Goal: Use online tool/utility: Utilize a website feature to perform a specific function

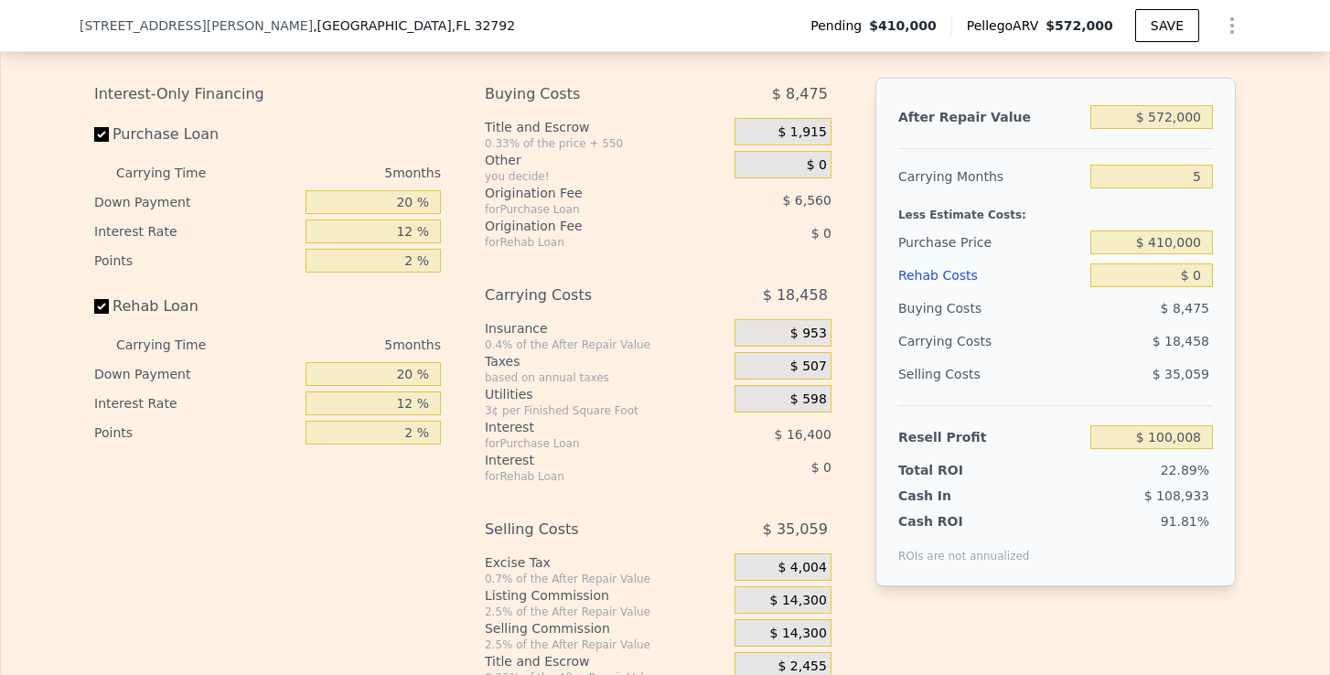
scroll to position [2826, 0]
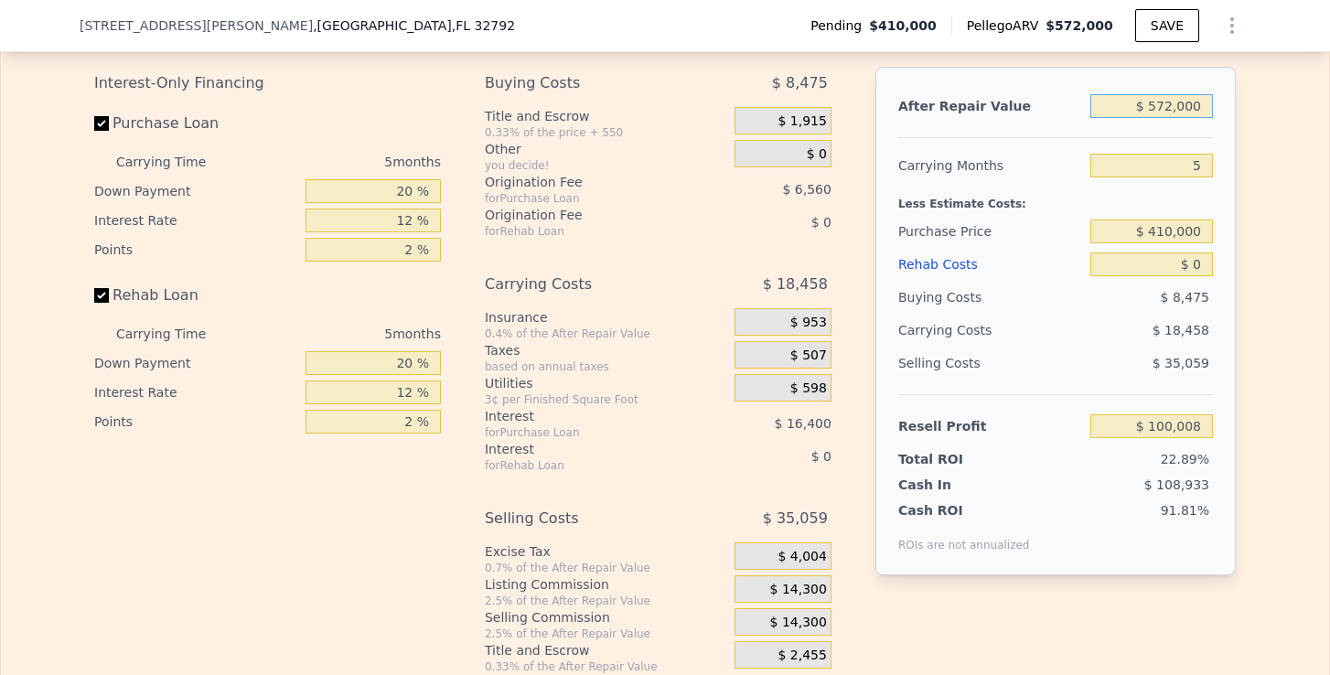
drag, startPoint x: 1148, startPoint y: 109, endPoint x: 1229, endPoint y: 108, distance: 80.5
click at [1229, 109] on div "After Repair Value $ 572,000 Carrying Months 5 Less Estimate Costs: Purchase Pr…" at bounding box center [1056, 321] width 360 height 509
type input "$ 2,572,000"
type input "$ 1,976,014"
type input "$ 20,572,000"
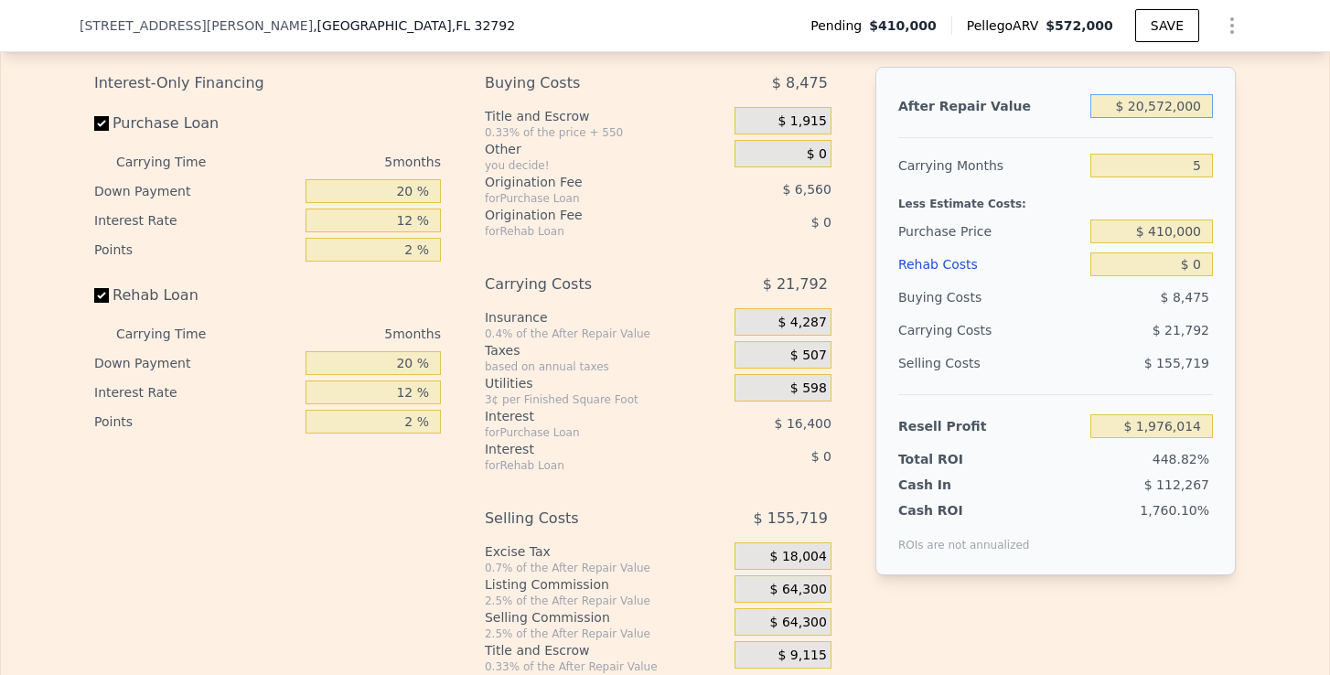
type input "$ 18,860,074"
type input "$ 2,057,200"
type input "$ 1,493,131"
type input "$ 205,720"
type input "-$ 243,564"
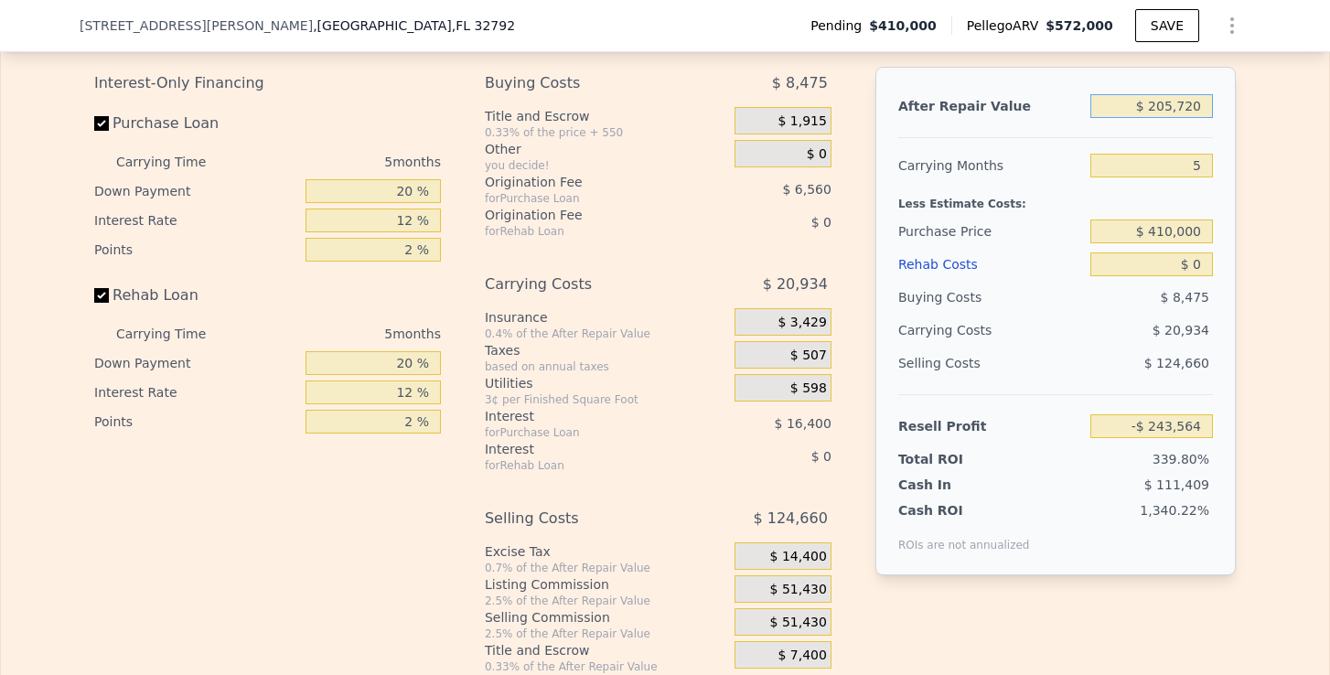
type input "$ 20,572"
type input "-$ 417,233"
type input "$ 2,057"
type input "-$ 434,599"
type input "$ 205"
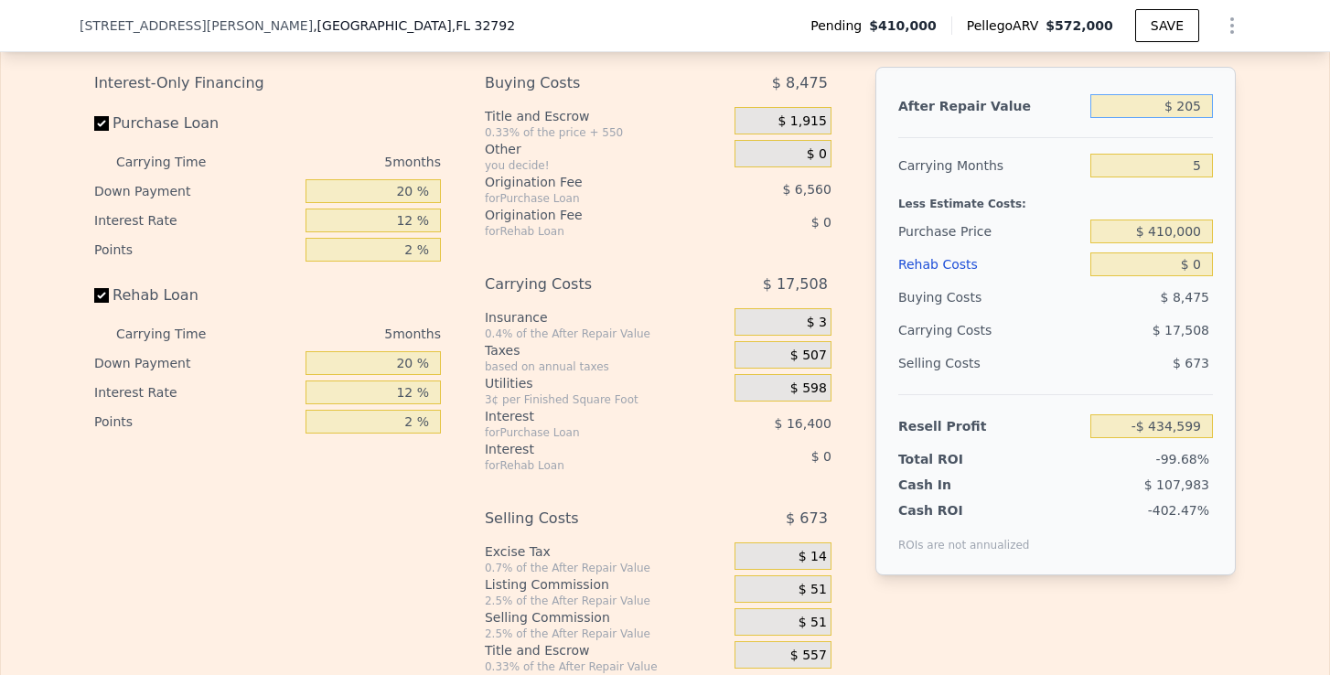
type input "-$ 436,337"
type input "$ 20"
type input "-$ 436,512"
type input "$ 2"
type input "-$ 436,528"
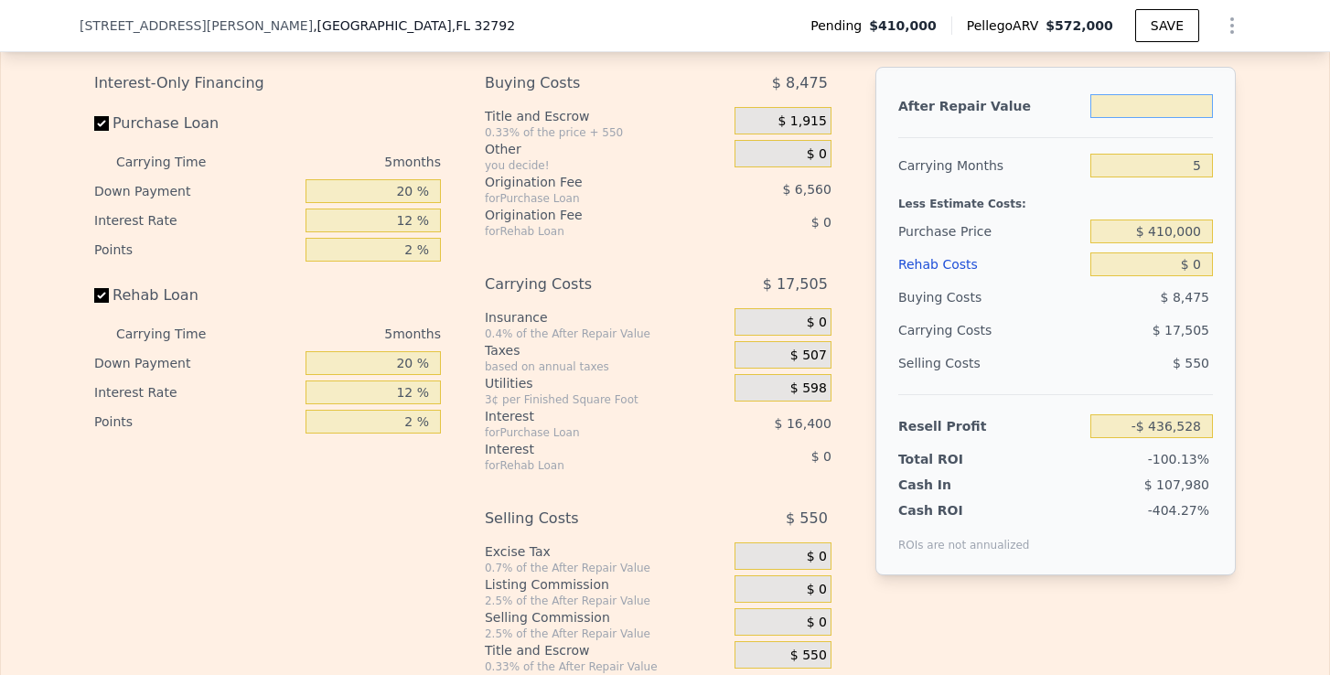
type input "$ 4"
type input "-$ 436,526"
type input "$ 42"
type input "-$ 436,490"
type input "$ 420"
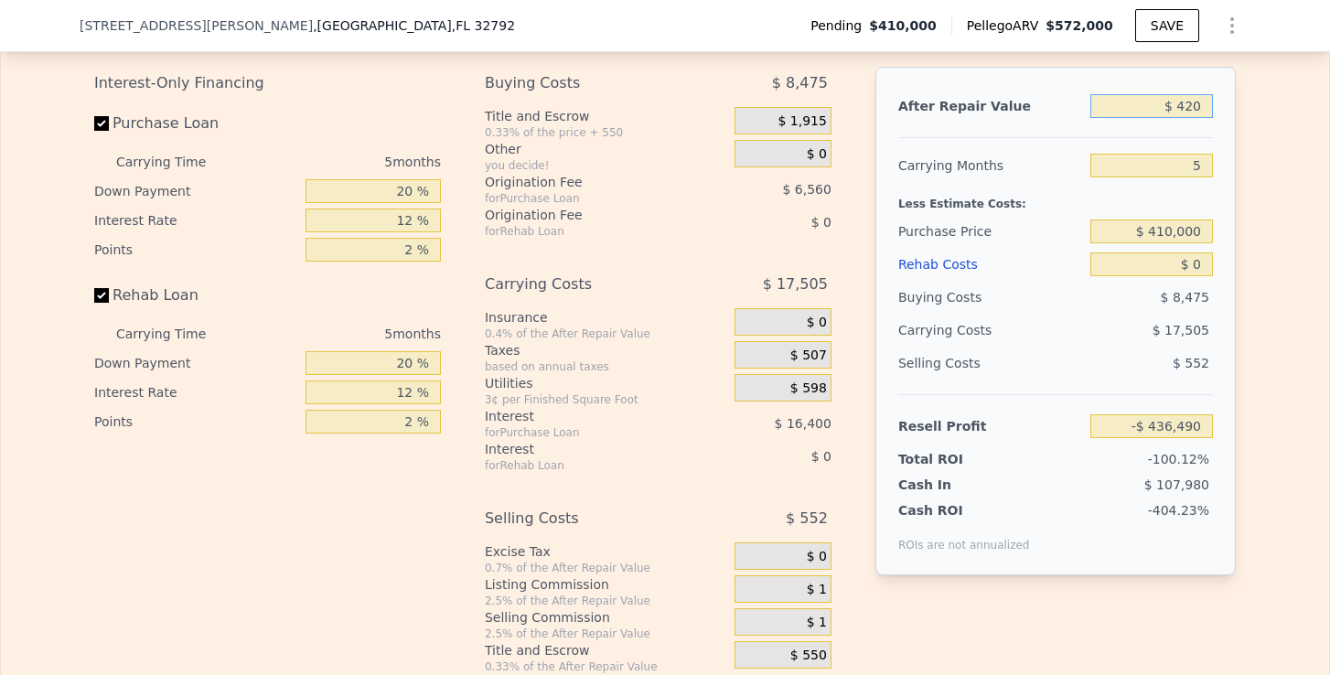
type input "-$ 436,137"
type input "$ 4,200"
type input "-$ 432,590"
type input "$ 42,000"
type input "-$ 397,134"
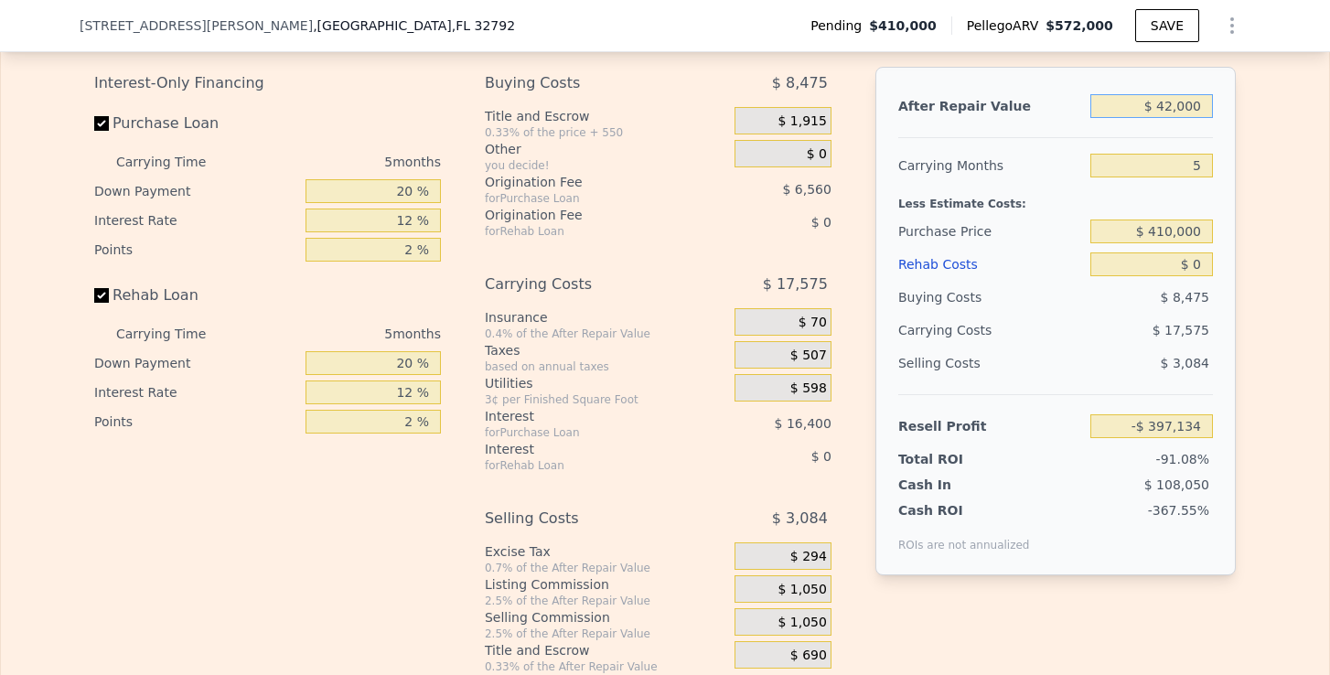
type input "$ 420,000"
type input "-$ 42,569"
click at [1188, 229] on input "$ 410,000" at bounding box center [1152, 232] width 123 height 24
click at [1167, 235] on input "$ 410,000" at bounding box center [1152, 232] width 123 height 24
drag, startPoint x: 1203, startPoint y: 235, endPoint x: 1155, endPoint y: 237, distance: 48.5
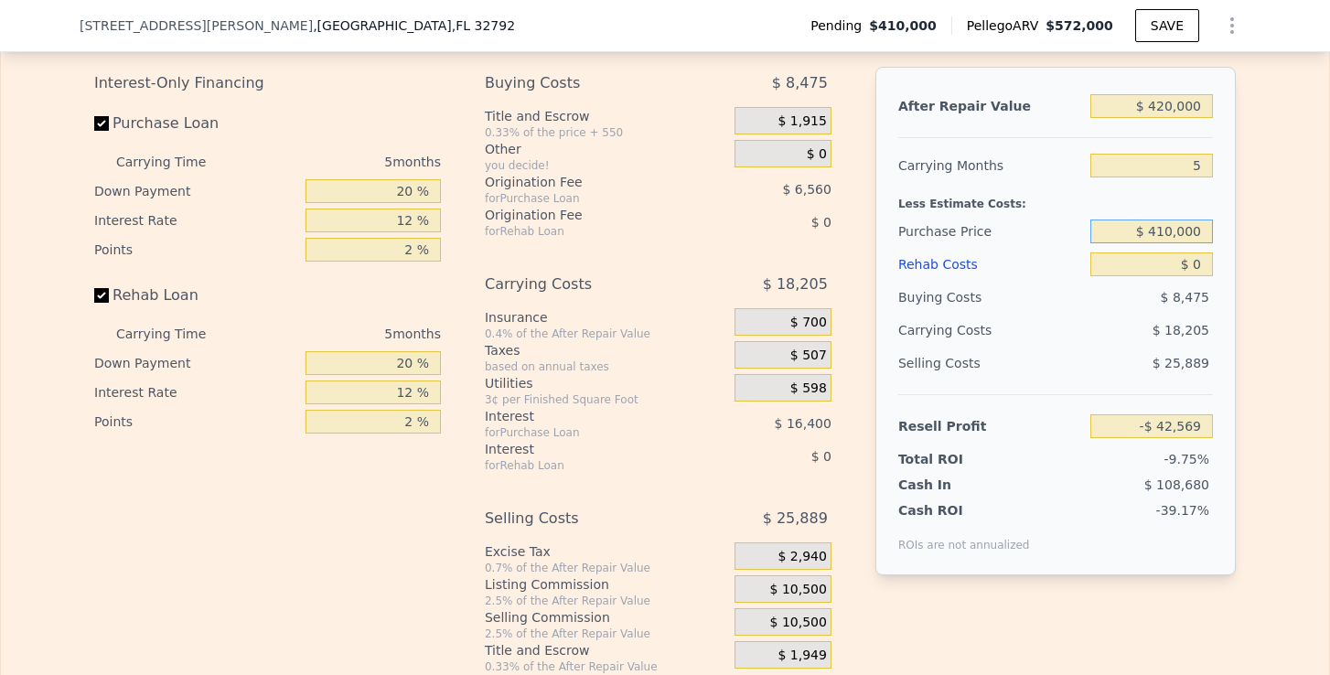
click at [1155, 237] on input "$ 410,000" at bounding box center [1152, 232] width 123 height 24
type input "$ 270,000"
type input "$ 105,737"
click at [1207, 263] on input "$ 0" at bounding box center [1152, 265] width 123 height 24
type input "$ 6"
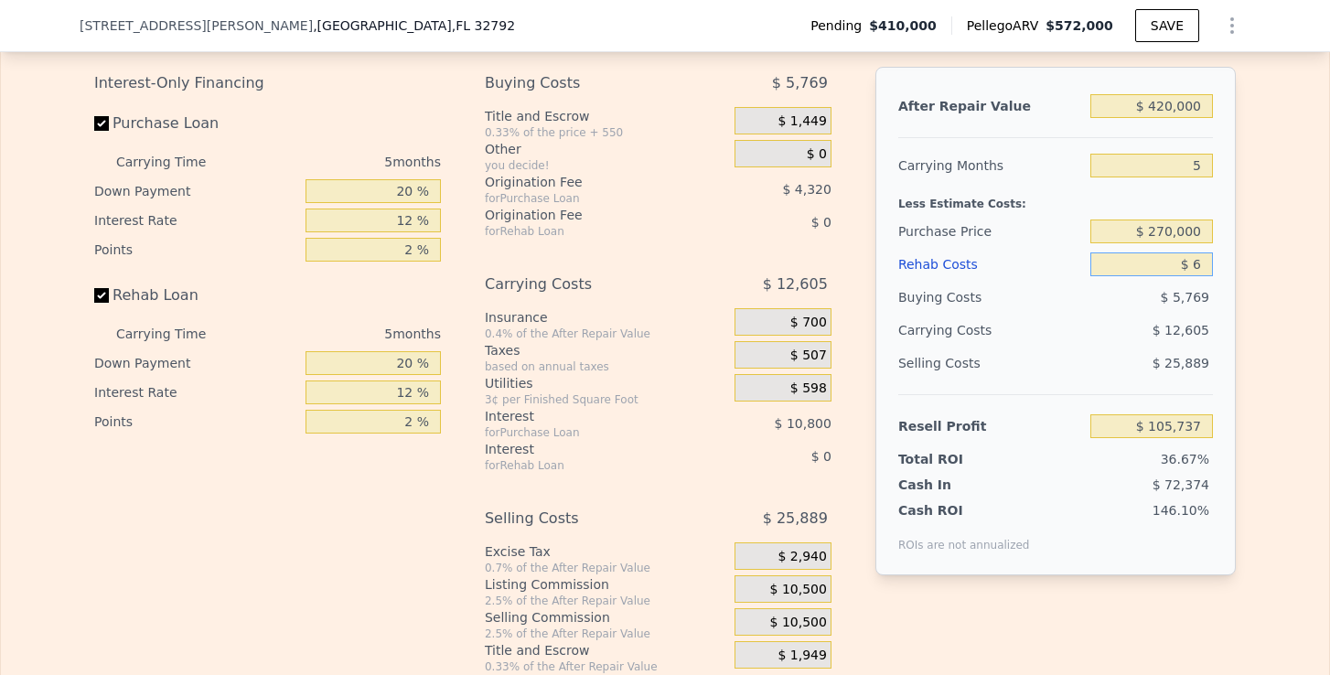
type input "$ 105,731"
type input "$ 60"
type input "$ 105,676"
type input "$ 600"
type input "$ 105,102"
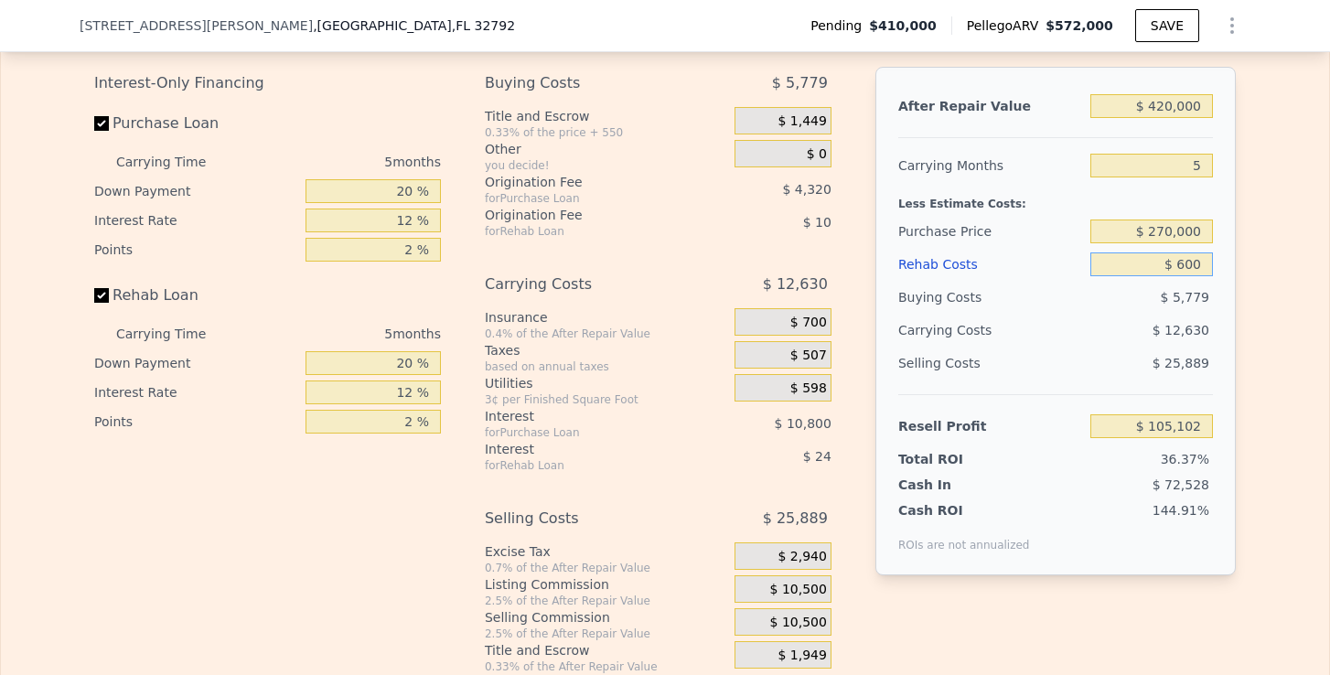
type input "$ 6,000"
type input "$ 99,401"
type input "$ 60,000"
type input "$ 42,377"
click at [1229, 339] on div "After Repair Value $ 420,000 Carrying Months 5 Less Estimate Costs: Purchase Pr…" at bounding box center [1056, 321] width 360 height 509
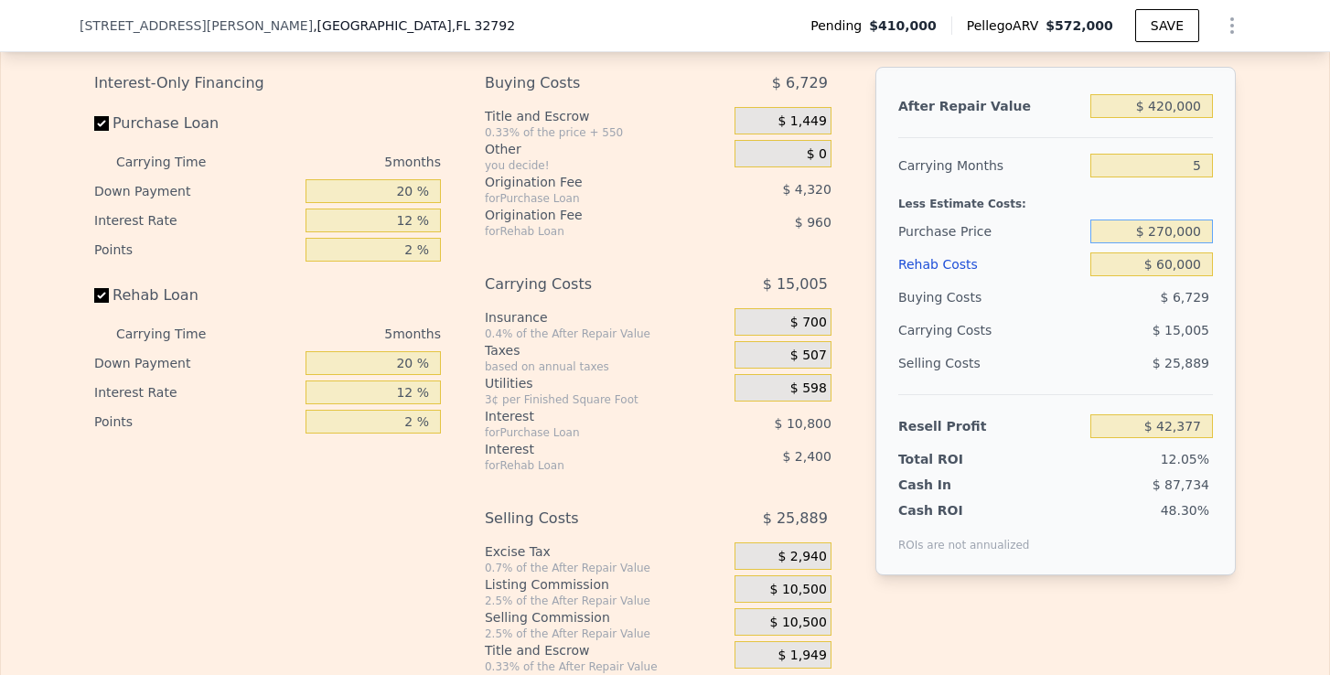
click at [1170, 234] on input "$ 270,000" at bounding box center [1152, 232] width 123 height 24
type input "$ 260,000"
click at [1234, 263] on div "After Repair Value $ 420,000 Carrying Months 5 Less Estimate Costs: Purchase Pr…" at bounding box center [1056, 321] width 360 height 509
type input "$ 52,970"
click at [1169, 238] on input "$ 260,000" at bounding box center [1152, 232] width 123 height 24
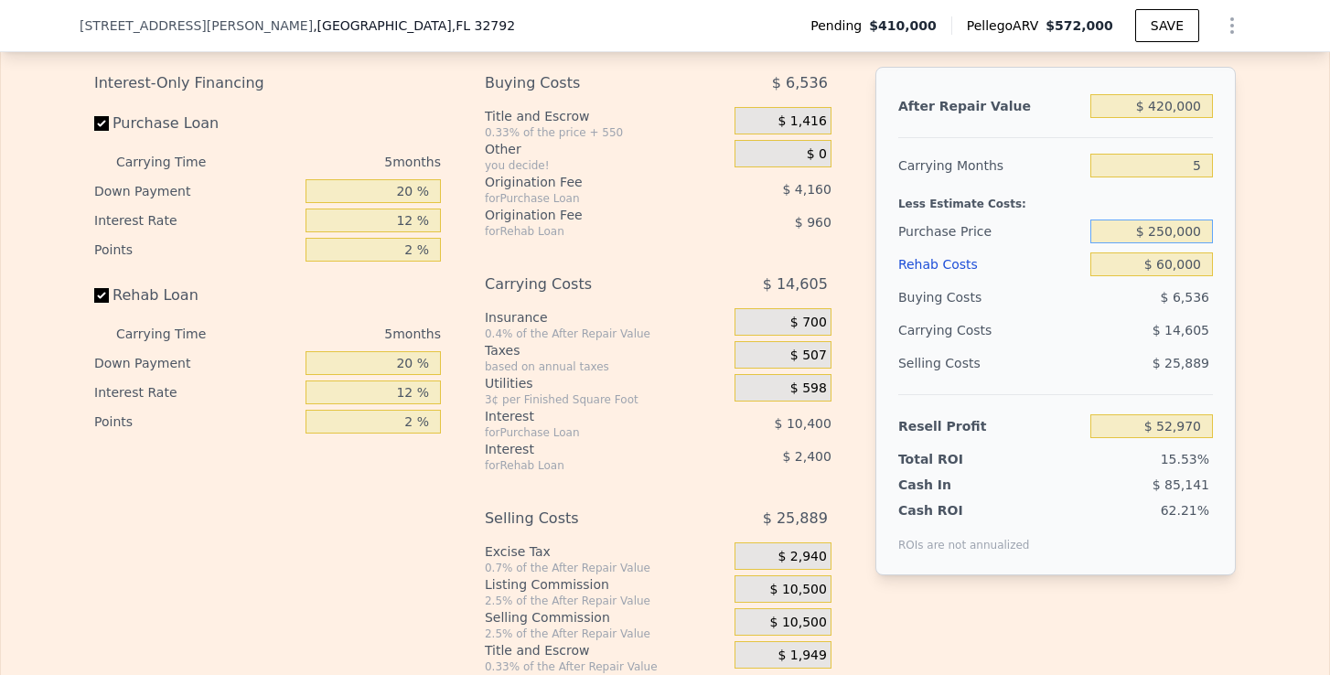
type input "$ 250,000"
click at [1233, 291] on div "After Repair Value $ 420,000 Carrying Months 5 Less Estimate Costs: Purchase Pr…" at bounding box center [1056, 321] width 360 height 509
type input "$ 63,563"
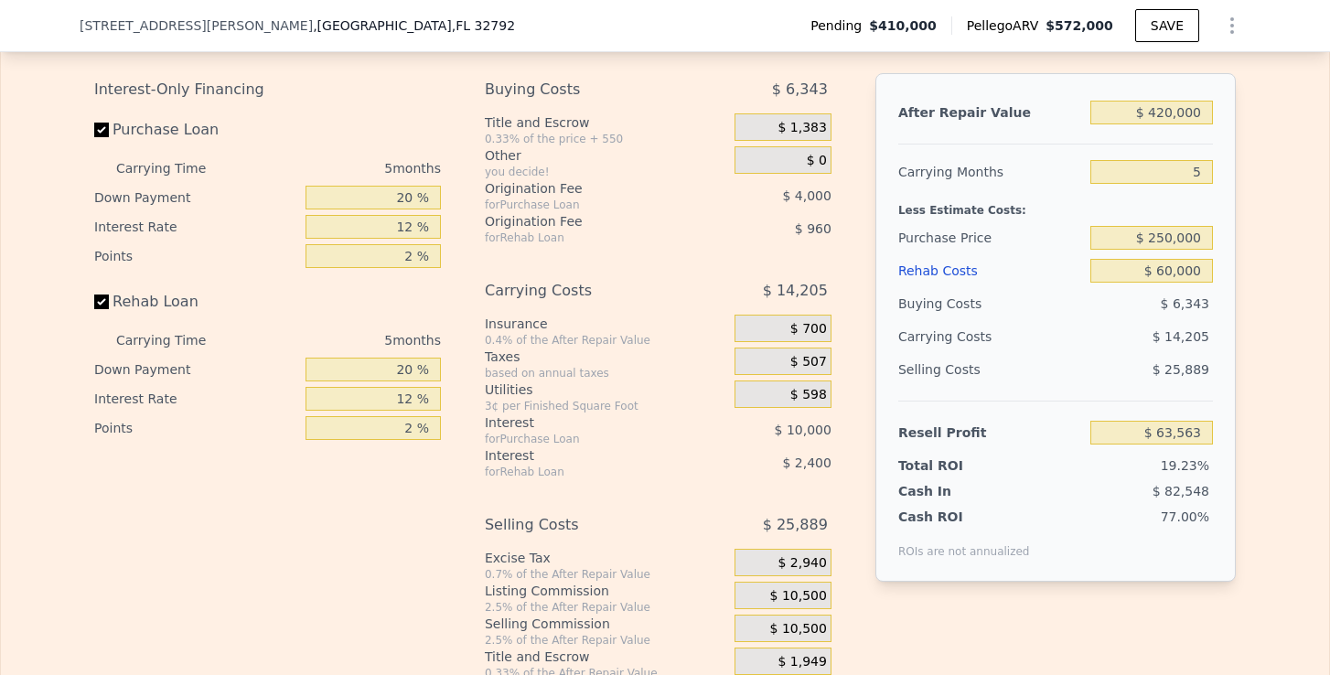
scroll to position [2805, 0]
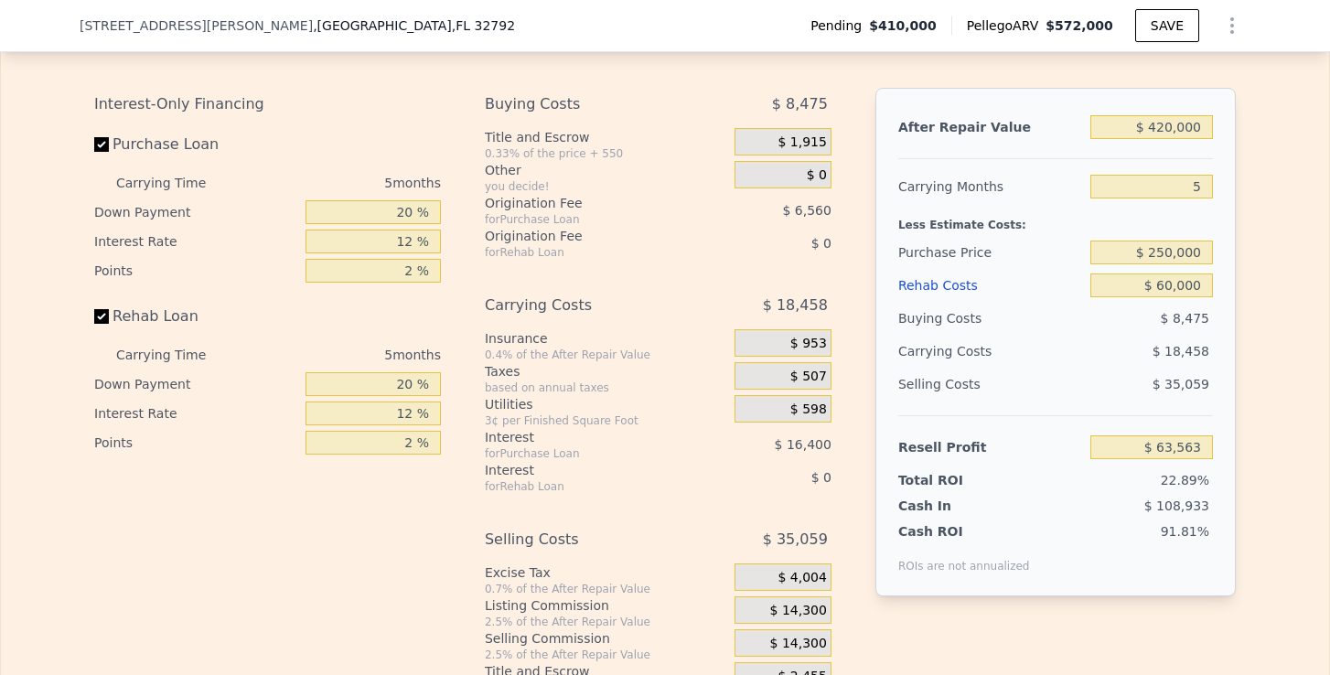
type input "$ 572,000"
type input "$ 0"
type input "$ 100,008"
drag, startPoint x: 1207, startPoint y: 129, endPoint x: 1135, endPoint y: 129, distance: 71.4
click at [1134, 129] on input "$ 572,000" at bounding box center [1152, 127] width 123 height 24
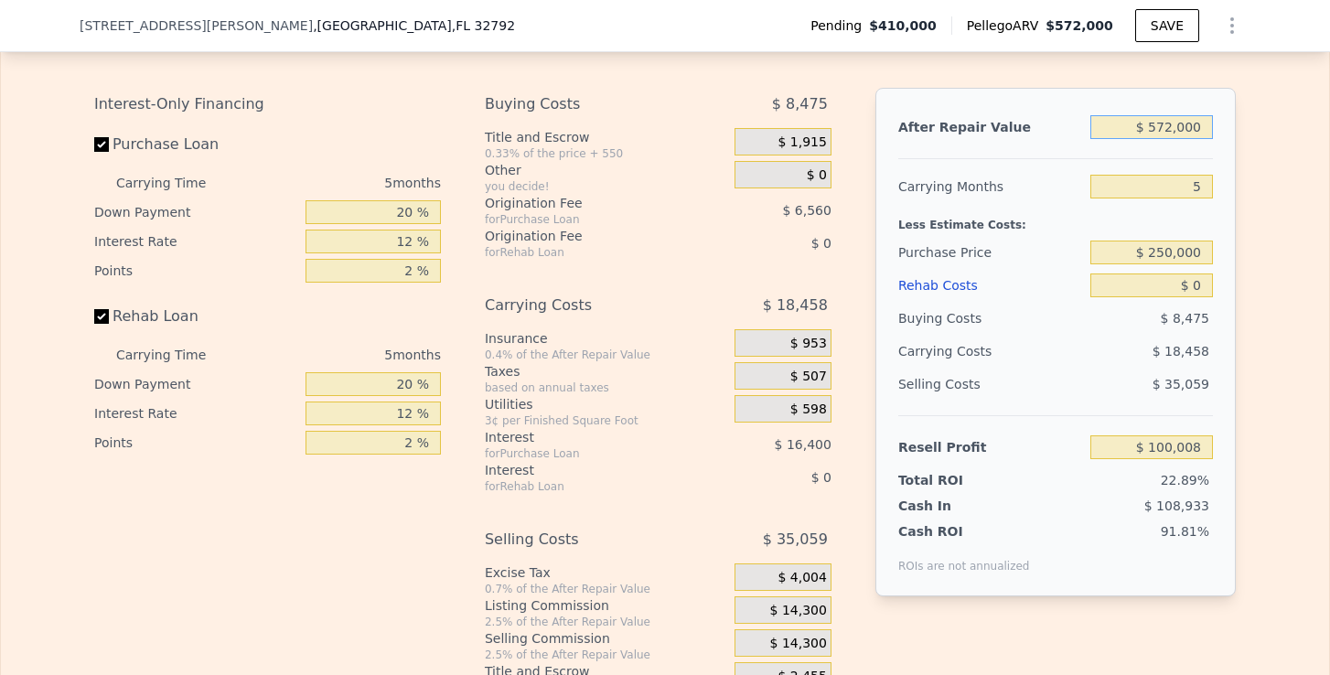
type input "$ 4"
type input "-$ 436,526"
type input "$ 42"
type input "-$ 436,490"
type input "$ 420"
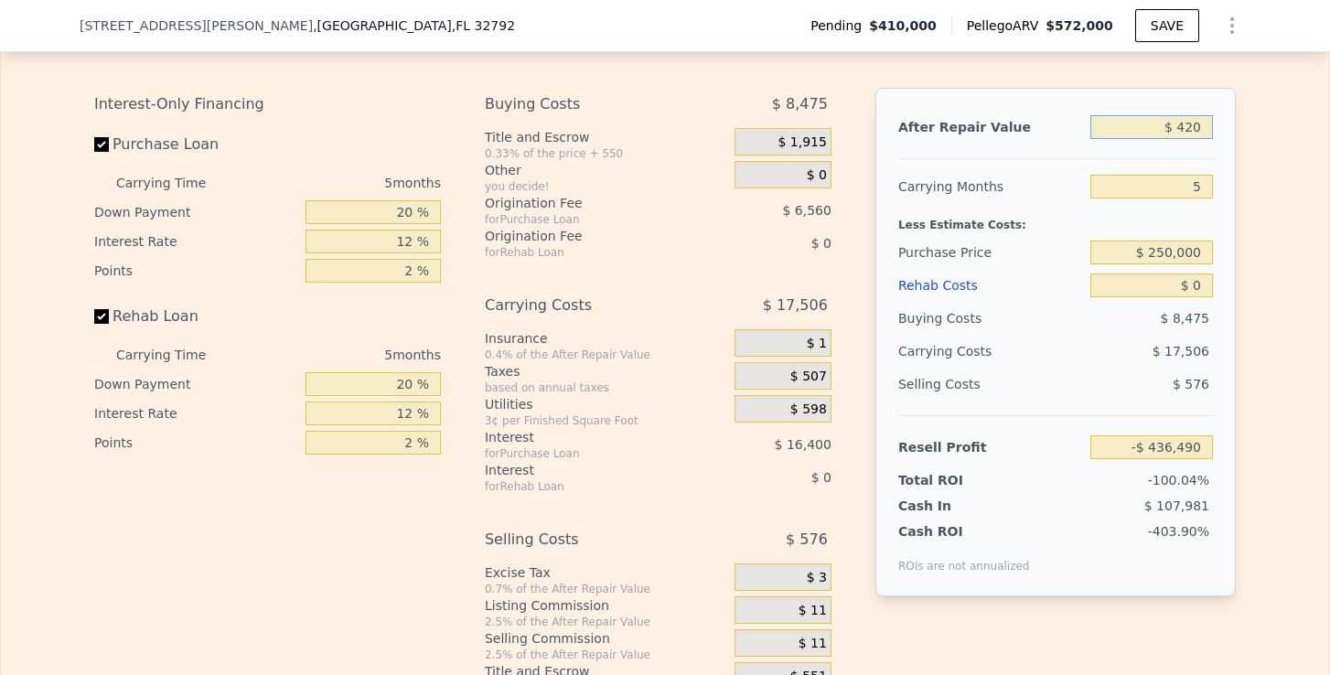
type input "-$ 436,137"
type input "$ 4,200"
type input "-$ 432,590"
type input "$ 42,000"
type input "-$ 397,134"
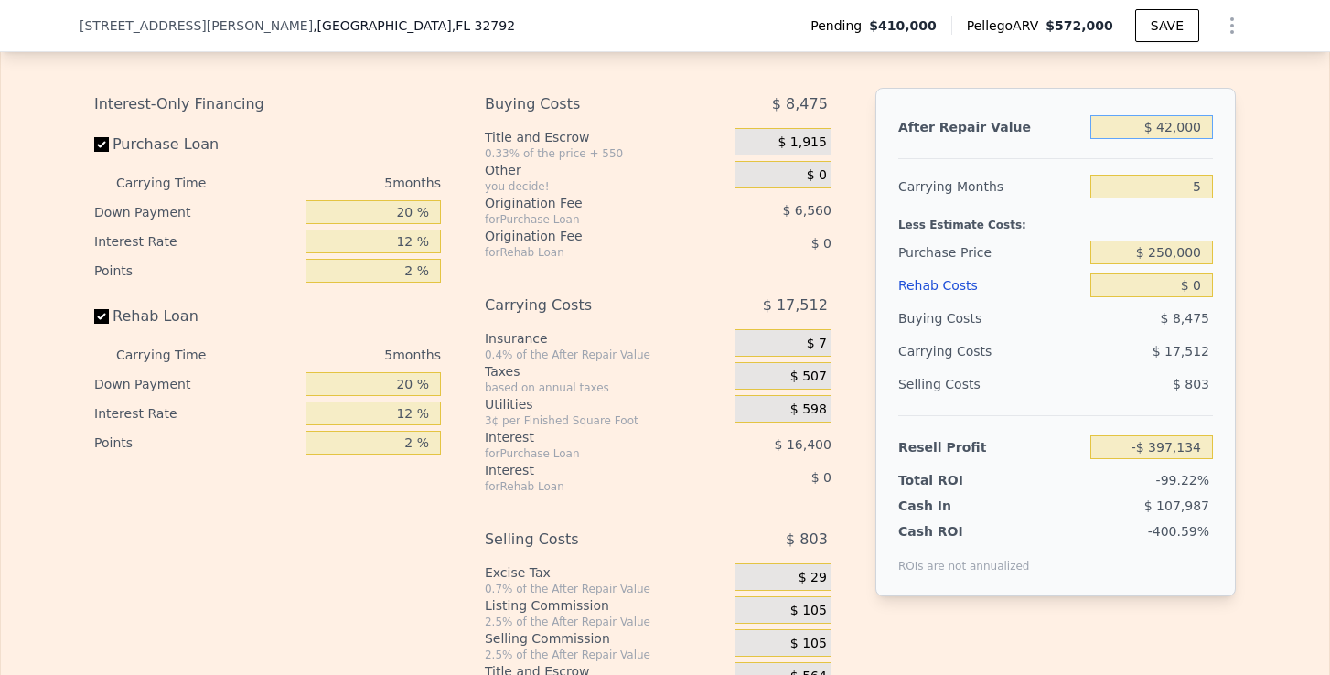
type input "$ 420,000"
type input "-$ 42,569"
click at [1193, 200] on div "5" at bounding box center [1152, 186] width 123 height 33
click at [1209, 274] on input "$ 0" at bounding box center [1152, 286] width 123 height 24
type input "$ 6"
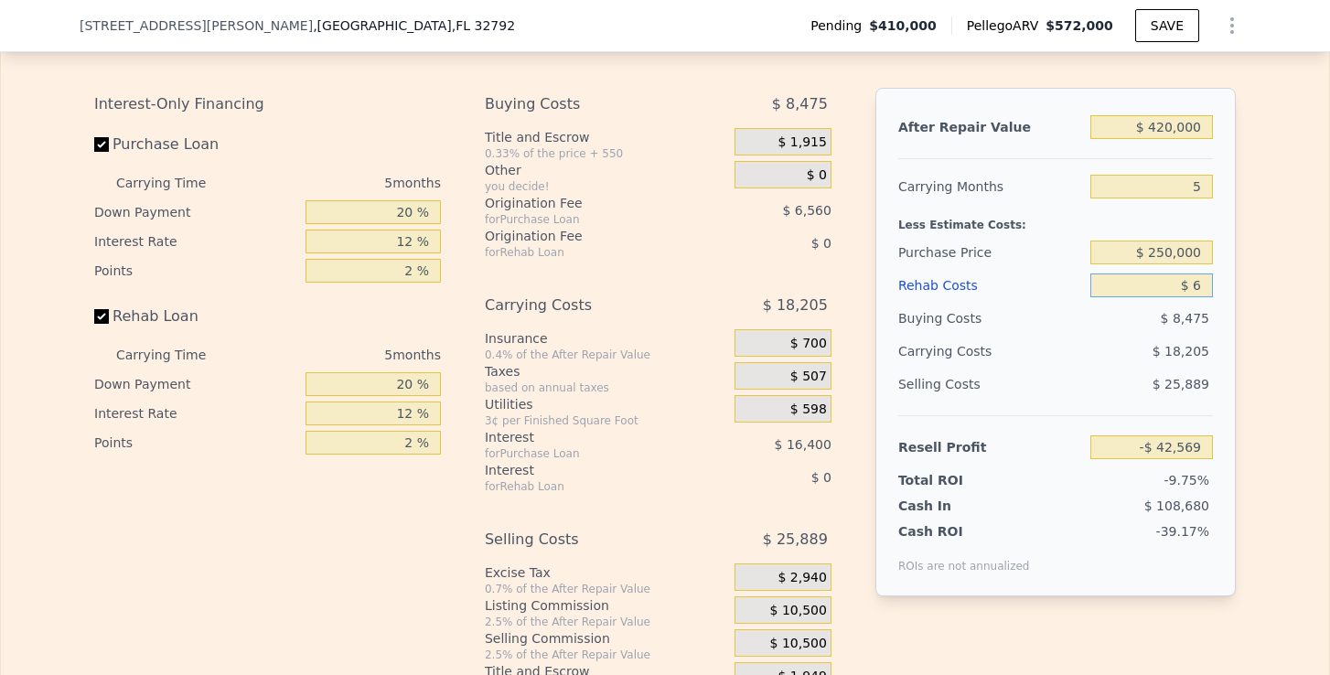
type input "-$ 42,575"
type input "$ 65"
type input "-$ 42,640"
type input "$ 650"
type input "-$ 43,254"
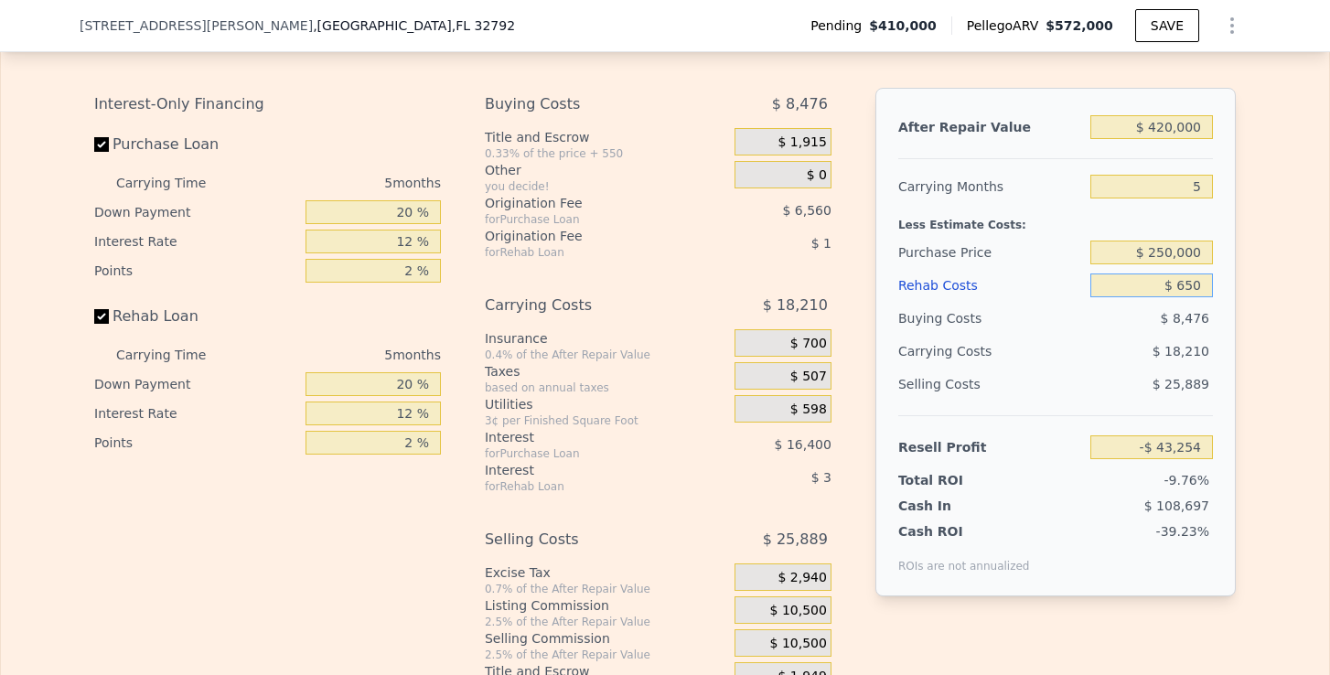
type input "$ 6,500"
type input "-$ 49,433"
type input "$ 65,000"
type input "-$ 111,209"
click at [1281, 384] on div "Edit the assumptions in yellow boxes. Input profit to calculate an offer price.…" at bounding box center [665, 355] width 1328 height 681
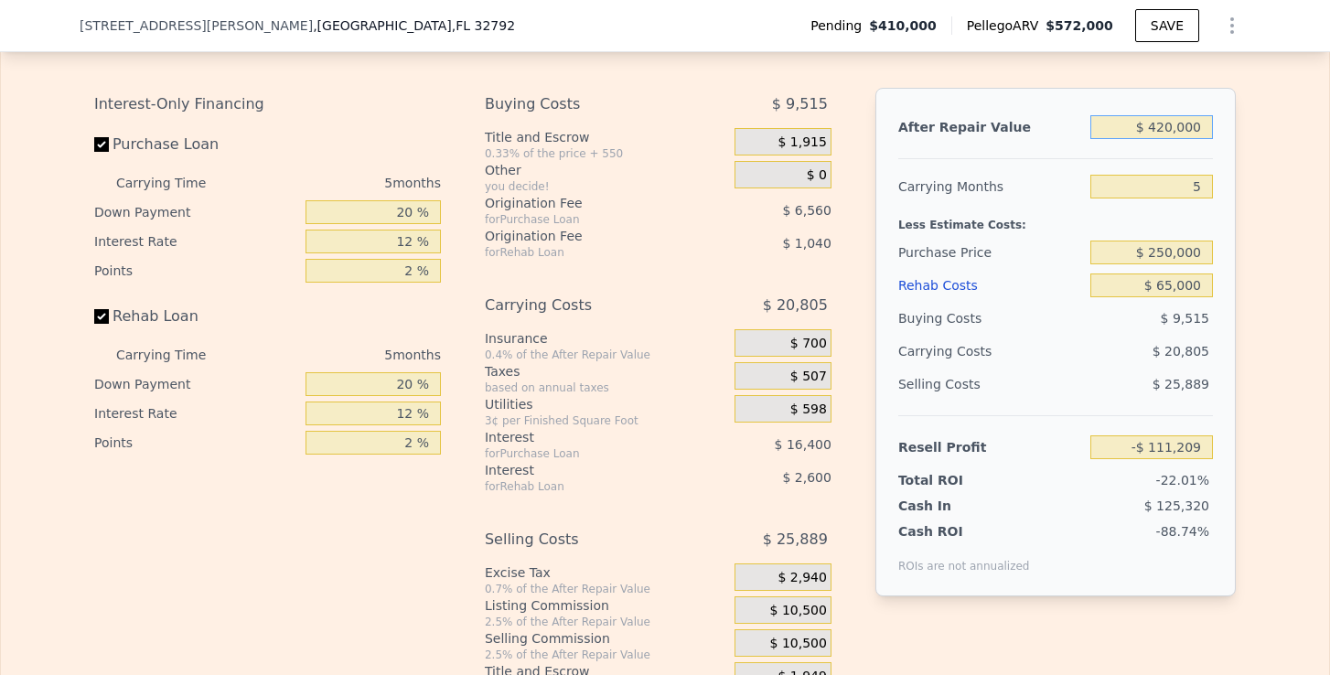
drag, startPoint x: 1202, startPoint y: 131, endPoint x: 1152, endPoint y: 127, distance: 50.5
click at [1152, 127] on input "$ 420,000" at bounding box center [1152, 127] width 123 height 24
type input "$ 4"
type input "-$ 505,166"
type input "$ 42"
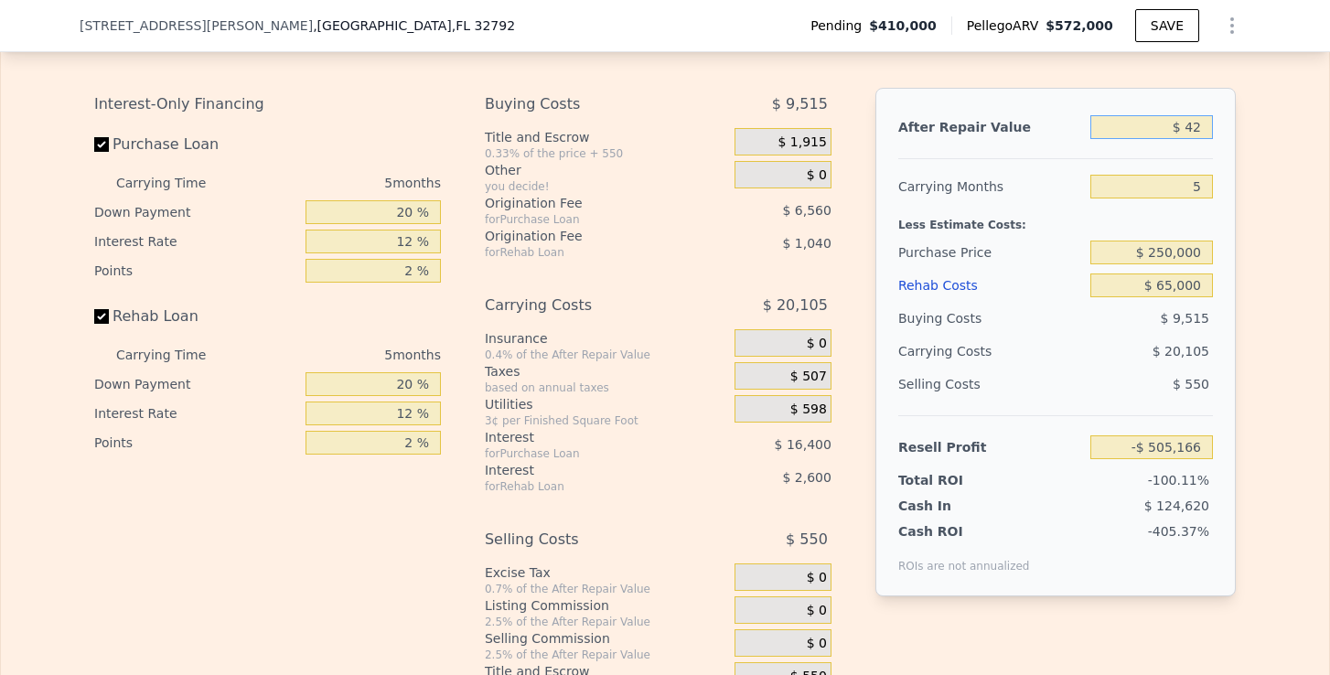
type input "-$ 505,130"
type input "$ 420"
type input "-$ 504,777"
type input "$ 4,200"
type input "-$ 501,230"
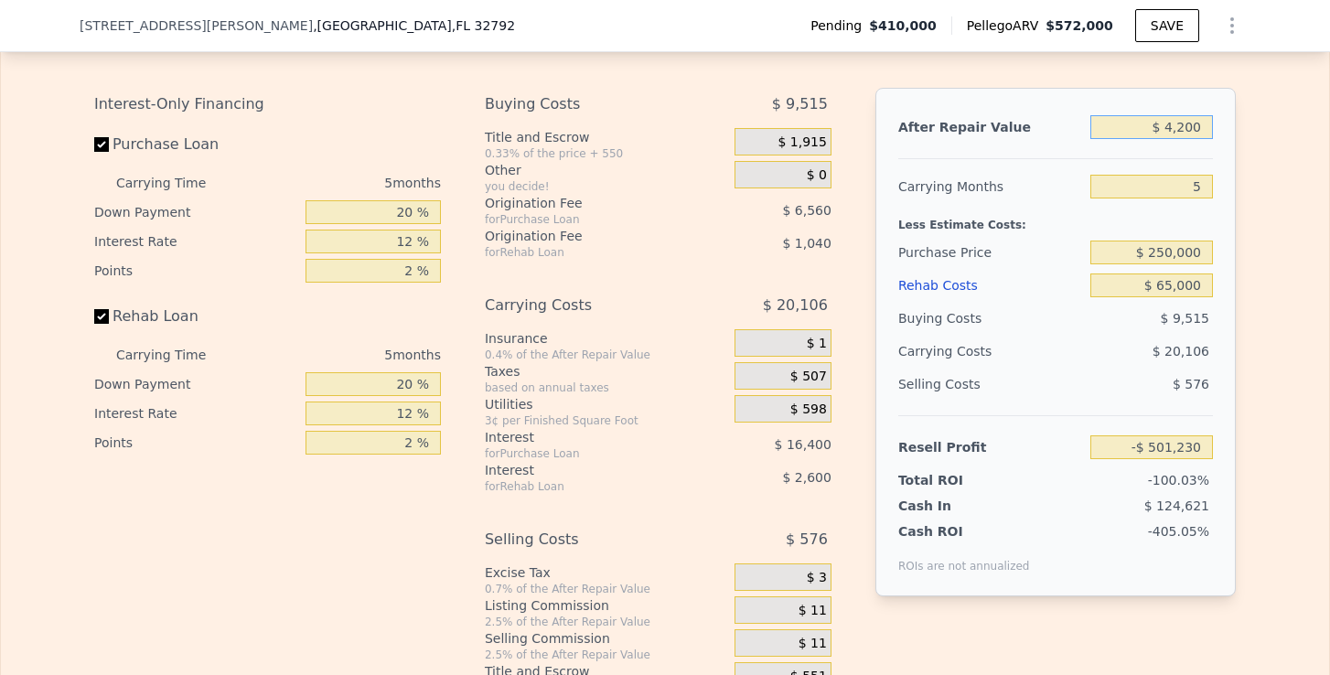
type input "$ 42,000"
type input "-$ 465,774"
type input "$ 420,000"
type input "-$ 111,209"
drag, startPoint x: 1207, startPoint y: 253, endPoint x: 1154, endPoint y: 252, distance: 53.1
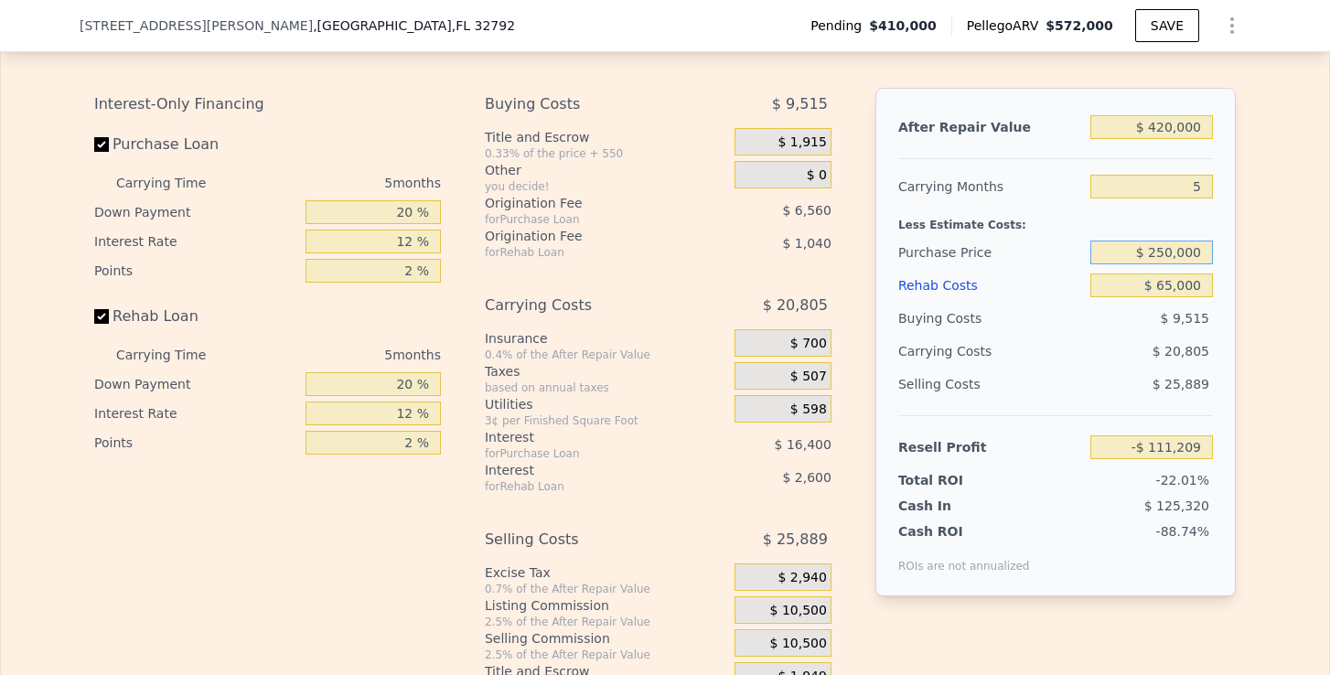
click at [1154, 252] on input "$ 250,000" at bounding box center [1152, 253] width 123 height 24
type input "$ 250,000"
type input "$ 58,283"
click at [1176, 311] on span "$ 9,515" at bounding box center [1185, 318] width 48 height 15
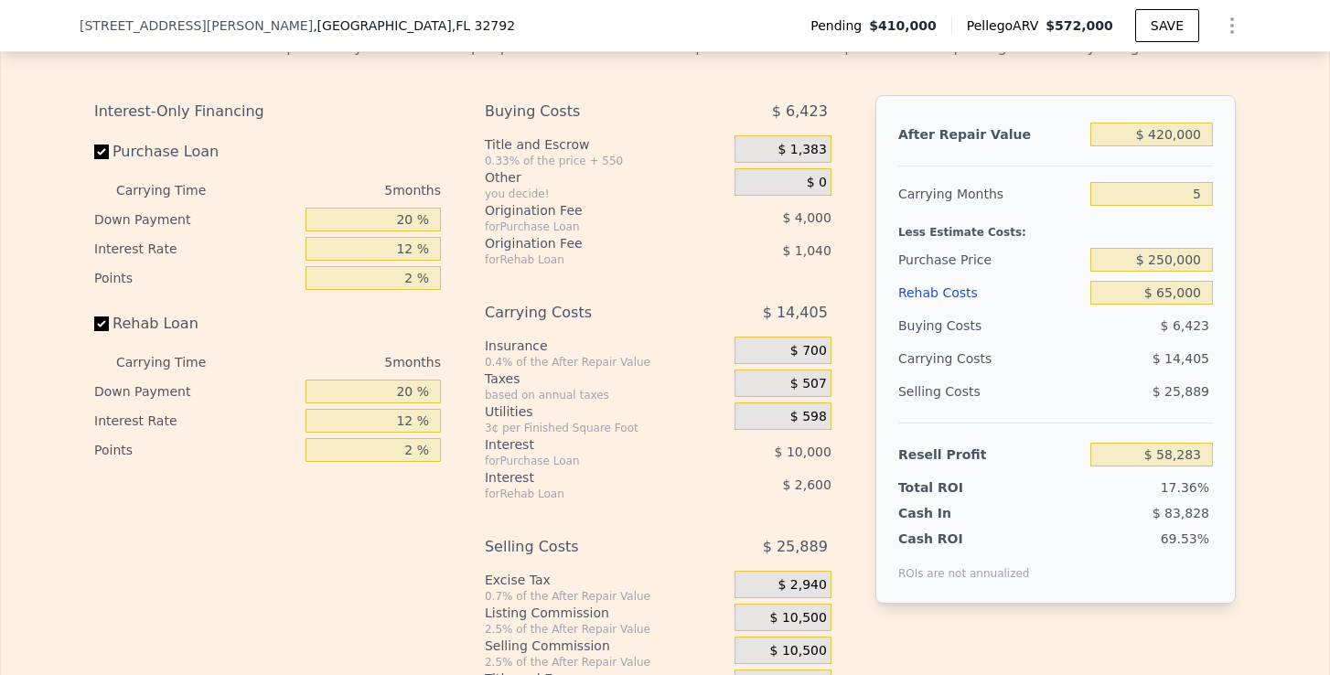
scroll to position [2795, 0]
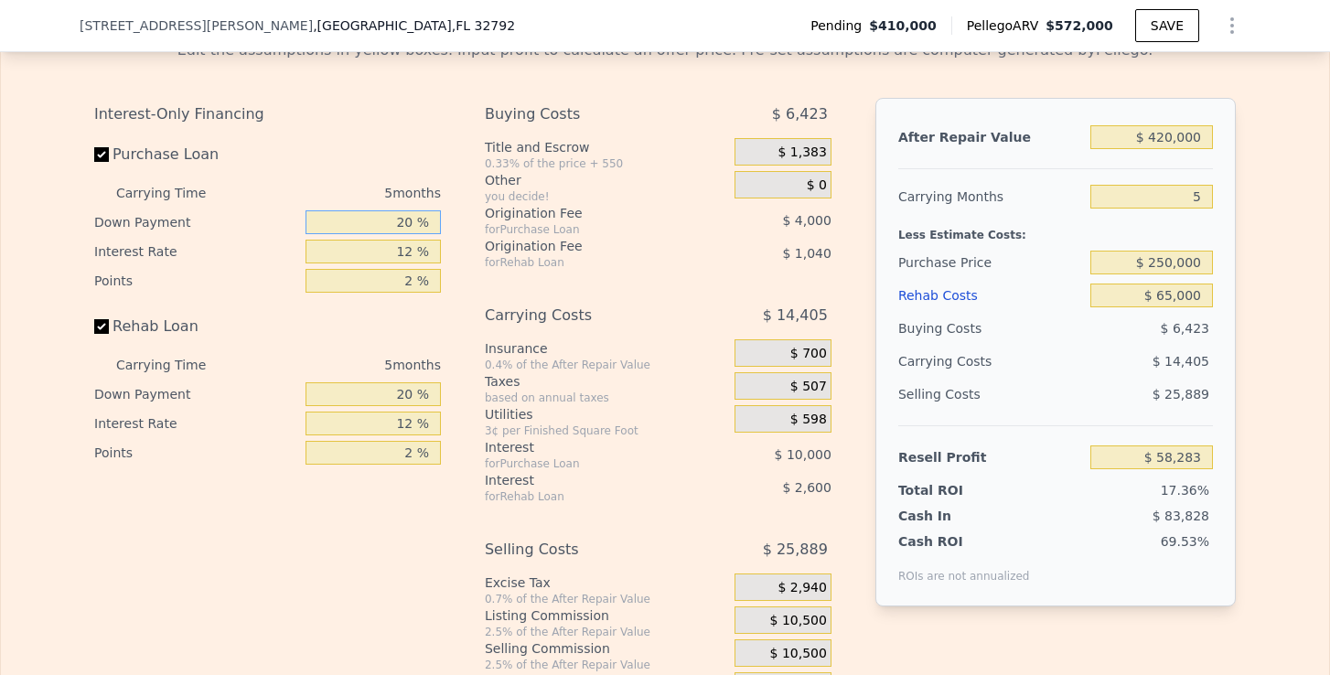
click at [409, 214] on input "20 %" at bounding box center [373, 222] width 135 height 24
type input "21 %"
type input "$ 55,133"
type input "2 %"
type input "$ 55,133"
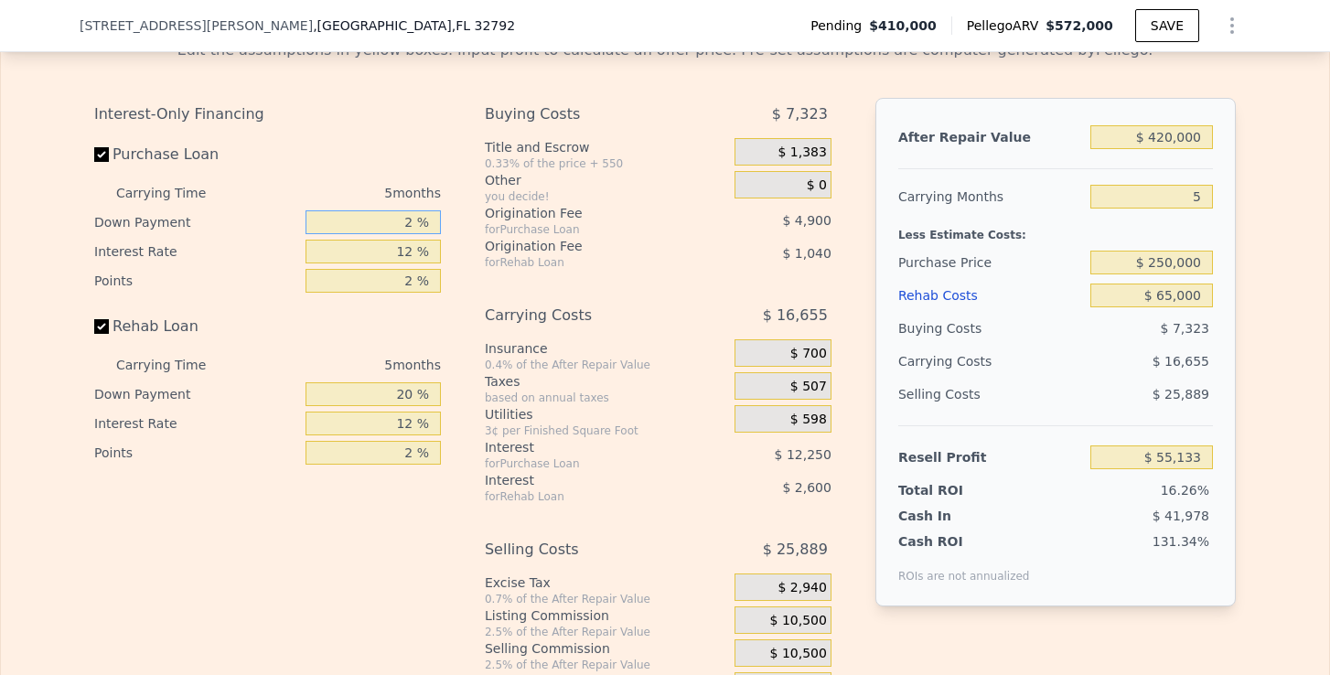
type input "25 %"
type input "$ 59,158"
click at [411, 240] on input "12 %" at bounding box center [373, 252] width 135 height 24
click at [411, 220] on input "25 %" at bounding box center [373, 222] width 135 height 24
type input "2 %"
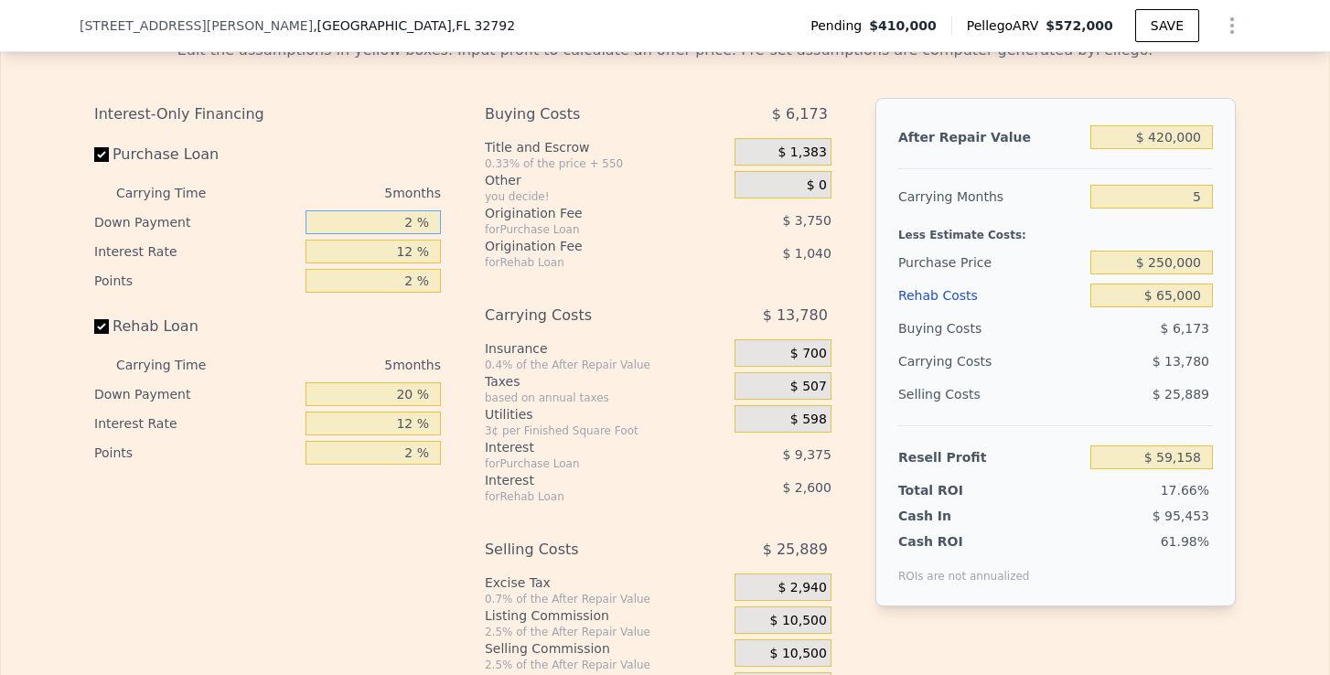
type input "$ 55,133"
type input "1 %"
type input "$ 54,958"
type input "15 %"
type input "$ 57,408"
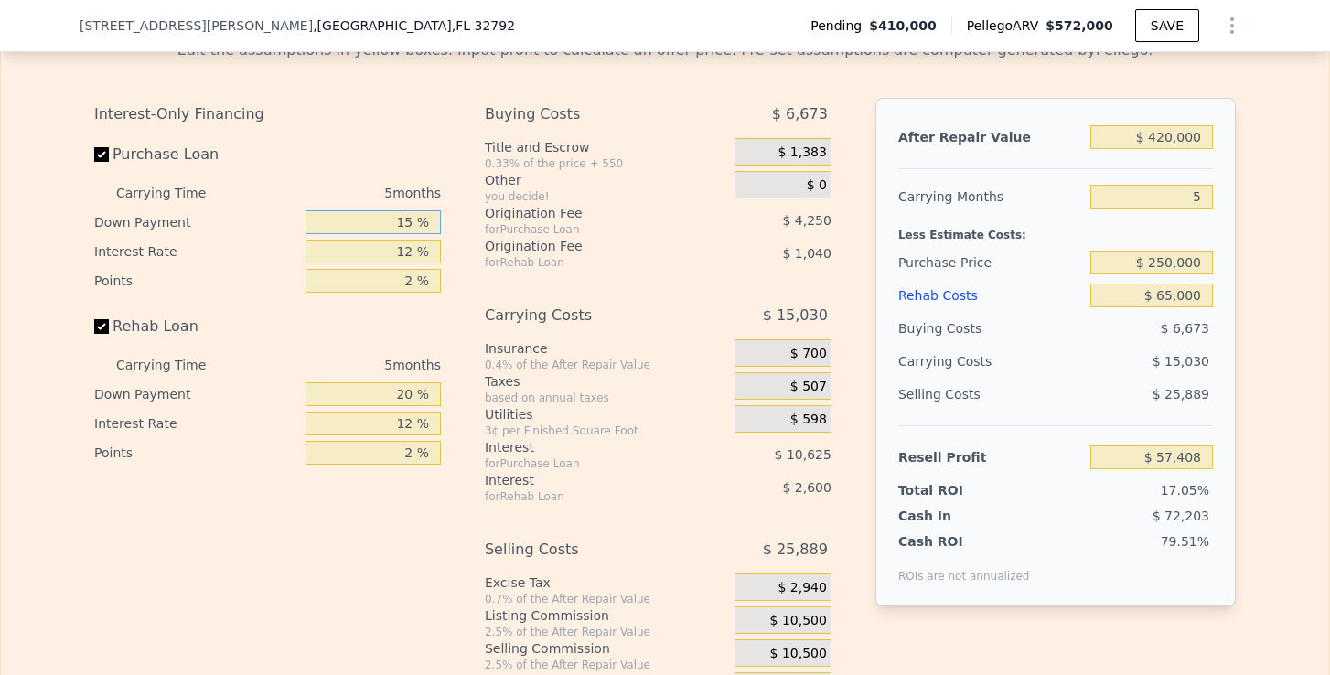
type input "15 %"
click at [412, 253] on input "12 %" at bounding box center [373, 252] width 135 height 24
type input "11 %"
type input "$ 58,293"
type input "11 %"
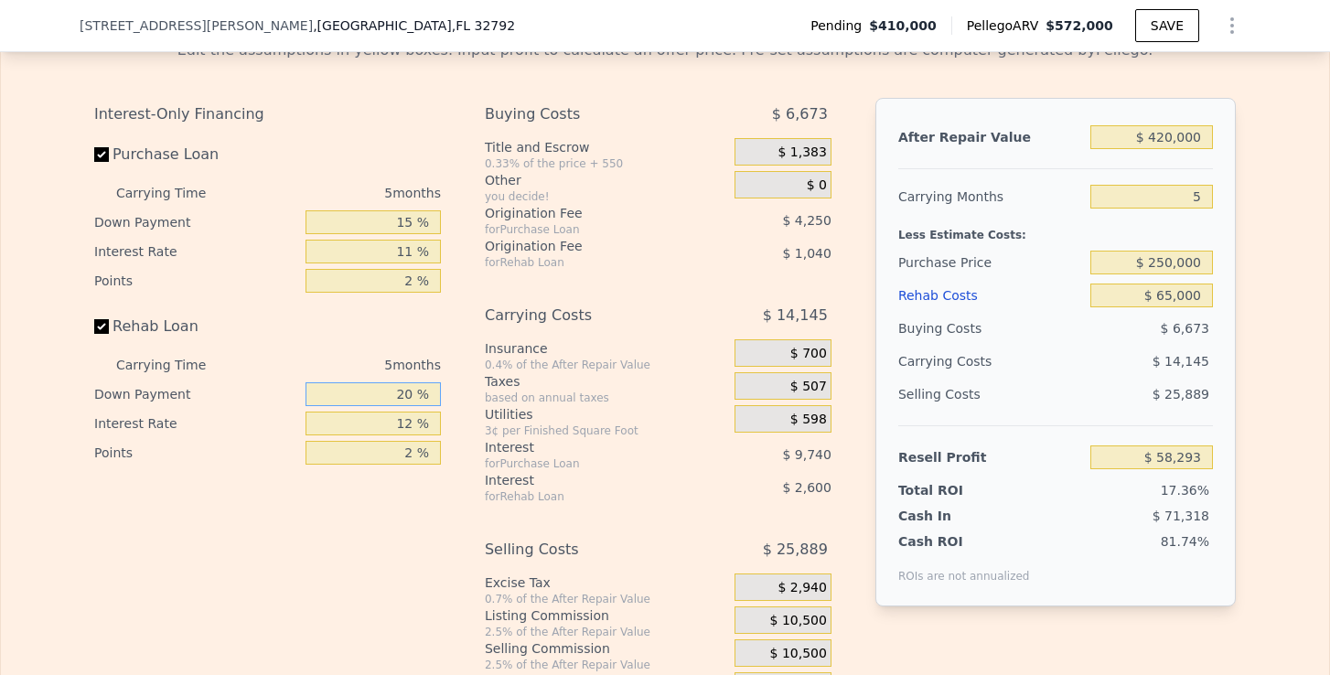
click at [417, 396] on input "20 %" at bounding box center [373, 394] width 135 height 24
drag, startPoint x: 417, startPoint y: 396, endPoint x: 386, endPoint y: 396, distance: 31.1
click at [386, 396] on input "20 %" at bounding box center [373, 394] width 135 height 24
type input "0 %"
type input "$ 57,383"
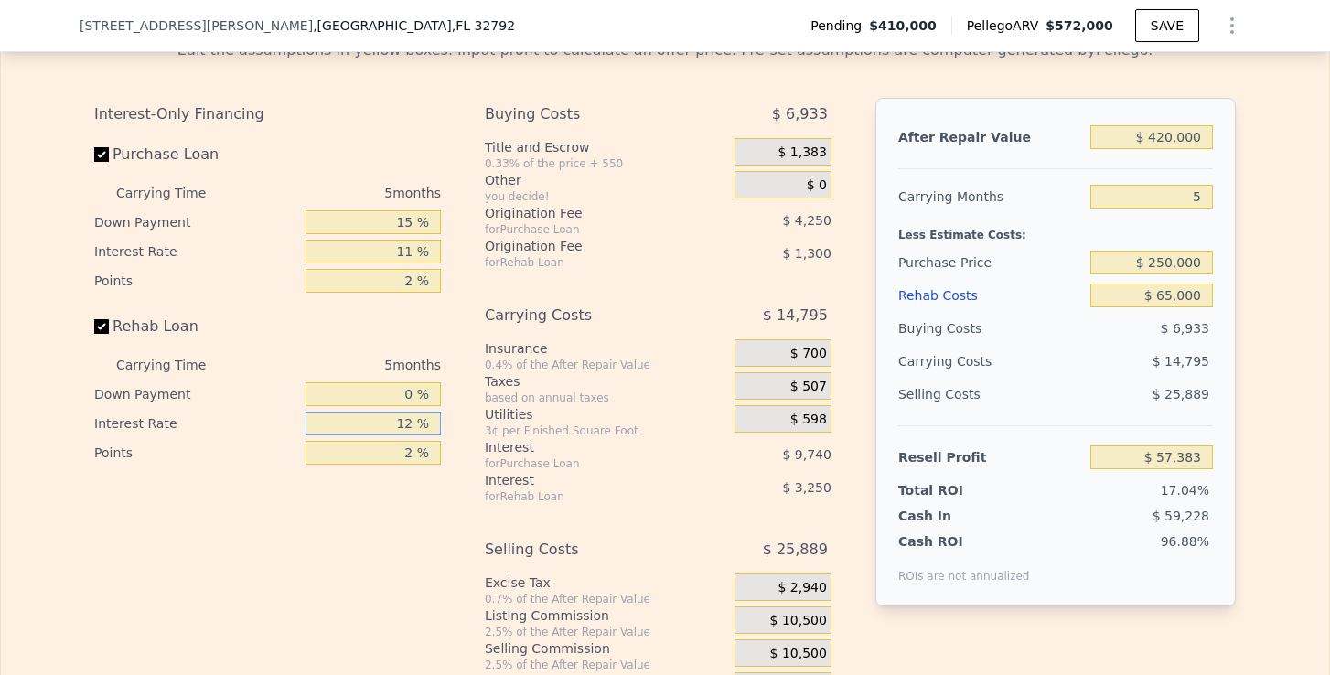
click at [419, 424] on input "12 %" at bounding box center [373, 424] width 135 height 24
type input "1 %"
type input "$ 60,363"
type input "11 %"
type input "$ 57,653"
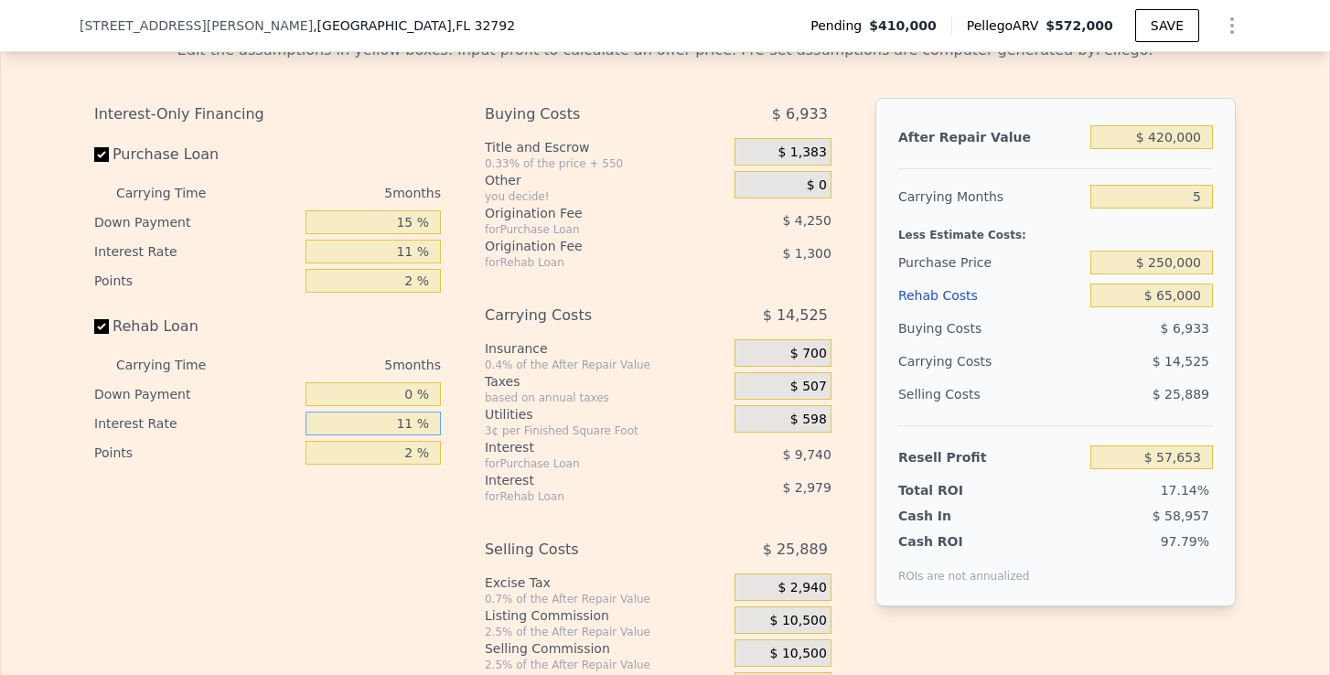
type input "11 %"
click at [513, 446] on div "Interest" at bounding box center [587, 447] width 204 height 18
click at [801, 145] on span "$ 1,383" at bounding box center [802, 153] width 48 height 16
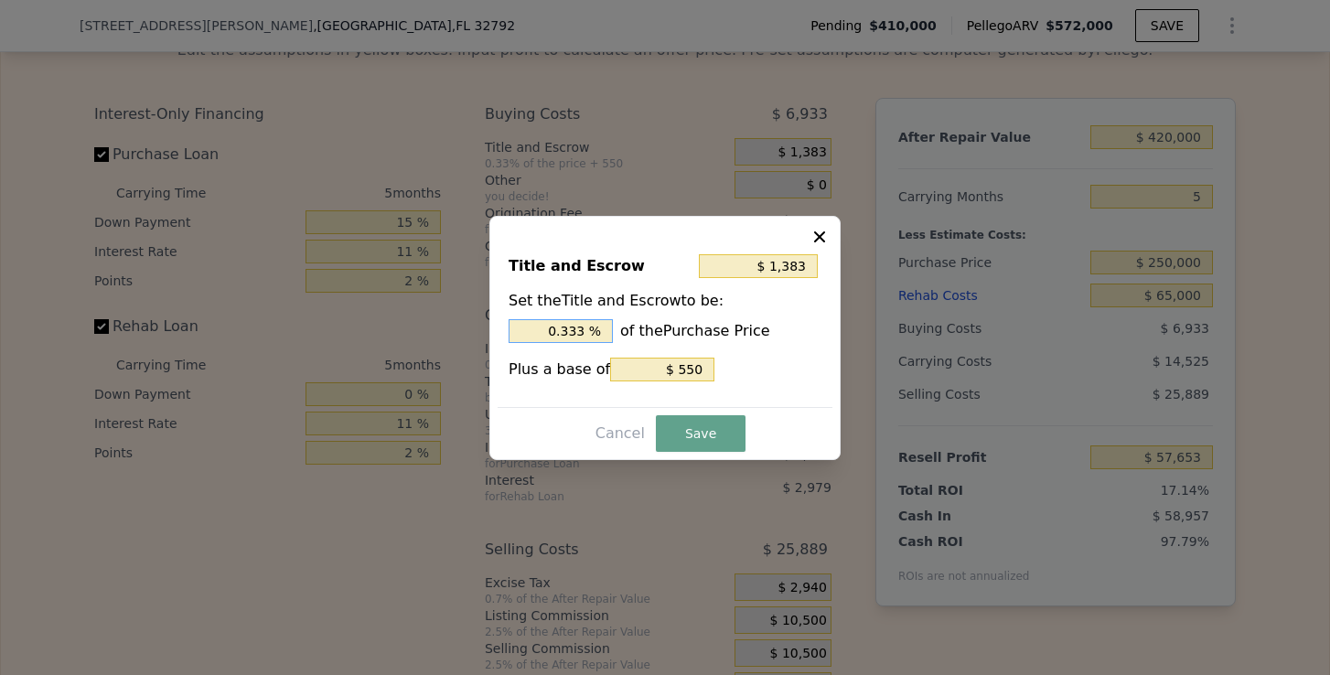
click at [573, 328] on input "0.333 %" at bounding box center [561, 331] width 104 height 24
type input "$ 3,050"
type input "1. %"
type input "$ 3,550"
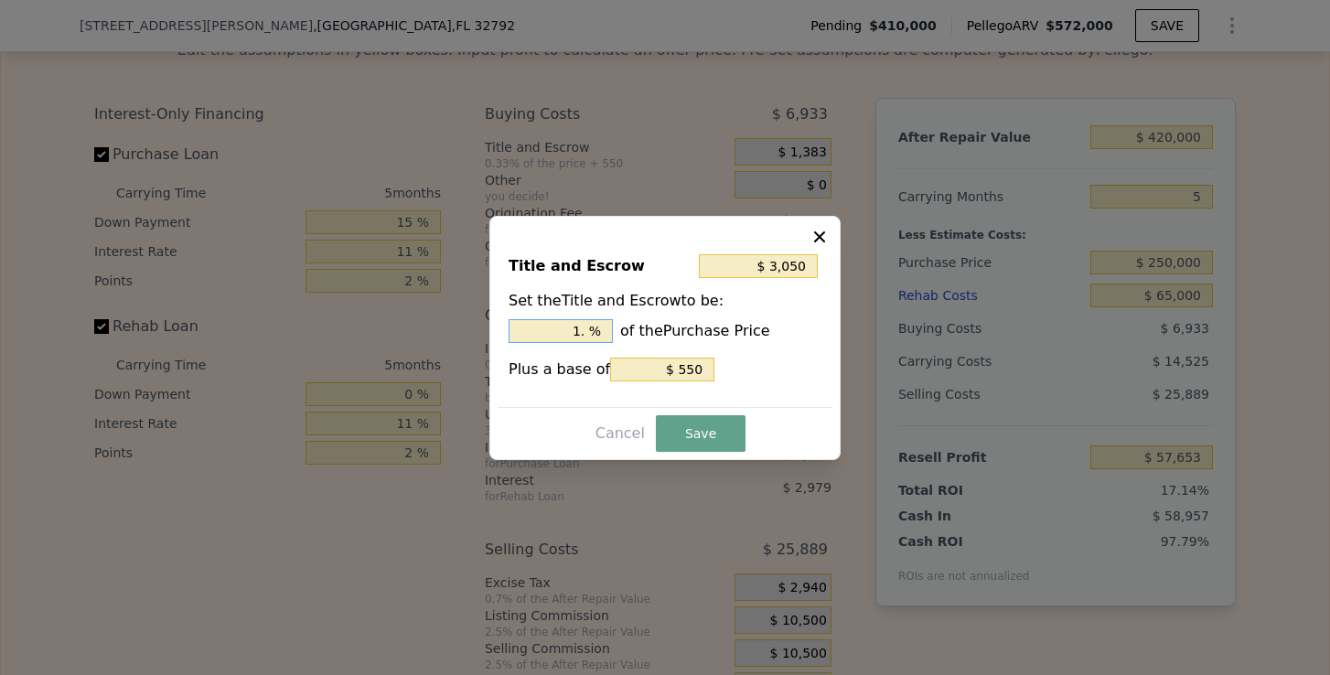
type input "1.2 %"
type input "$ 3,675"
type input "1.25 %"
click at [687, 371] on input "$ 550" at bounding box center [662, 370] width 104 height 24
type input "$ 3,180"
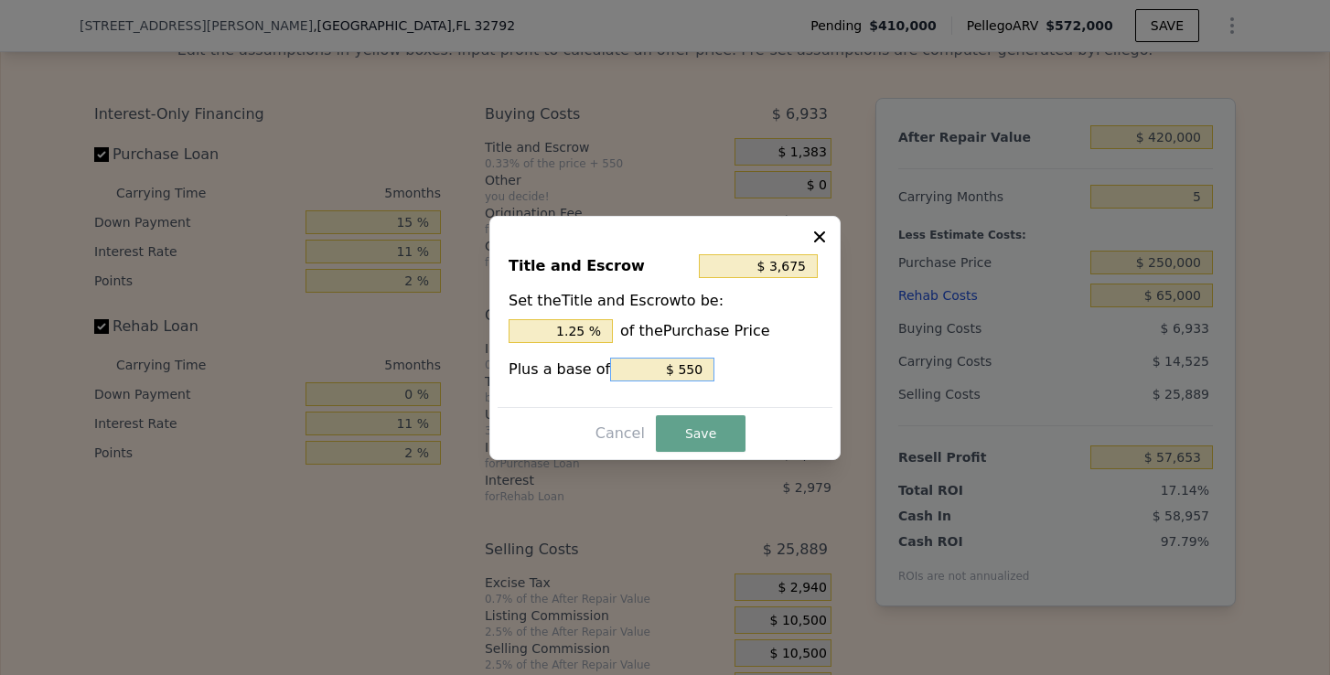
type input "$ 55"
type input "$ 3,130"
type input "$ 5"
type input "$ 3,125"
type input "$ 0"
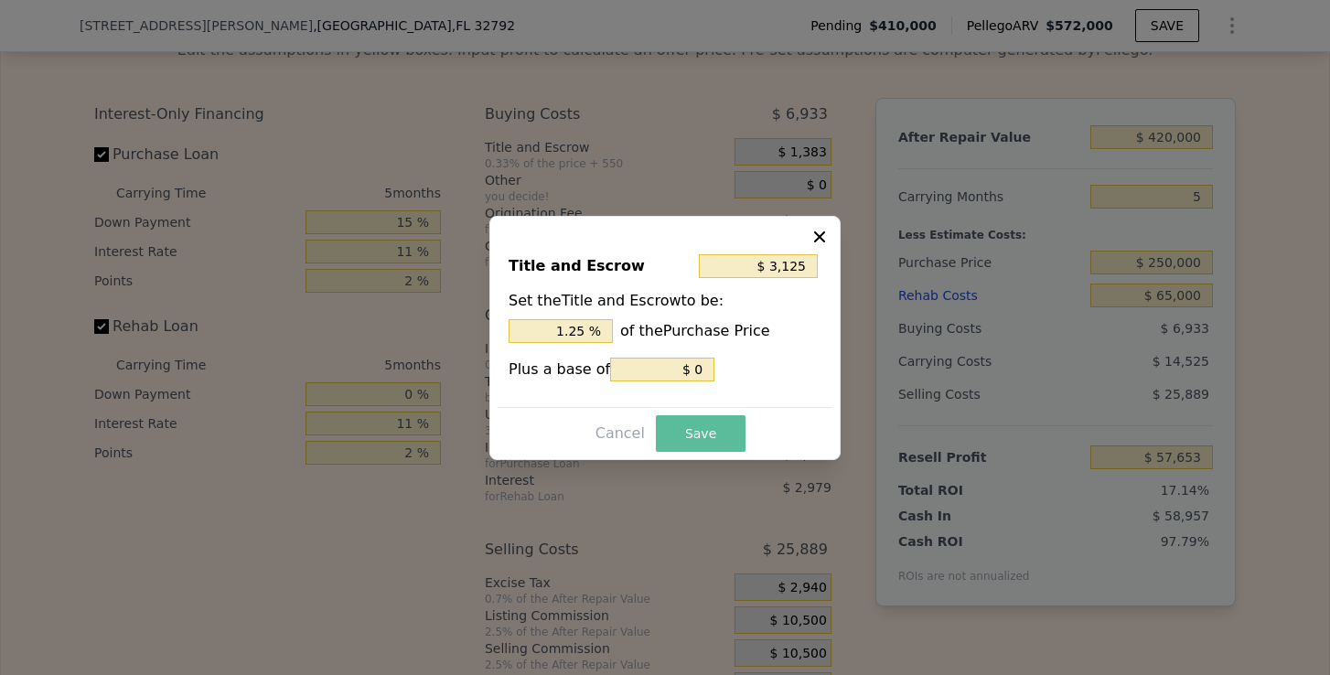
click at [700, 435] on button "Save" at bounding box center [701, 433] width 90 height 37
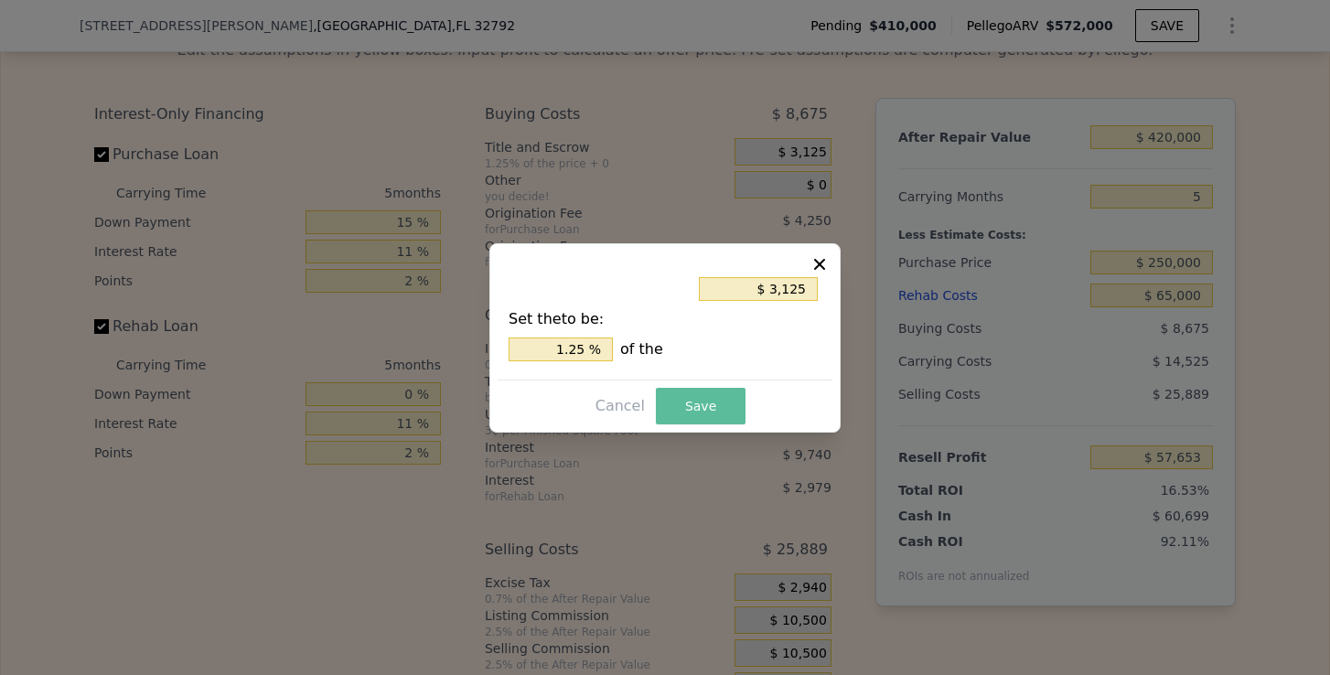
type input "$ 55,911"
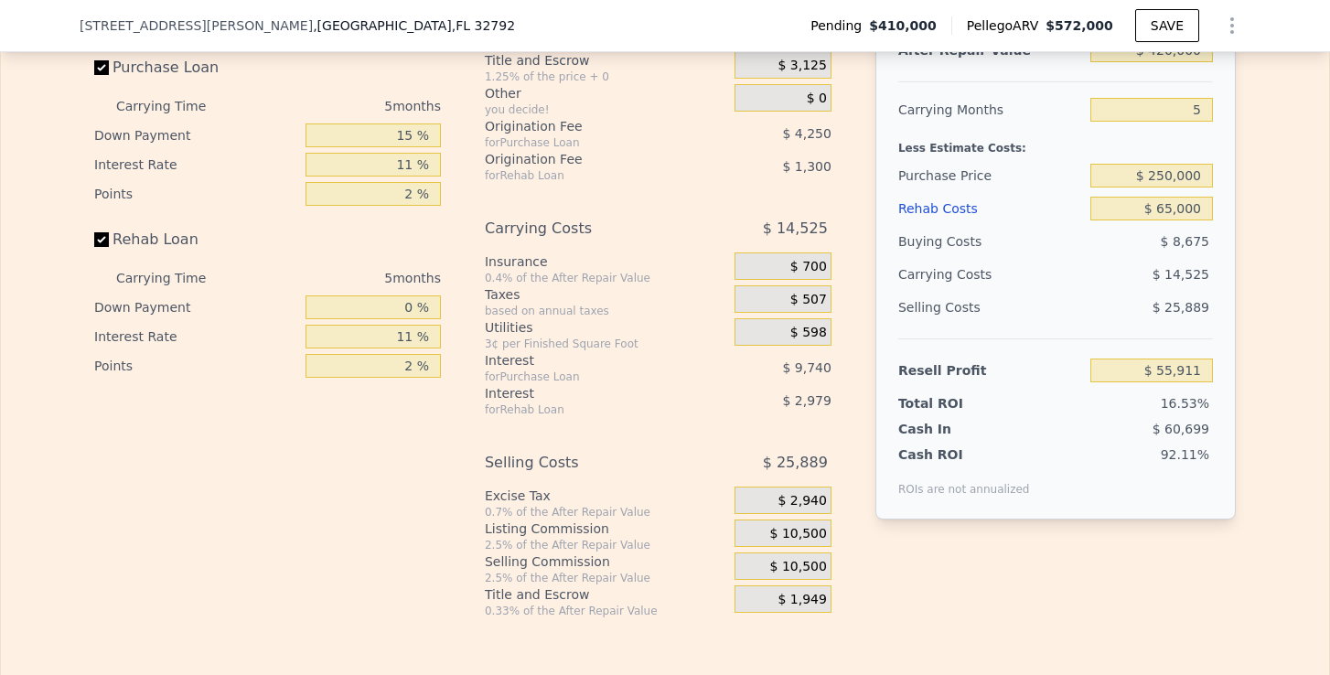
scroll to position [2885, 0]
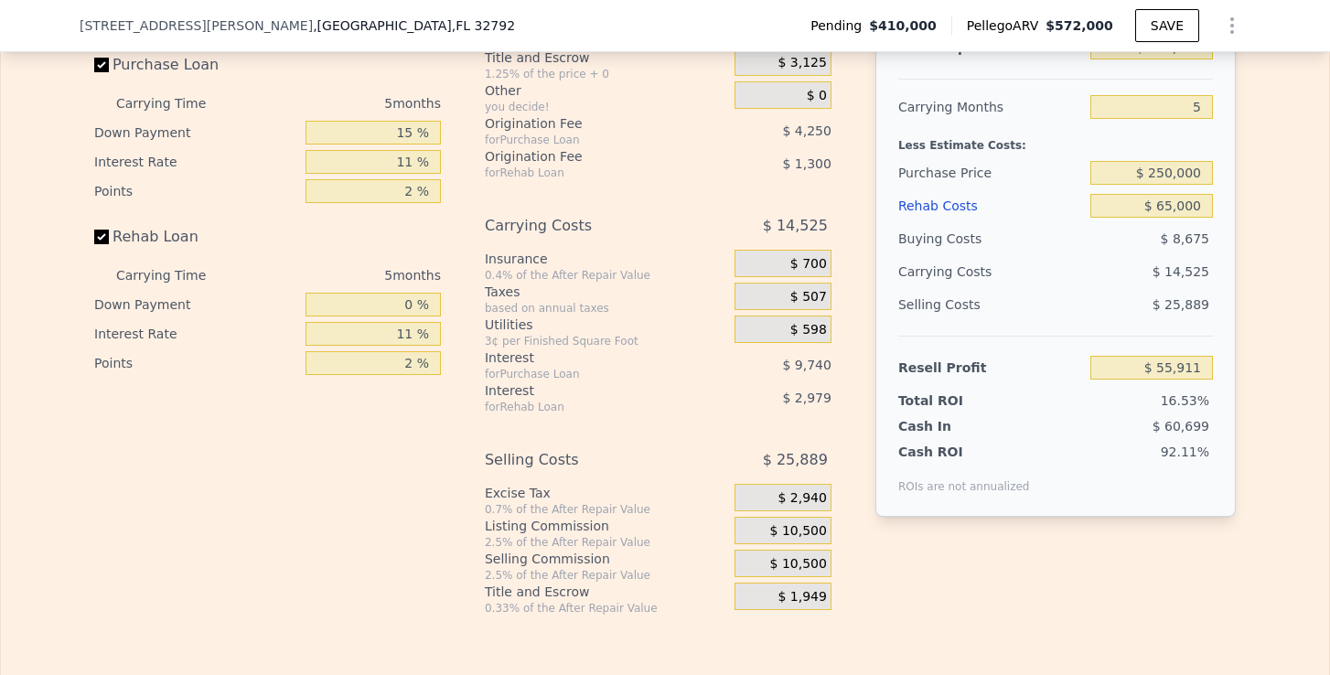
click at [776, 524] on span "$ 10,500" at bounding box center [798, 531] width 57 height 16
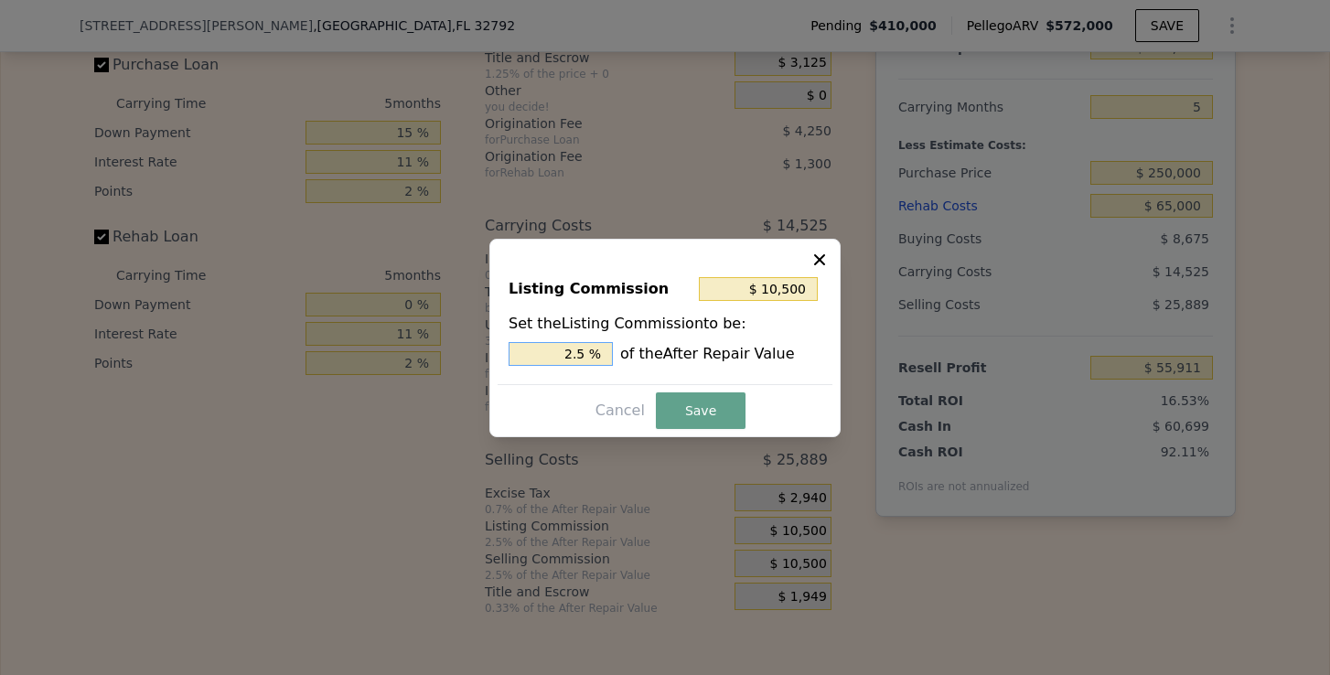
drag, startPoint x: 592, startPoint y: 360, endPoint x: 568, endPoint y: 360, distance: 23.8
click at [568, 360] on input "2.5 %" at bounding box center [561, 354] width 104 height 24
type input "$ 4,200"
type input "1. %"
type input "$ 5,040"
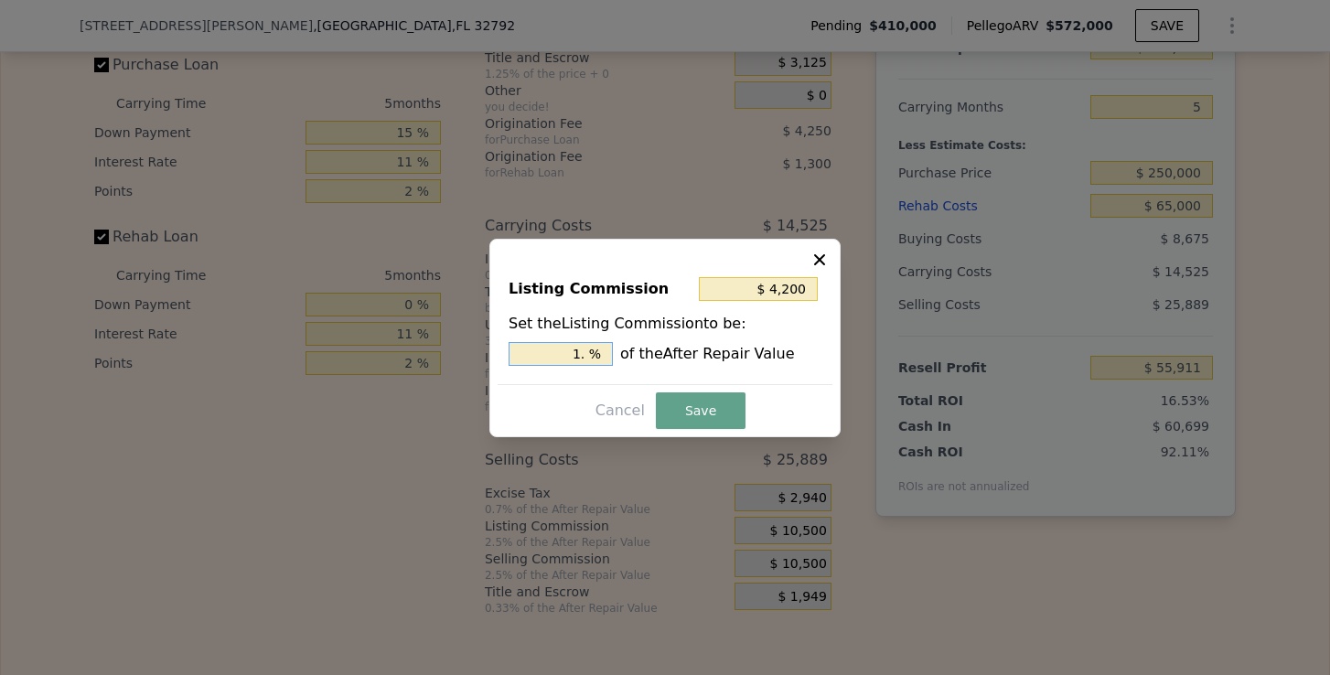
type input "1.2 %"
type input "$ 5,250"
type input "1.25 %"
click at [682, 420] on button "Save" at bounding box center [701, 410] width 90 height 37
type input "$ 61,161"
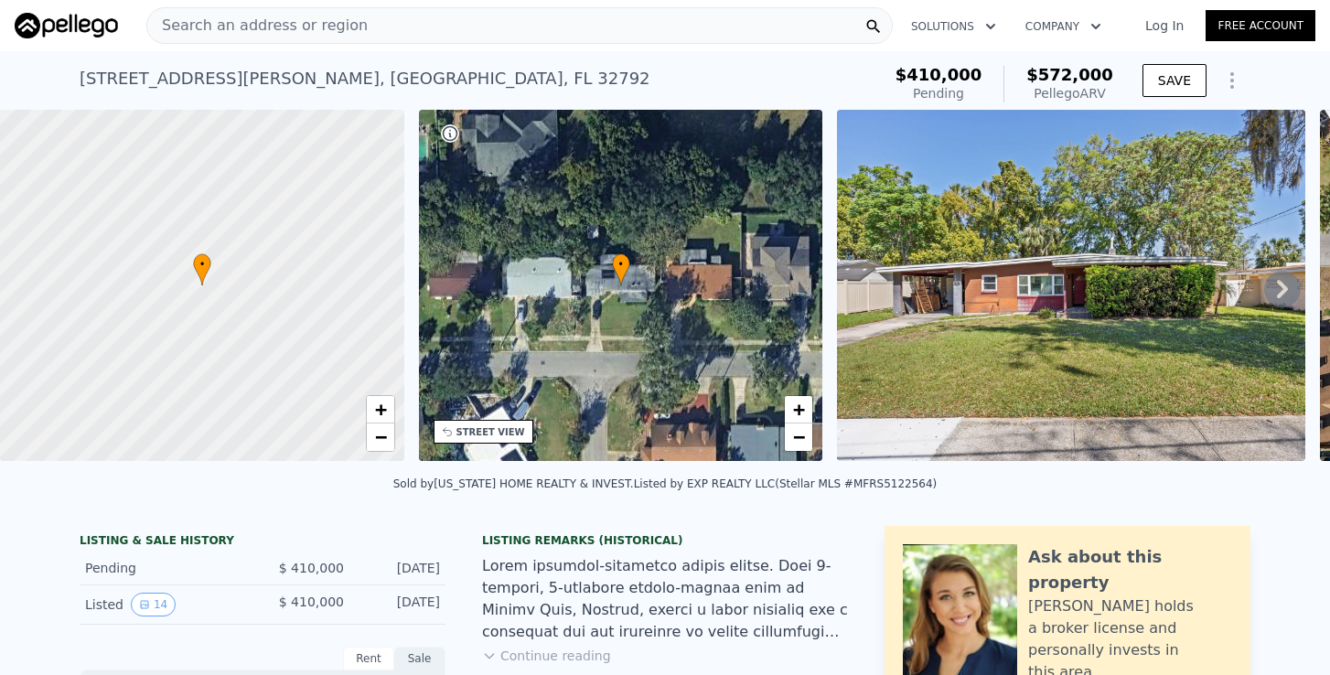
scroll to position [0, 0]
click at [242, 27] on span "Search an address or region" at bounding box center [257, 26] width 220 height 22
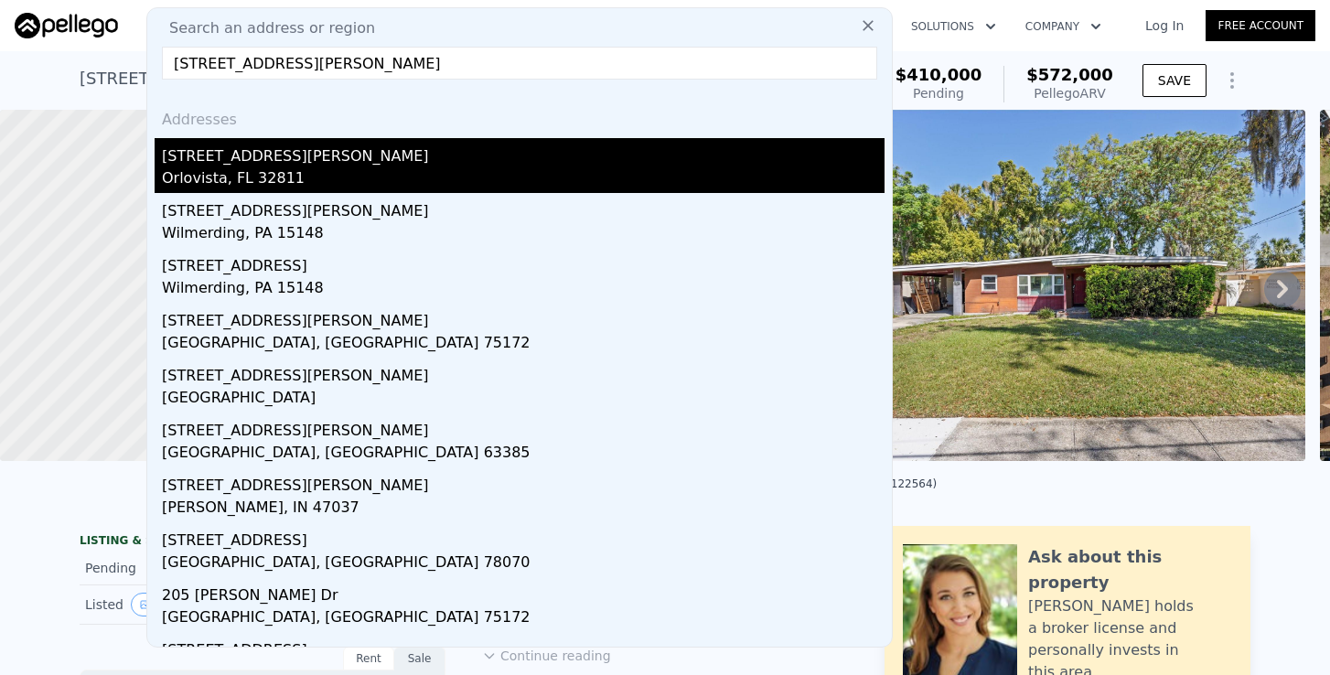
type input "[STREET_ADDRESS][PERSON_NAME]"
click at [235, 168] on div "Orlovista, FL 32811" at bounding box center [523, 180] width 723 height 26
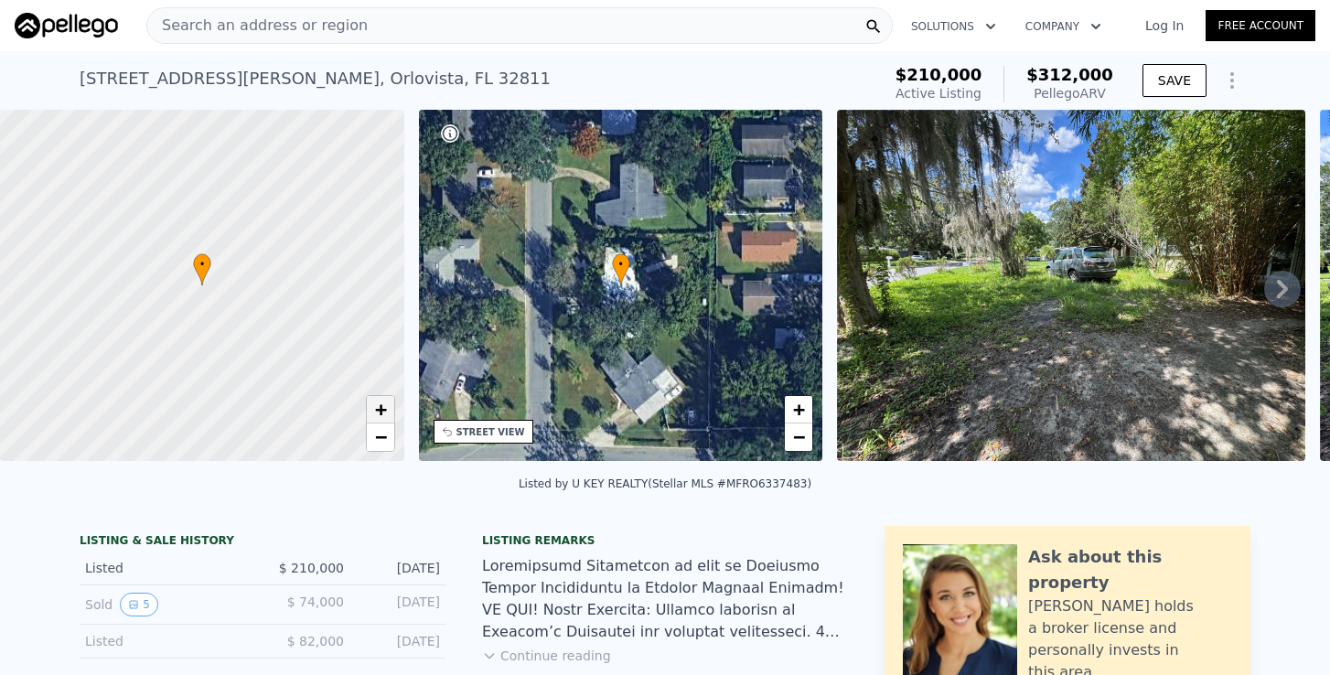
click at [377, 411] on span "+" at bounding box center [380, 409] width 12 height 23
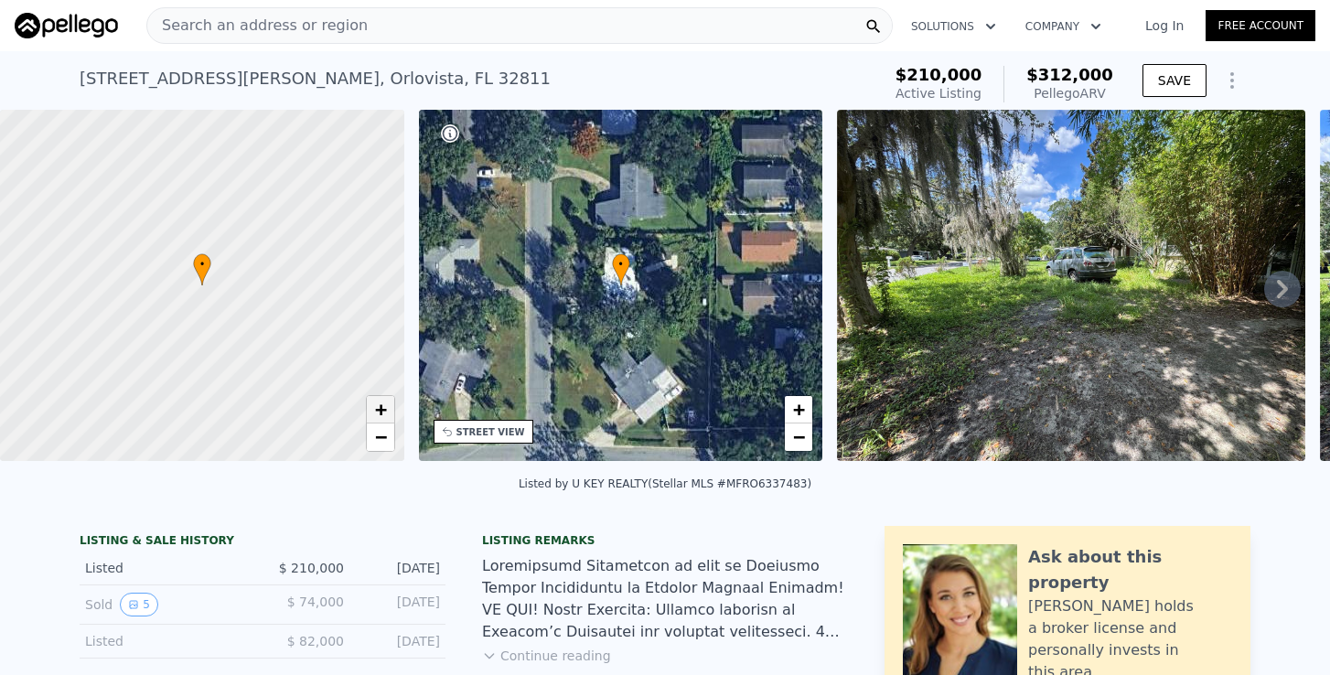
click at [377, 411] on span "+" at bounding box center [380, 409] width 12 height 23
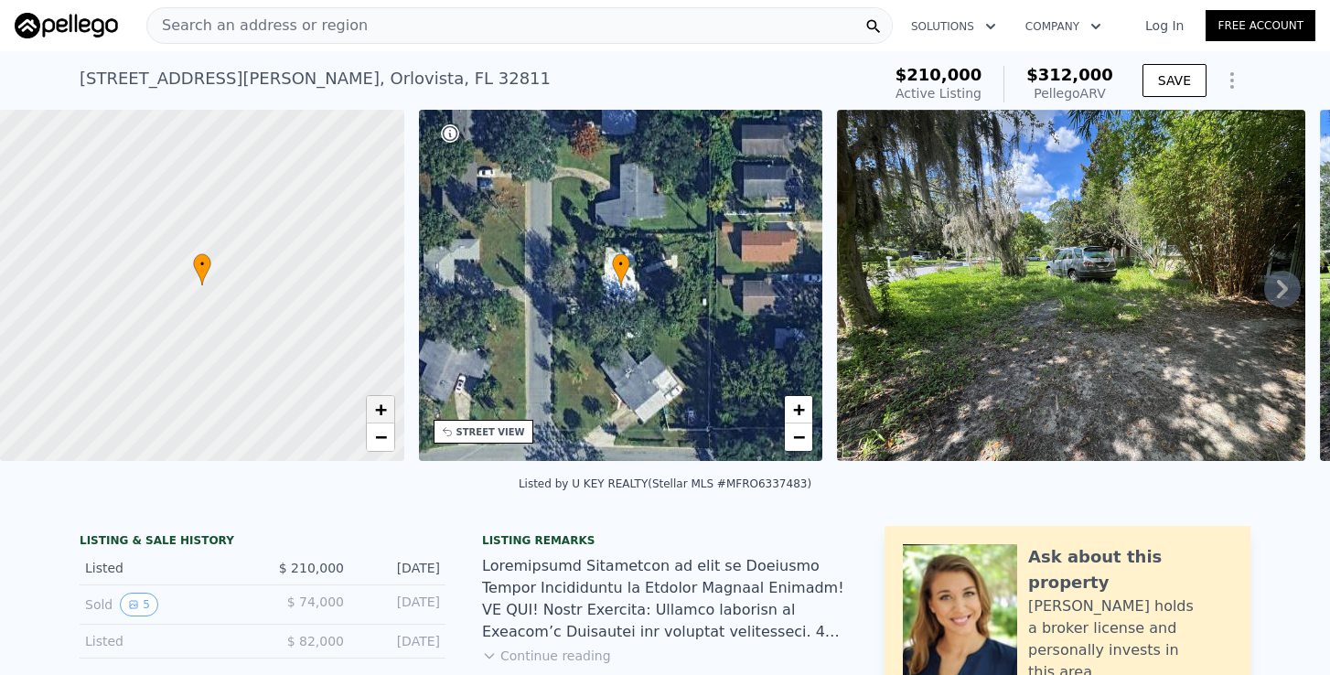
click at [377, 411] on span "+" at bounding box center [380, 409] width 12 height 23
click at [381, 435] on span "−" at bounding box center [380, 436] width 12 height 23
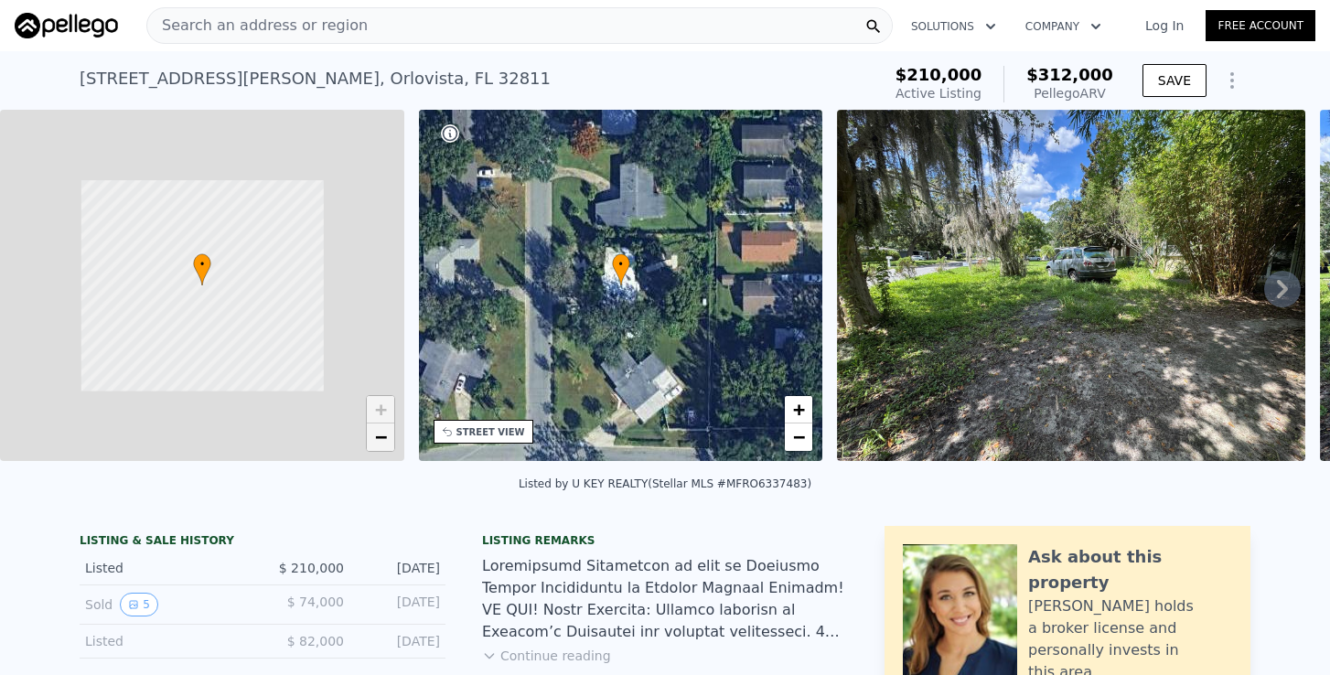
click at [381, 435] on span "−" at bounding box center [380, 436] width 12 height 23
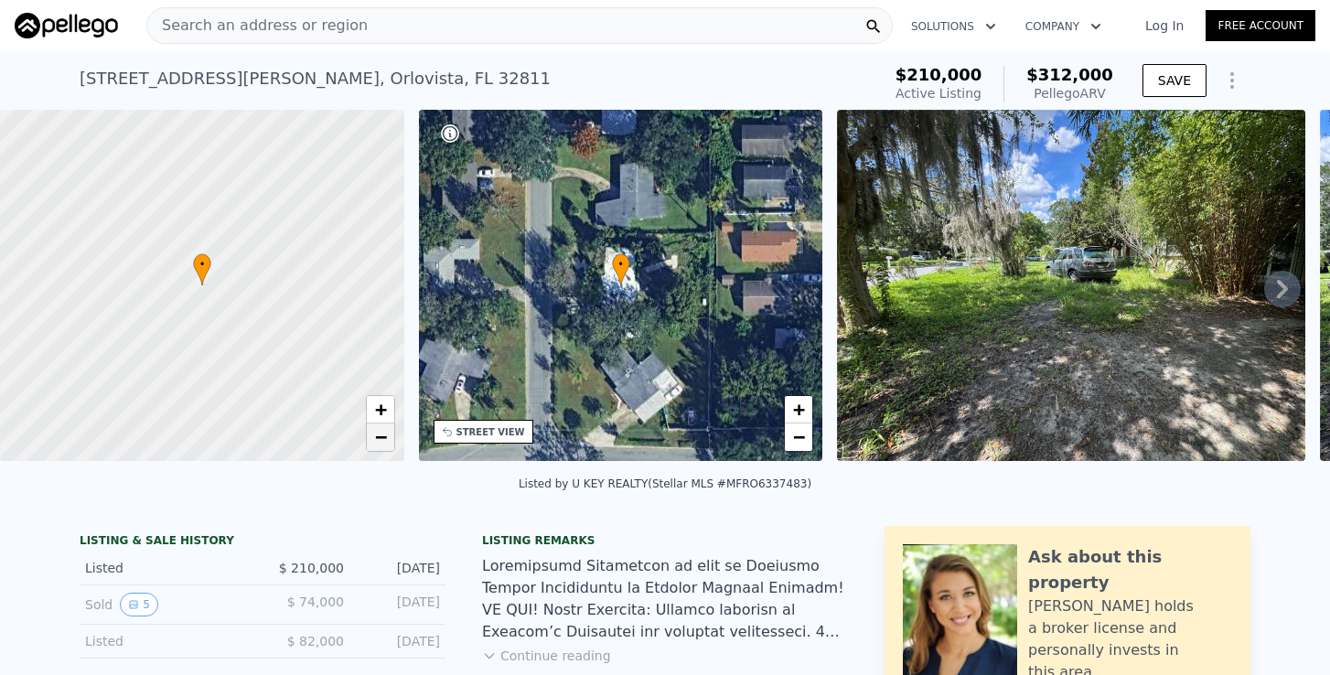
click at [381, 435] on span "−" at bounding box center [380, 436] width 12 height 23
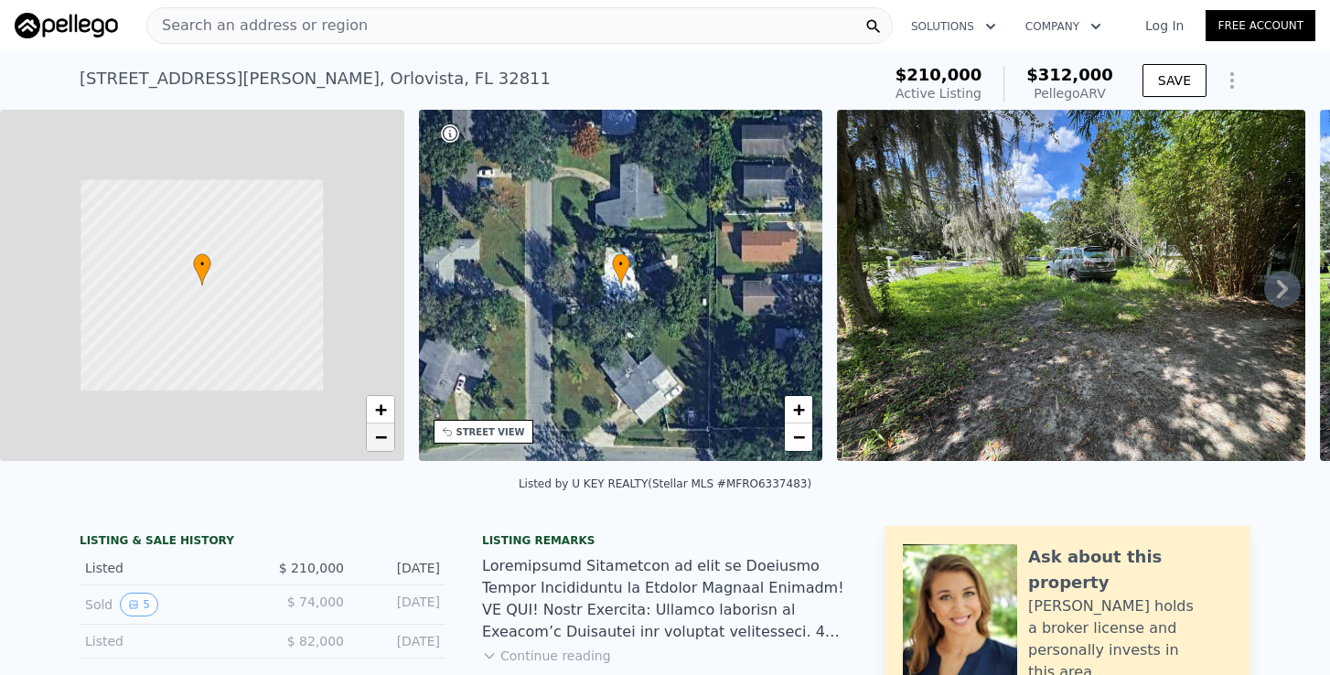
click at [381, 435] on span "−" at bounding box center [380, 436] width 12 height 23
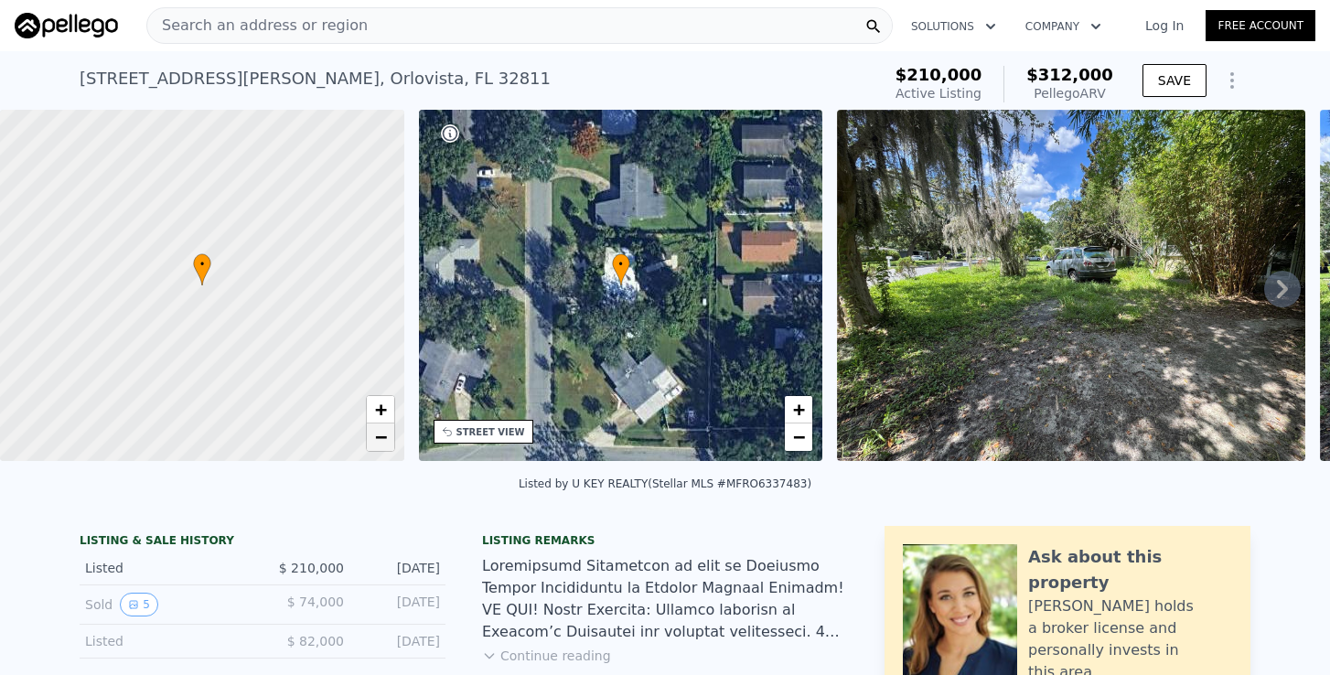
click at [381, 435] on span "−" at bounding box center [380, 436] width 12 height 23
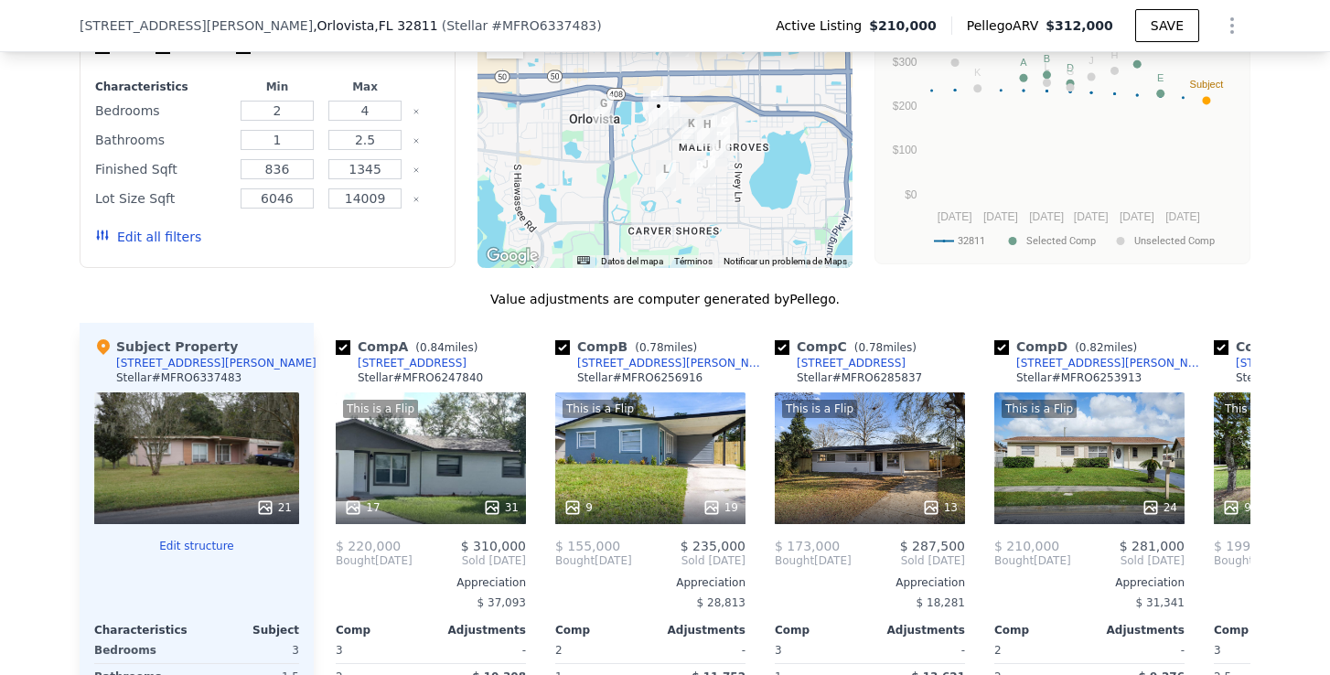
scroll to position [1990, 0]
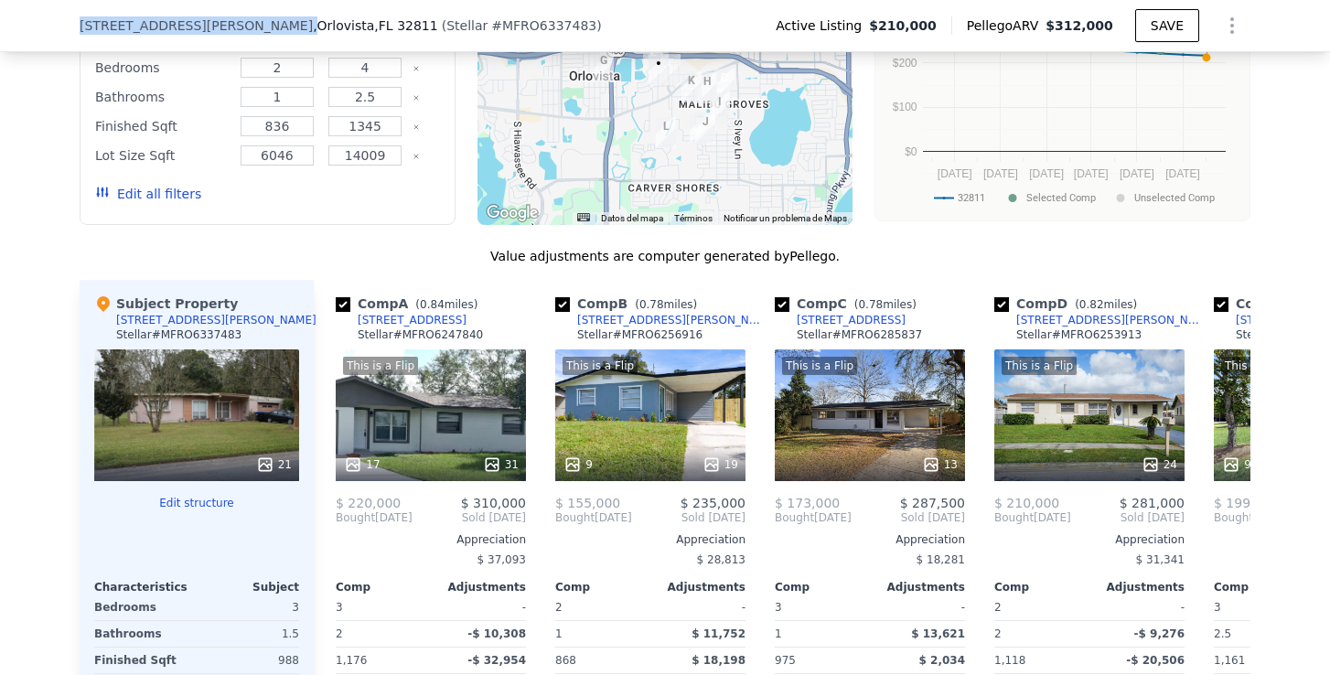
drag, startPoint x: 81, startPoint y: 27, endPoint x: 175, endPoint y: 27, distance: 94.2
click at [175, 27] on div "[STREET_ADDRESS][PERSON_NAME]" at bounding box center [259, 25] width 359 height 18
copy span "[STREET_ADDRESS][PERSON_NAME]"
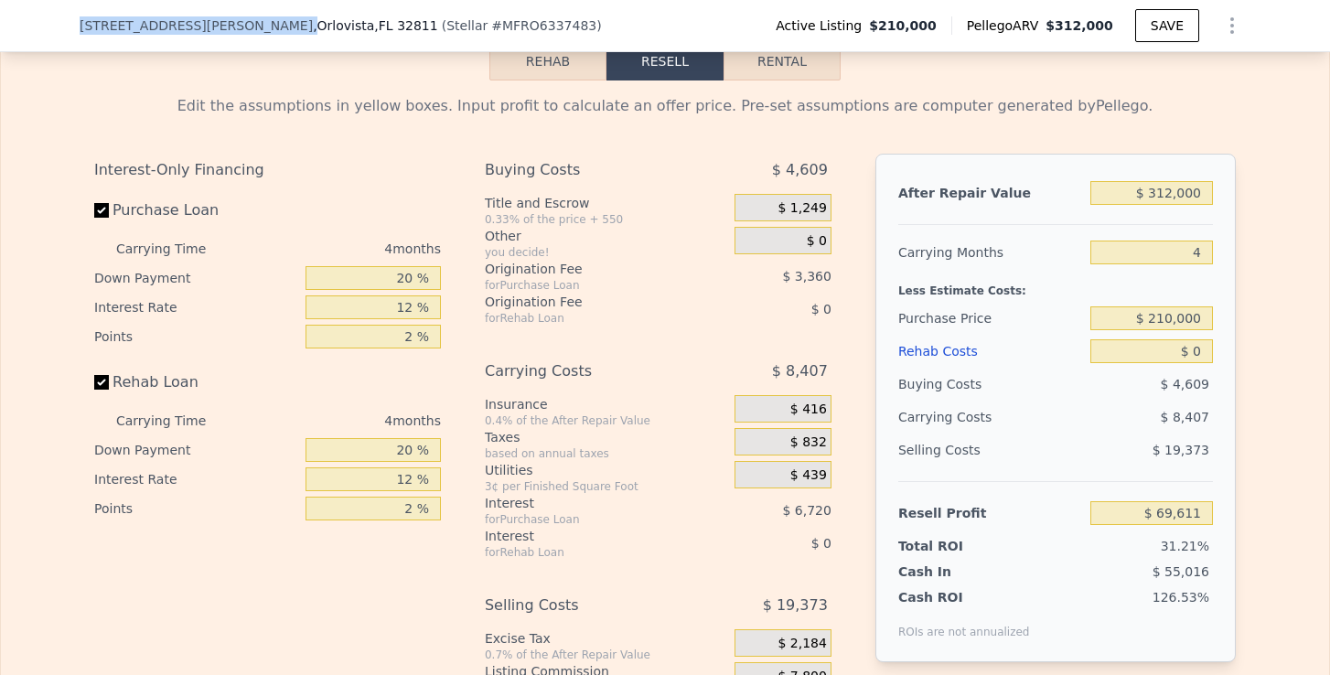
scroll to position [3023, 0]
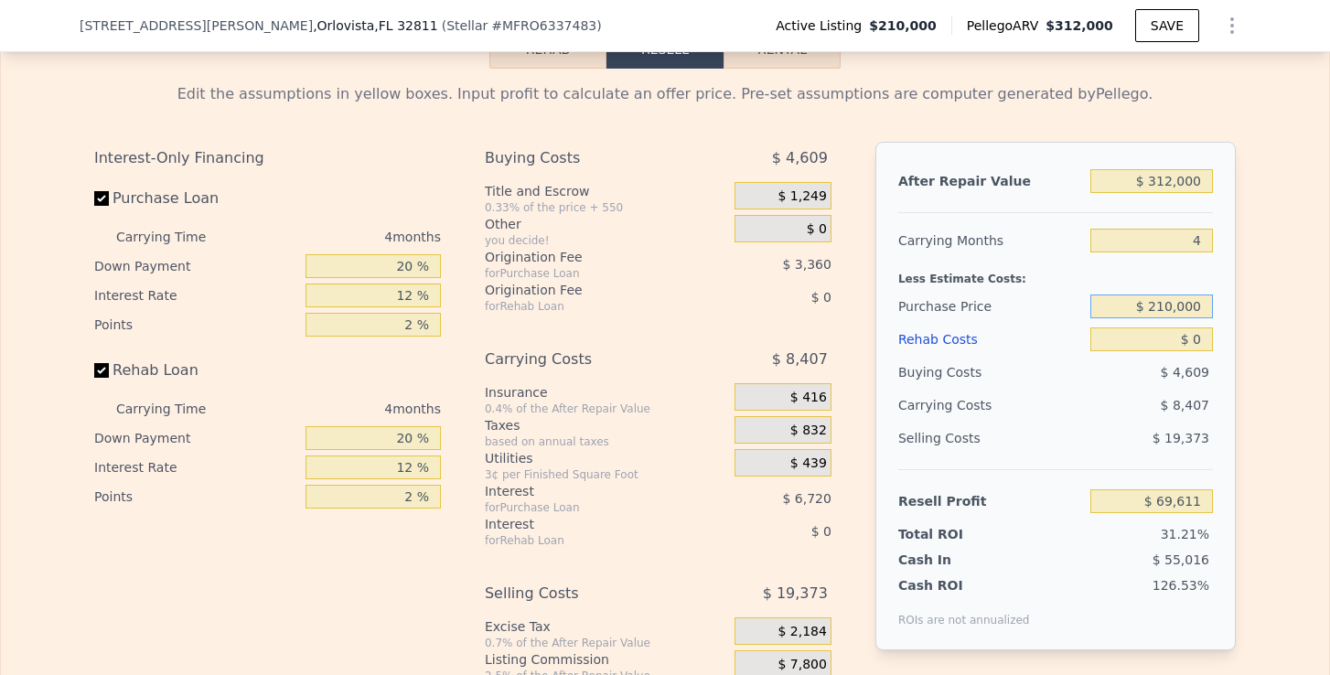
click at [1172, 306] on input "$ 210,000" at bounding box center [1152, 307] width 123 height 24
drag, startPoint x: 1157, startPoint y: 306, endPoint x: 1203, endPoint y: 307, distance: 45.8
click at [1203, 307] on input "$ 210,000" at bounding box center [1152, 307] width 123 height 24
type input "$ 2"
type input "$ 150,000"
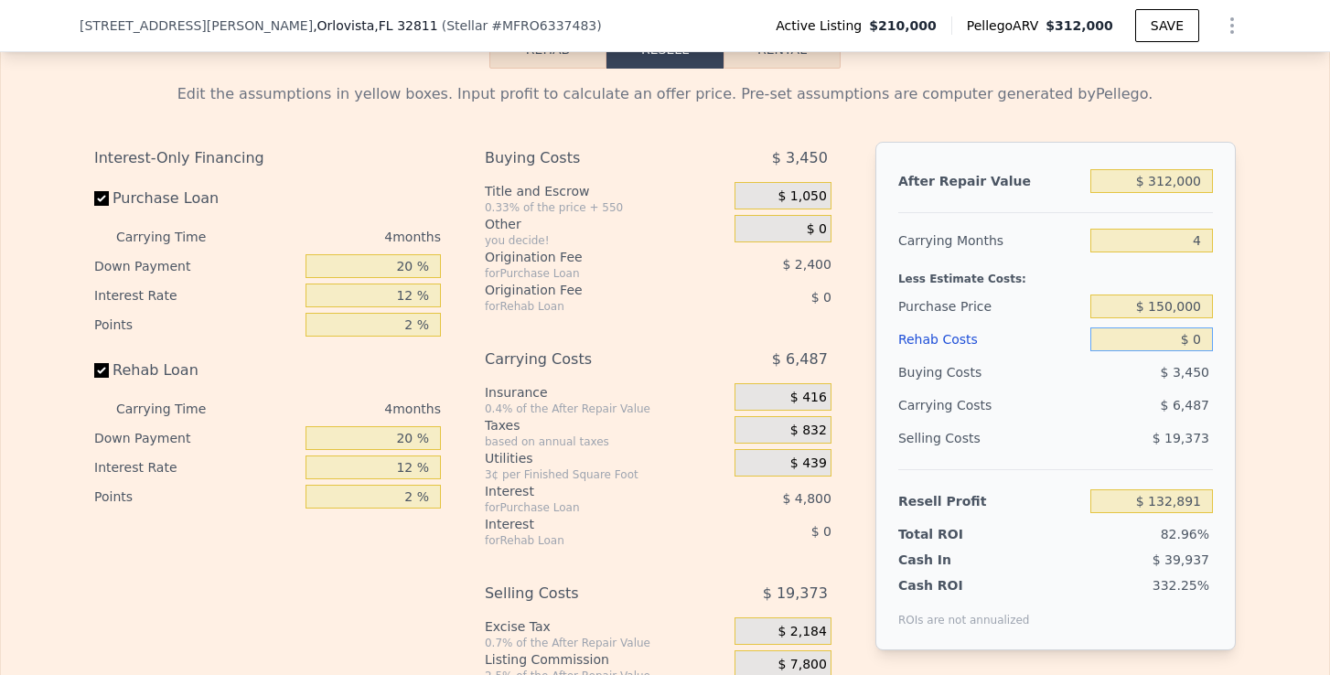
click at [1203, 339] on input "$ 0" at bounding box center [1152, 340] width 123 height 24
type input "$ 132,690"
type input "$ 6"
type input "$ 132,684"
type input "$ 66"
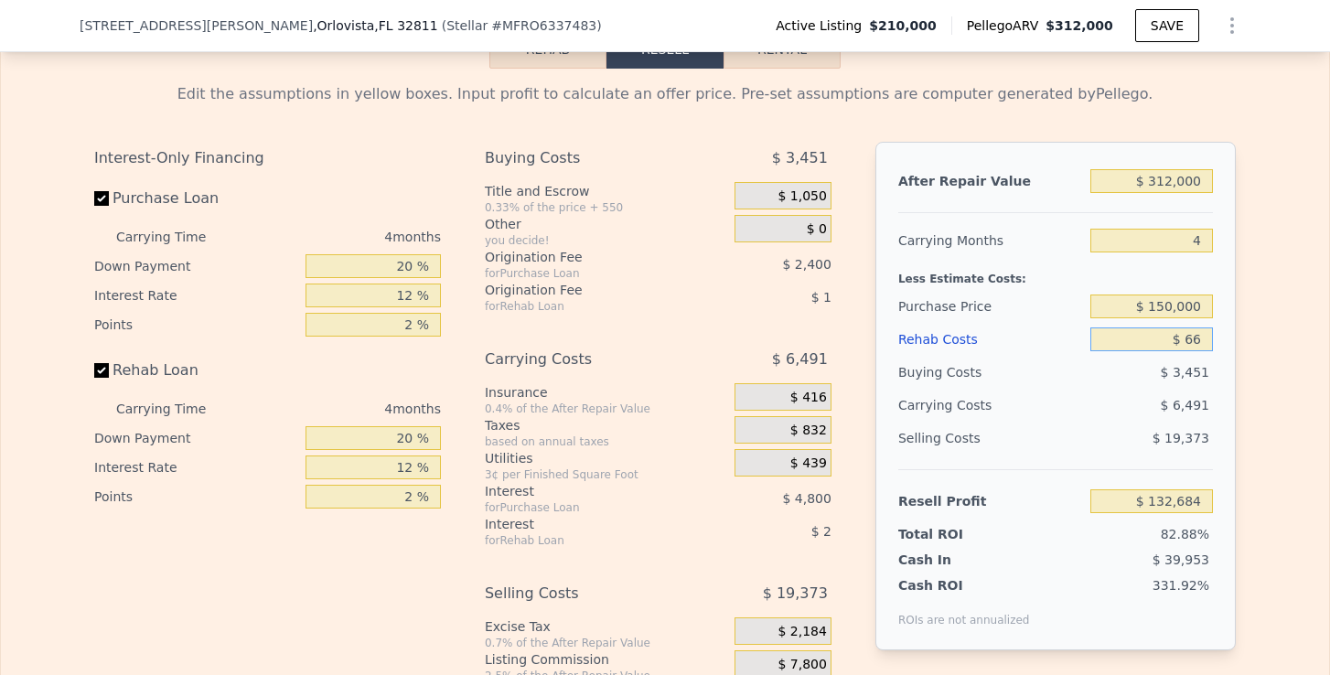
type input "$ 132,619"
type input "$ 660"
type input "$ 131,999"
type input "$ 66,000"
type input "$ 63,522"
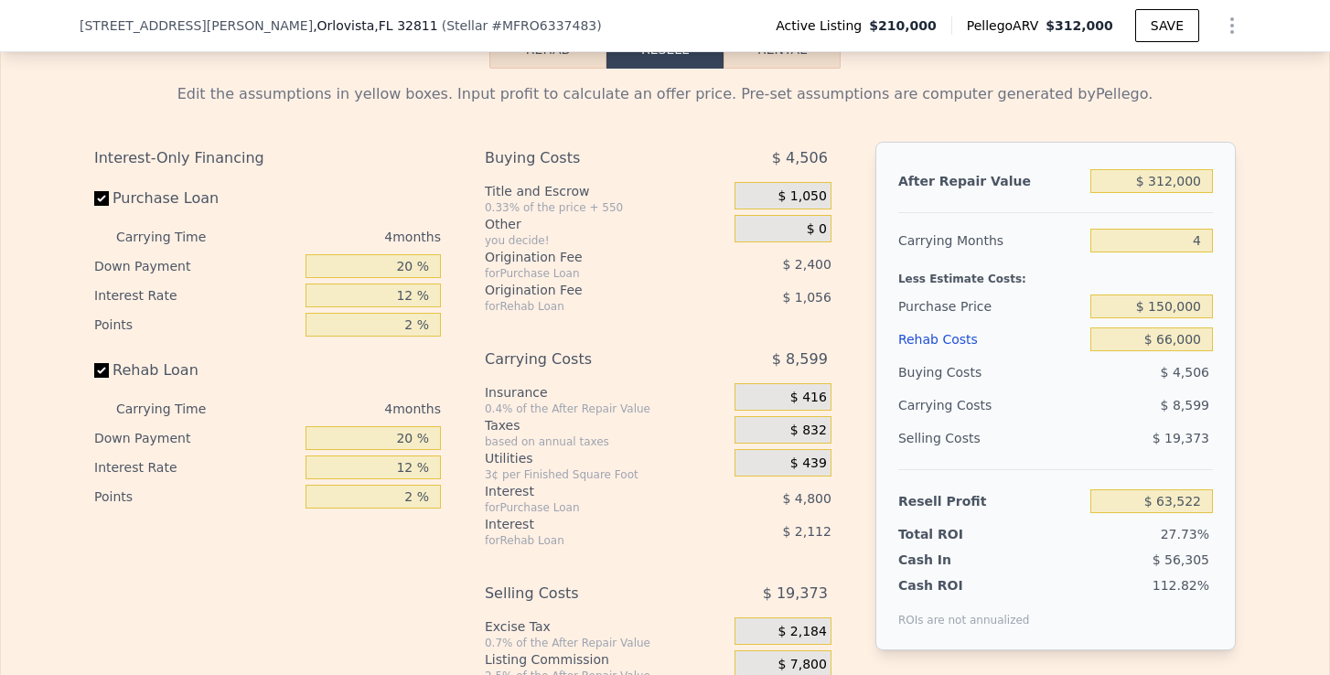
click at [1257, 387] on div "Edit the assumptions in yellow boxes. Input profit to calculate an offer price.…" at bounding box center [665, 409] width 1328 height 681
click at [1182, 175] on input "$ 312,000" at bounding box center [1152, 181] width 123 height 24
drag, startPoint x: 1200, startPoint y: 178, endPoint x: 1156, endPoint y: 179, distance: 43.9
click at [1156, 179] on input "$ 312,000" at bounding box center [1152, 181] width 123 height 24
type input "$ 2"
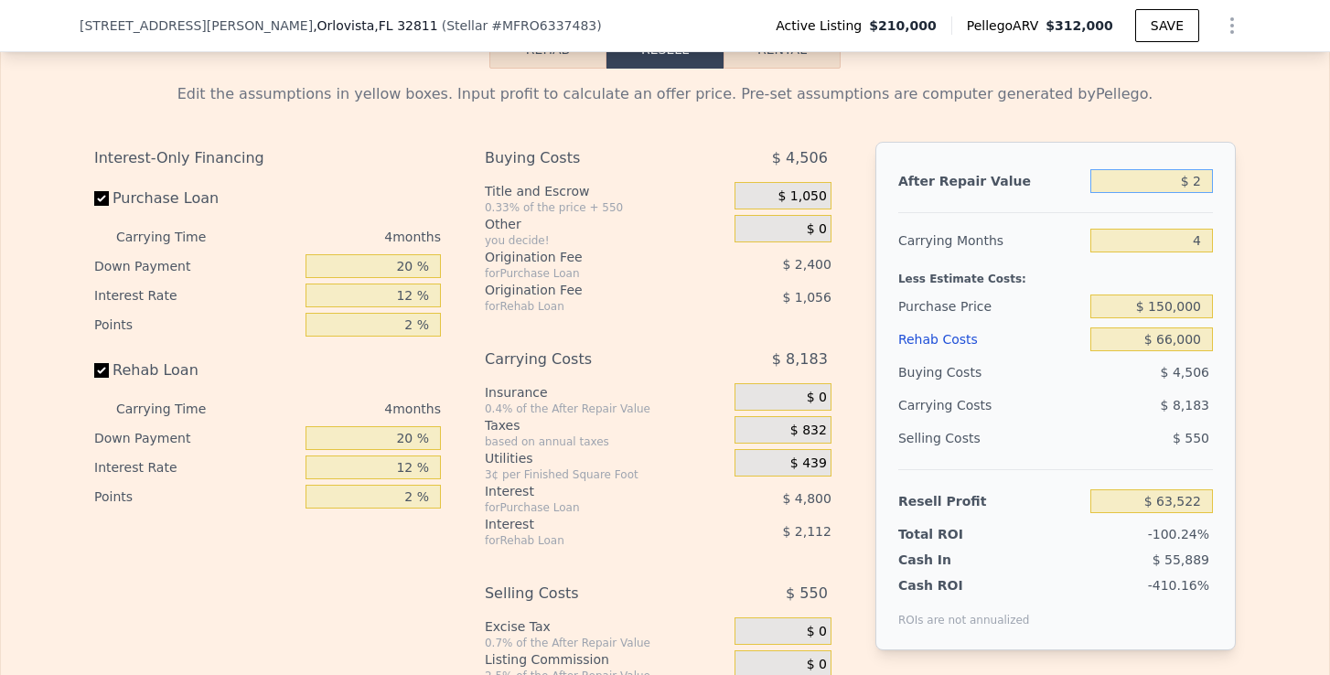
type input "-$ 229,237"
type input "$ 25"
type input "-$ 229,216"
type input "$ 250"
type input "-$ 229,004"
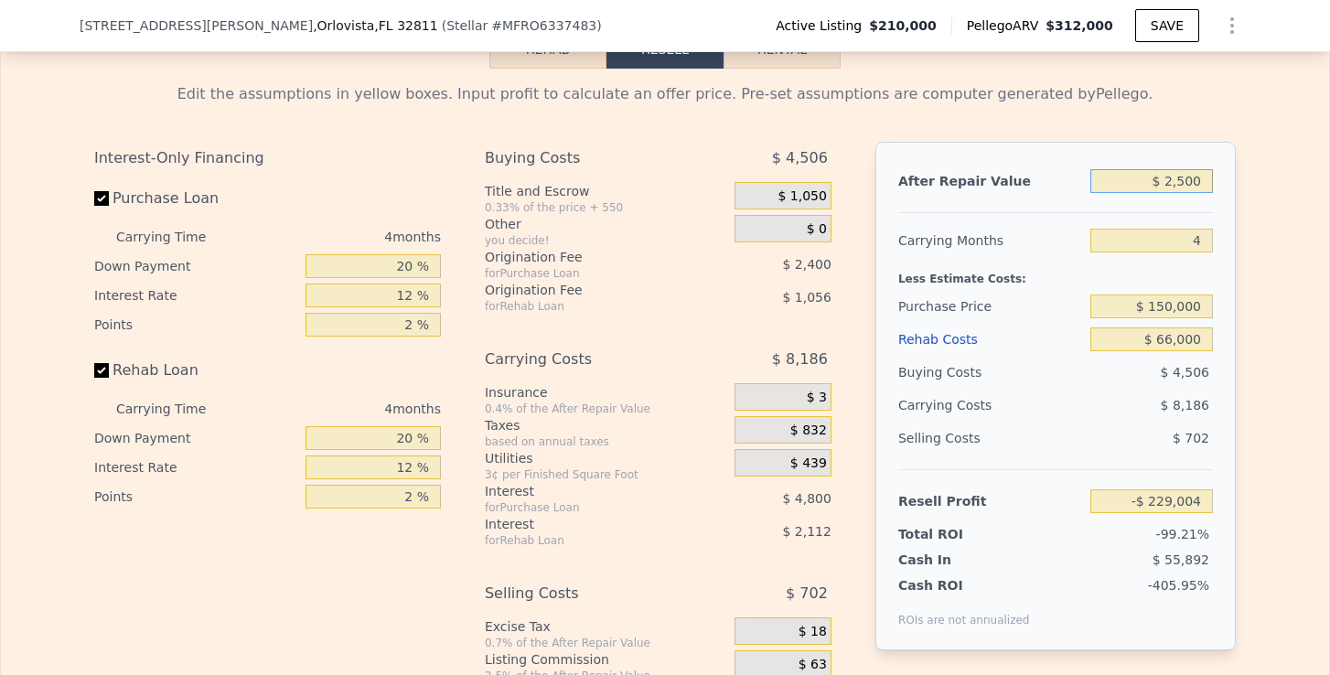
type input "$ 25,000"
type input "-$ 226,894"
type input "$ 250,000"
type input "$ 5,345"
click at [1182, 232] on input "4" at bounding box center [1152, 241] width 123 height 24
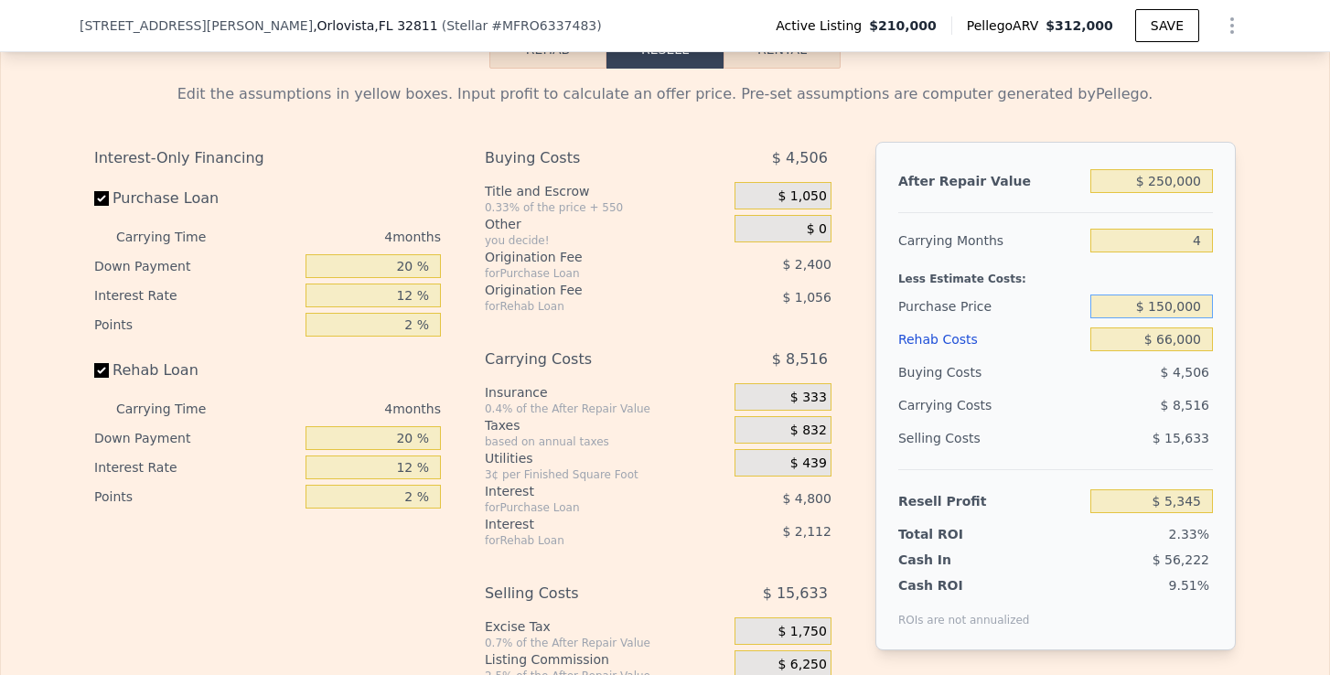
click at [1179, 307] on input "$ 150,000" at bounding box center [1152, 307] width 123 height 24
click at [1194, 279] on div "Less Estimate Costs:" at bounding box center [1055, 273] width 315 height 33
click at [1166, 184] on input "$ 250,000" at bounding box center [1152, 181] width 123 height 24
type input "$ 20,000"
type input "-$ 210,473"
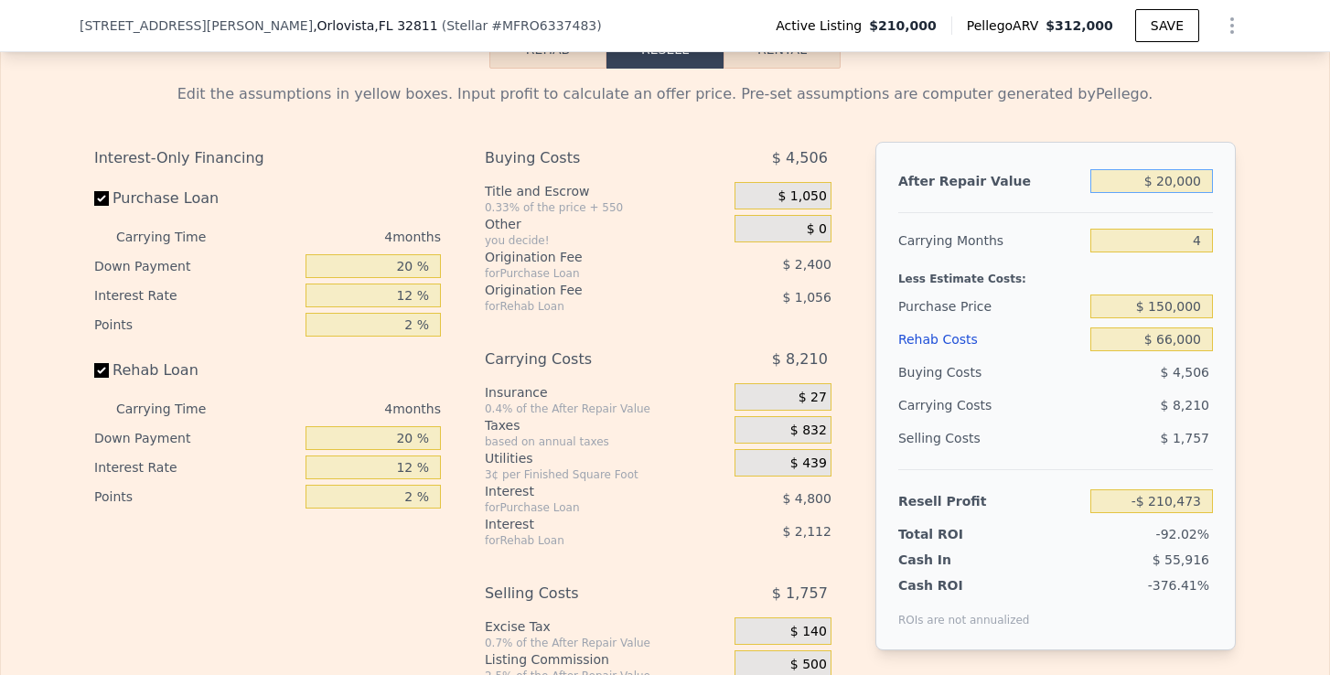
type input "$ 280,000"
type input "$ 33,496"
type input "$ 280,000"
click at [1268, 444] on div "Edit the assumptions in yellow boxes. Input profit to calculate an offer price.…" at bounding box center [665, 409] width 1328 height 681
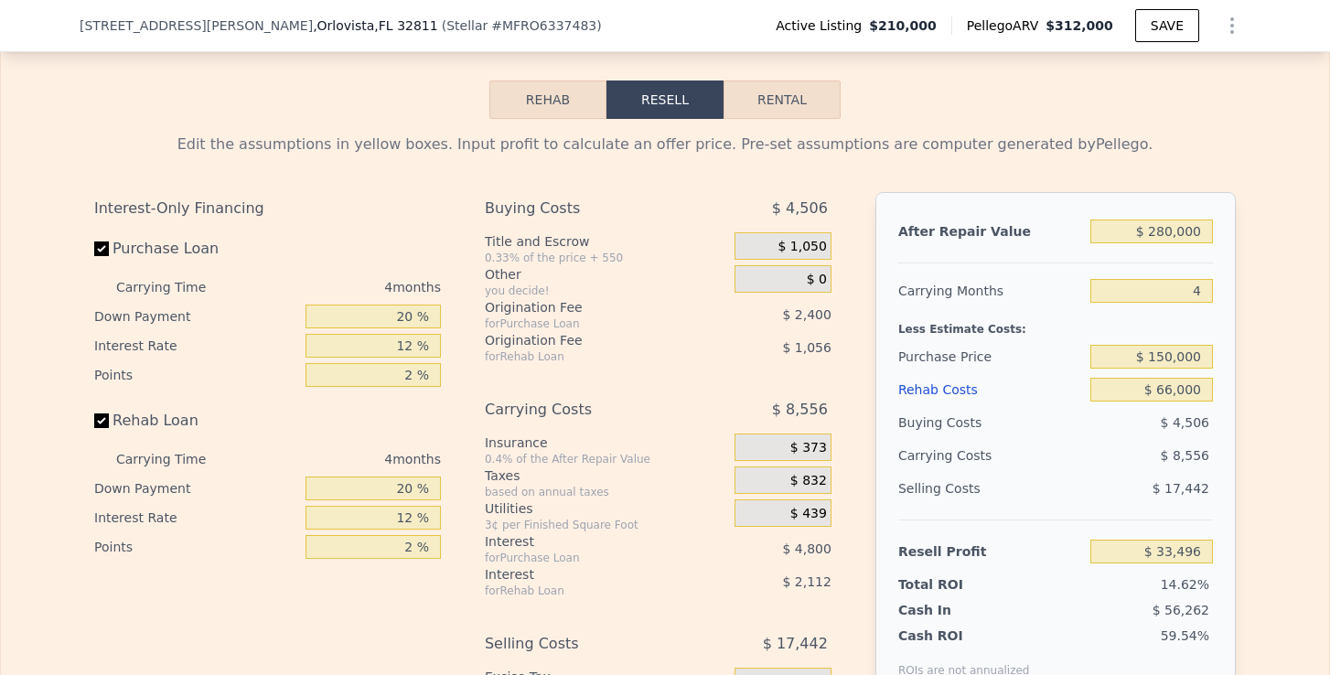
scroll to position [2957, 0]
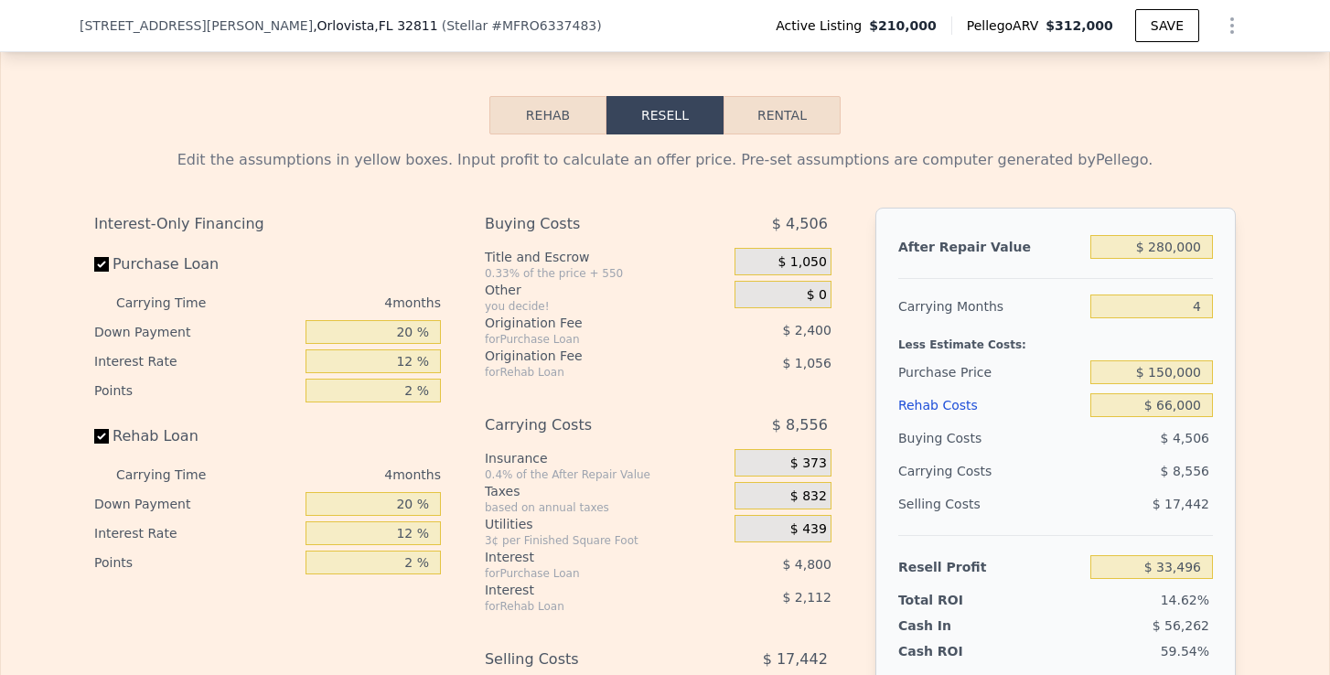
click at [786, 117] on button "Rental" at bounding box center [782, 115] width 117 height 38
select select "30"
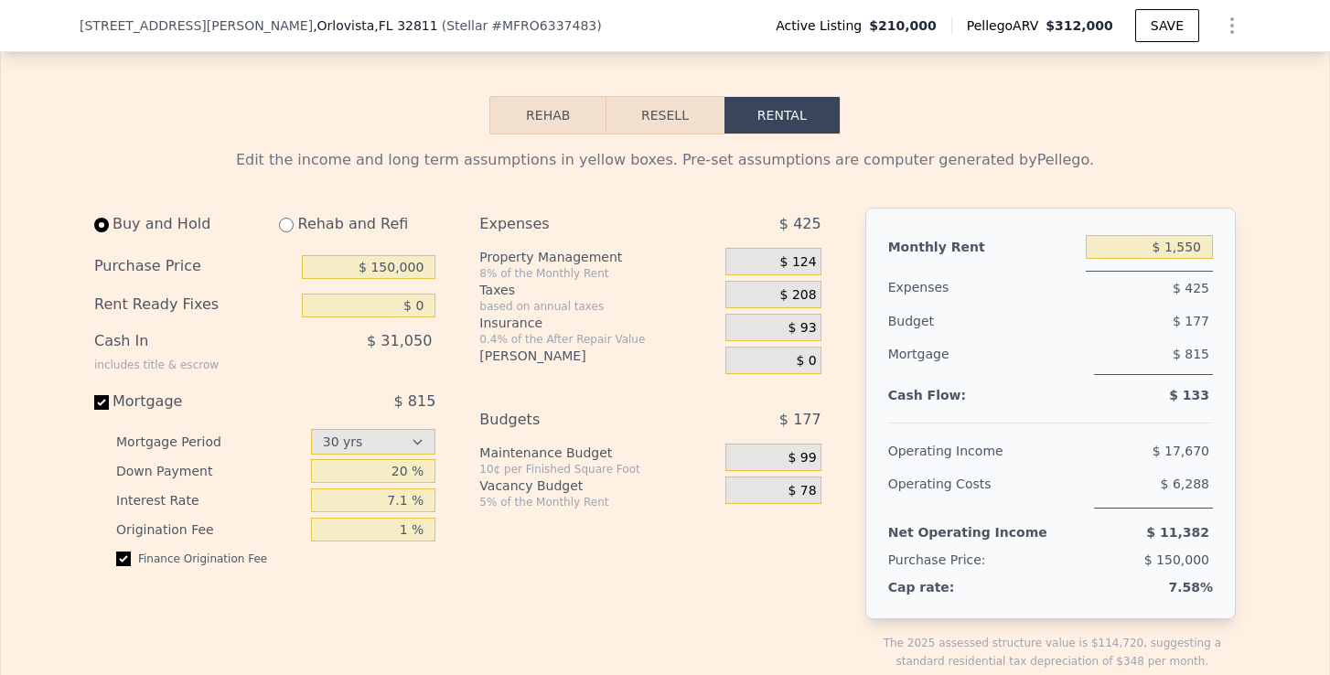
click at [284, 225] on input "radio" at bounding box center [286, 225] width 15 height 15
radio input "true"
select select "30"
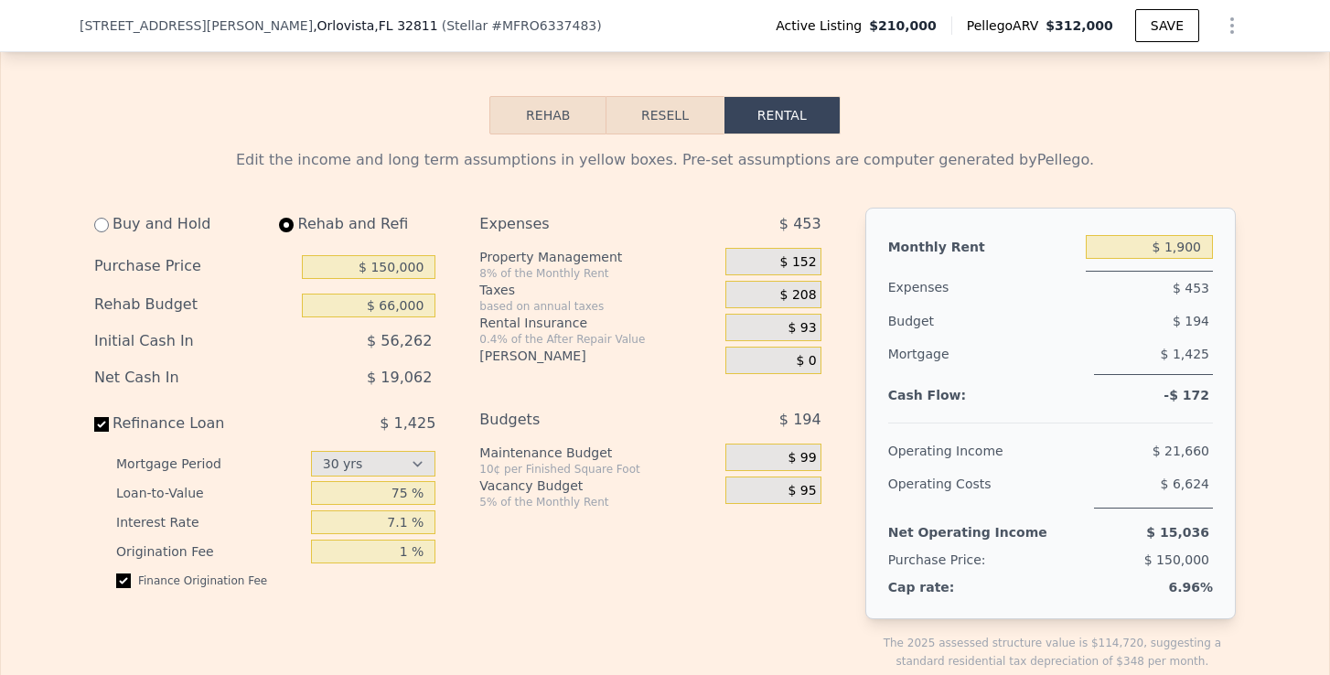
type input "$ 66,000"
type input "$ 1,900"
drag, startPoint x: 385, startPoint y: 378, endPoint x: 428, endPoint y: 378, distance: 43.0
click at [428, 378] on span "$ 19,062" at bounding box center [399, 377] width 65 height 17
click at [463, 371] on div "Buy and Hold Rehab and Refi Purchase Price $ 150,000 Rehab Budget $ 66,000 Init…" at bounding box center [465, 454] width 742 height 492
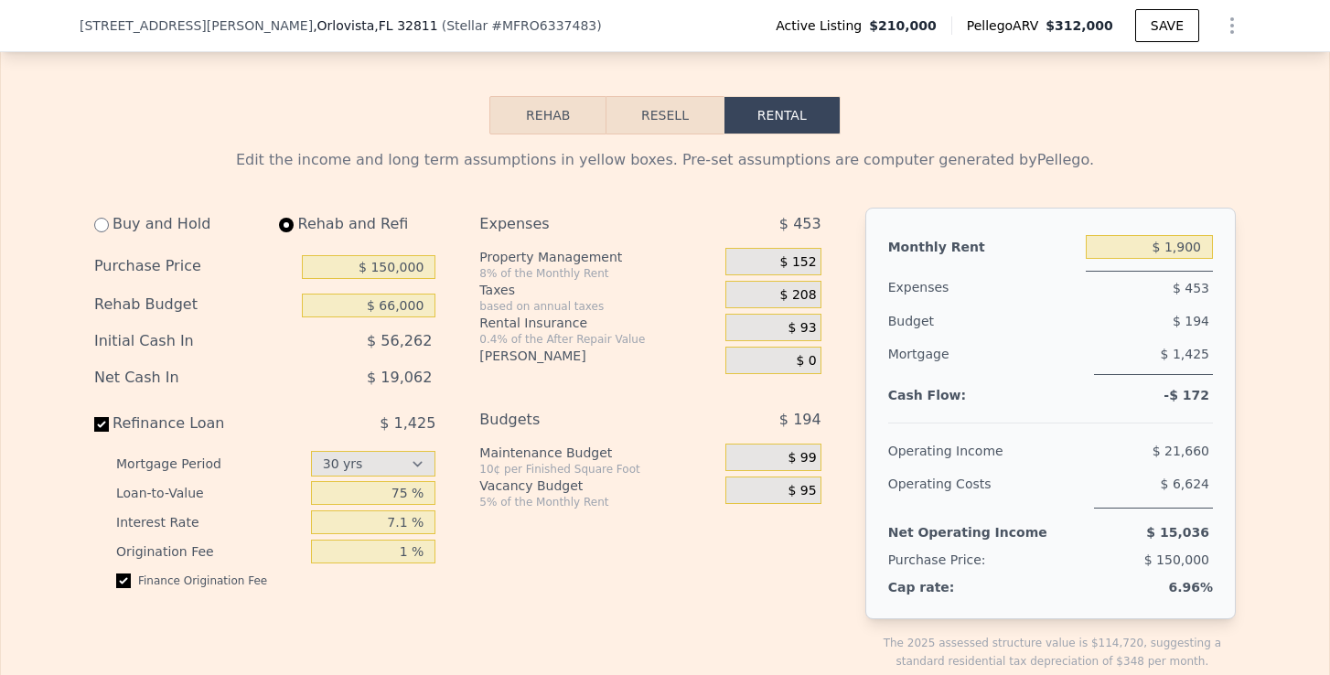
click at [807, 260] on span "$ 152" at bounding box center [798, 262] width 37 height 16
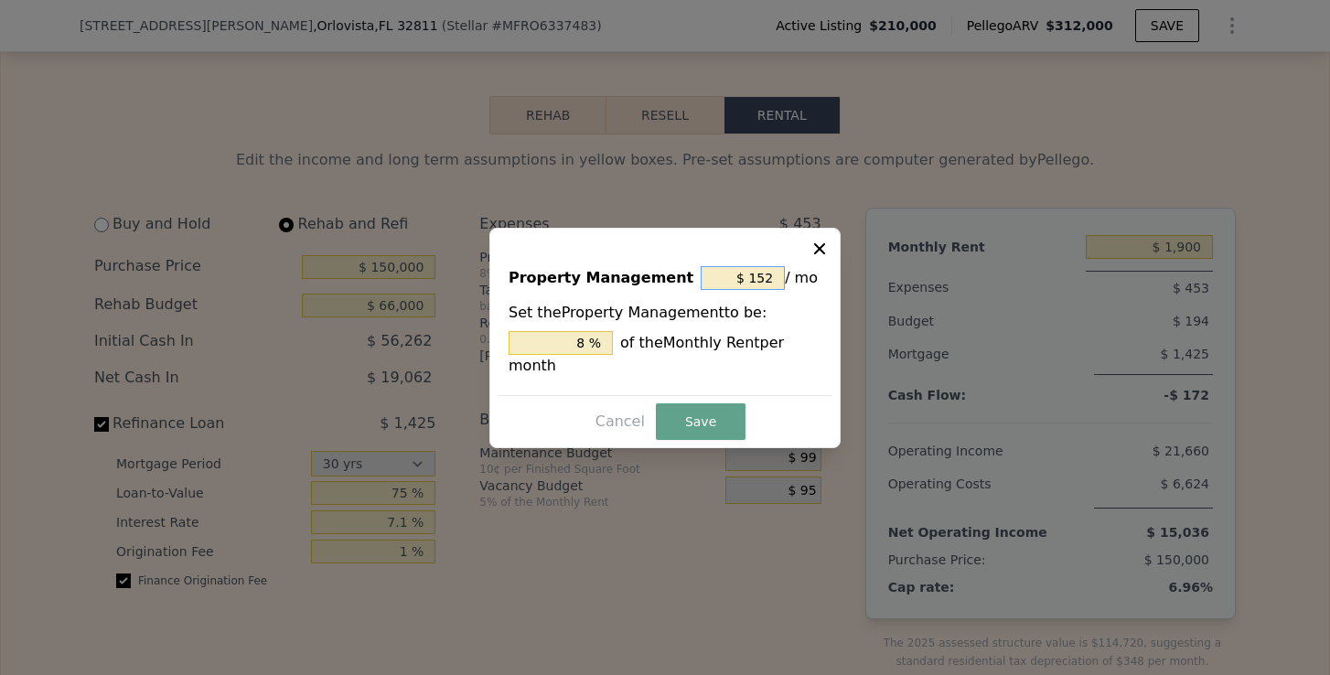
click at [771, 270] on input "$ 152" at bounding box center [743, 278] width 84 height 24
type input "$ 15"
type input "0.789 %"
type input "$ 1"
type input "0.053 %"
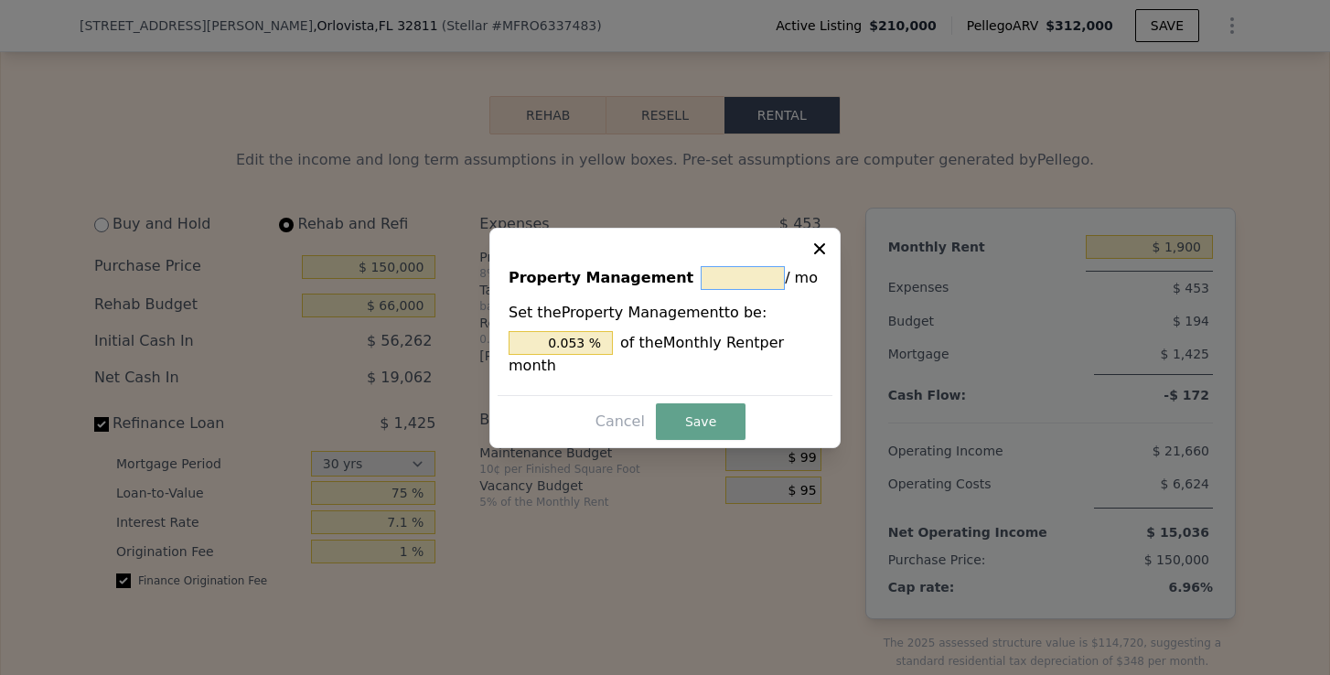
type input "$ 0"
type input "0 %"
click at [704, 403] on div "Cancel Save" at bounding box center [665, 421] width 335 height 37
click at [699, 411] on button "Save" at bounding box center [701, 421] width 90 height 37
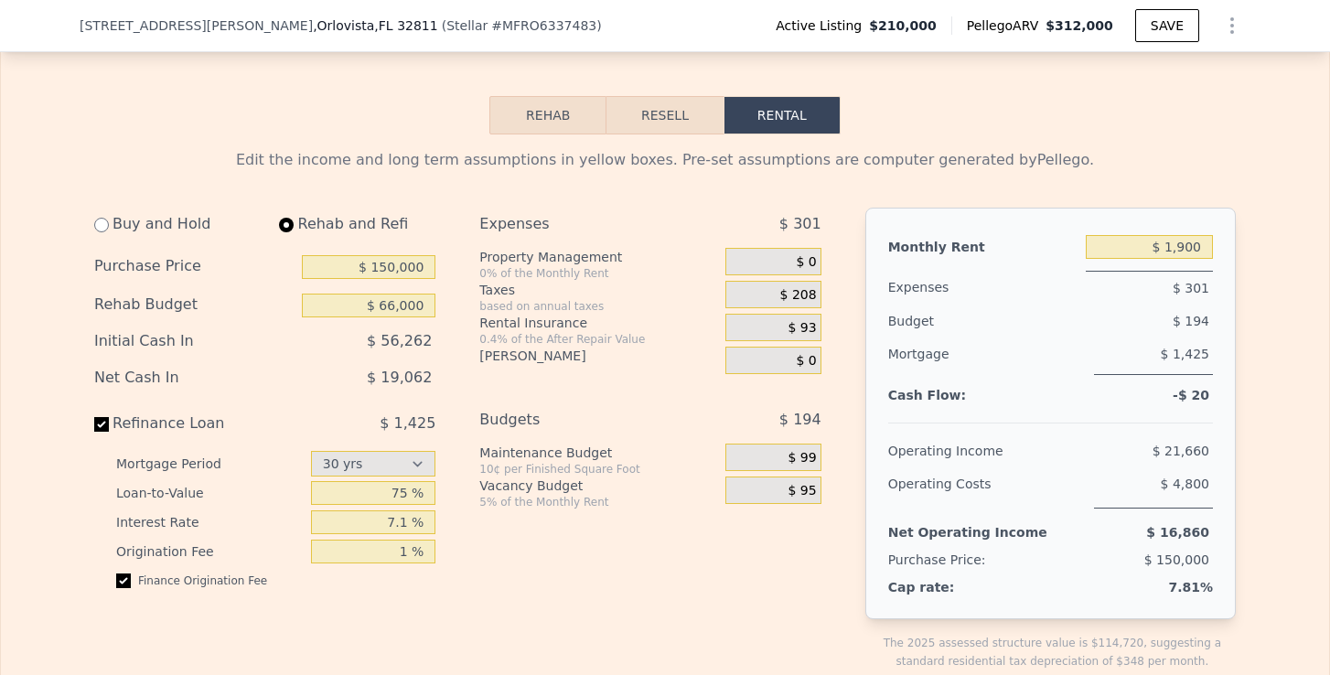
click at [801, 333] on span "$ 93" at bounding box center [803, 328] width 28 height 16
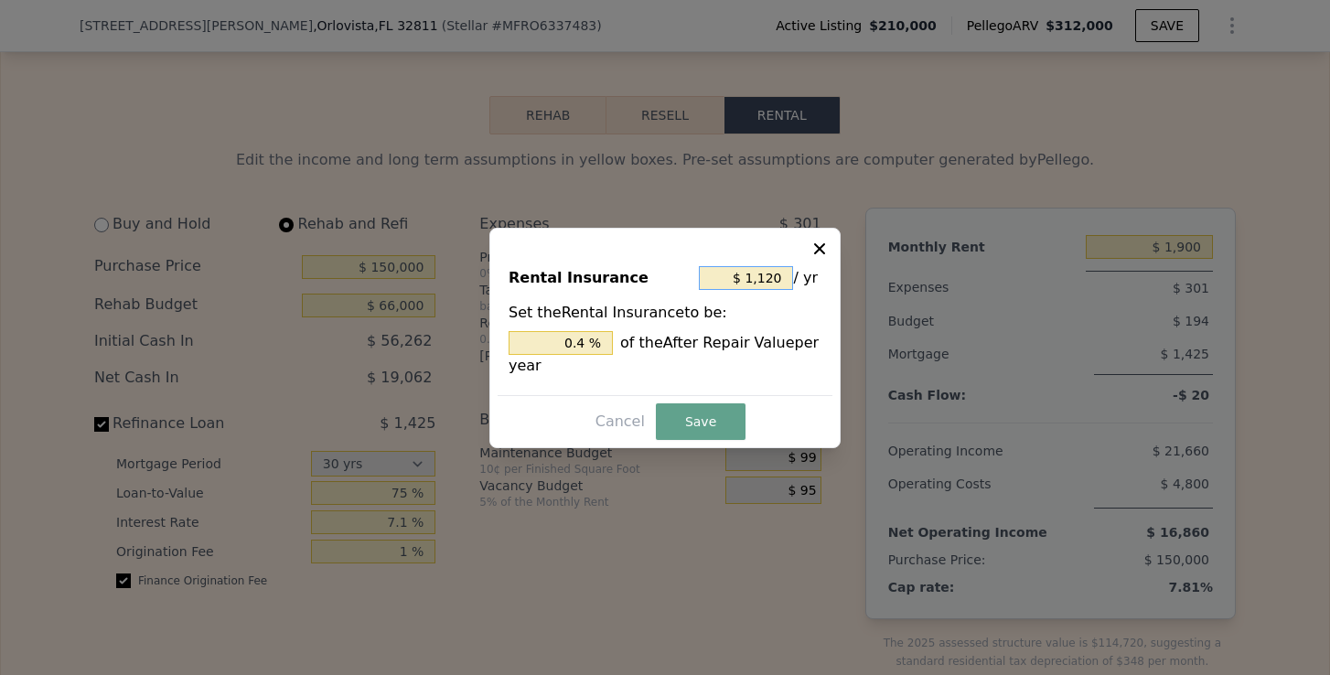
drag, startPoint x: 749, startPoint y: 283, endPoint x: 788, endPoint y: 281, distance: 38.5
click at [788, 281] on input "$ 1,120" at bounding box center [746, 278] width 94 height 24
type input "$ 2"
type input "0.001 %"
type input "$ 22"
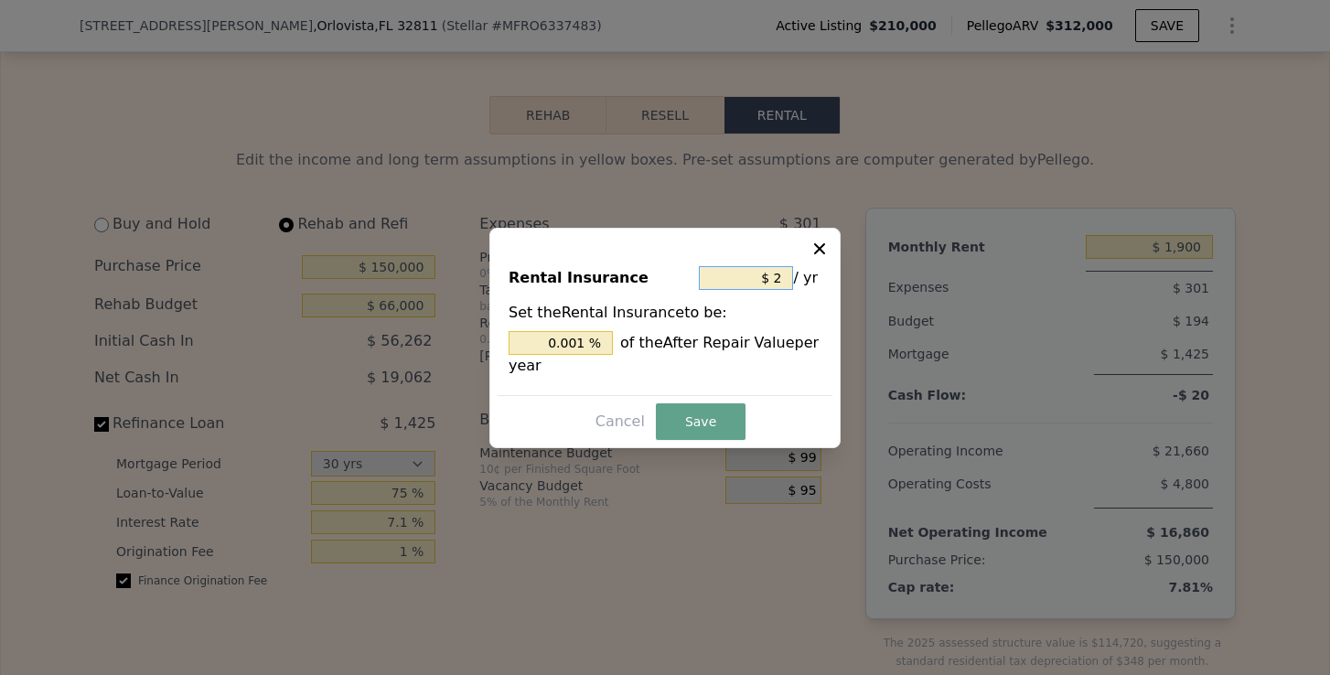
type input "0.008 %"
type input "$ 2"
type input "0.001 %"
type input "$ 24"
type input "0.009 %"
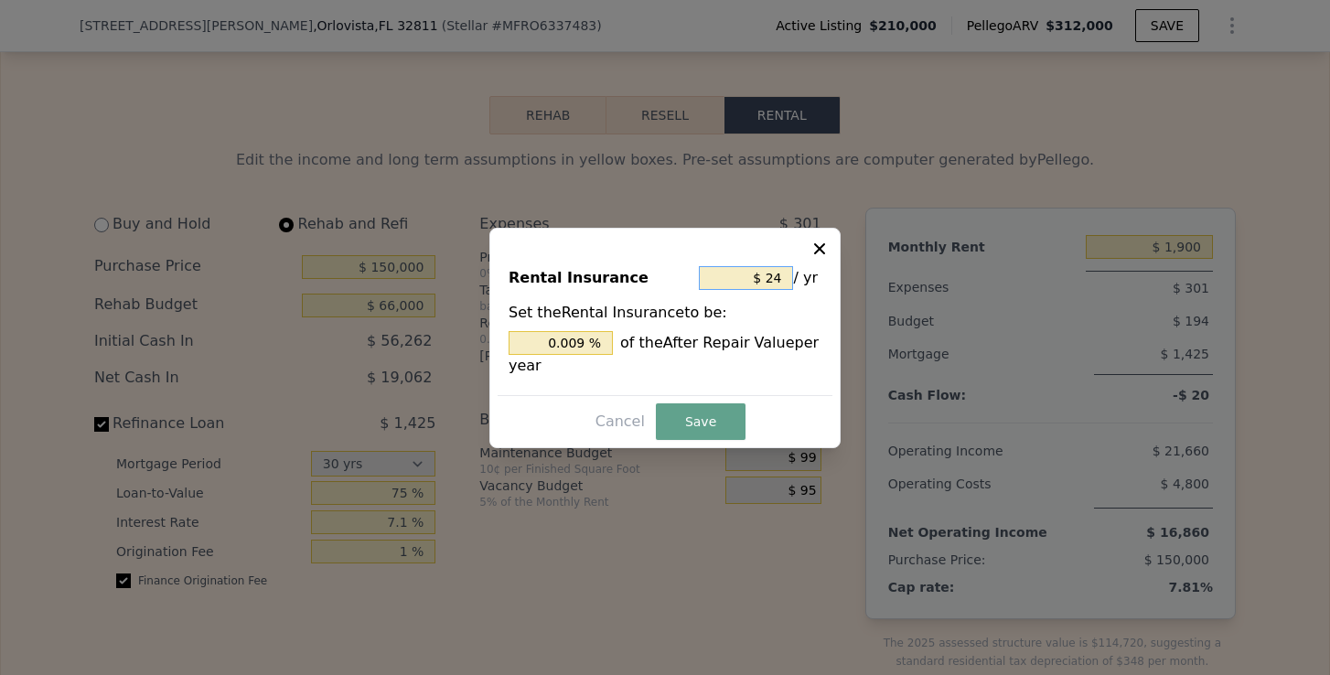
type input "$ 240"
type input "0.086 %"
type input "$ 2,400"
type input "0.857 %"
click at [725, 435] on button "Save" at bounding box center [701, 421] width 90 height 37
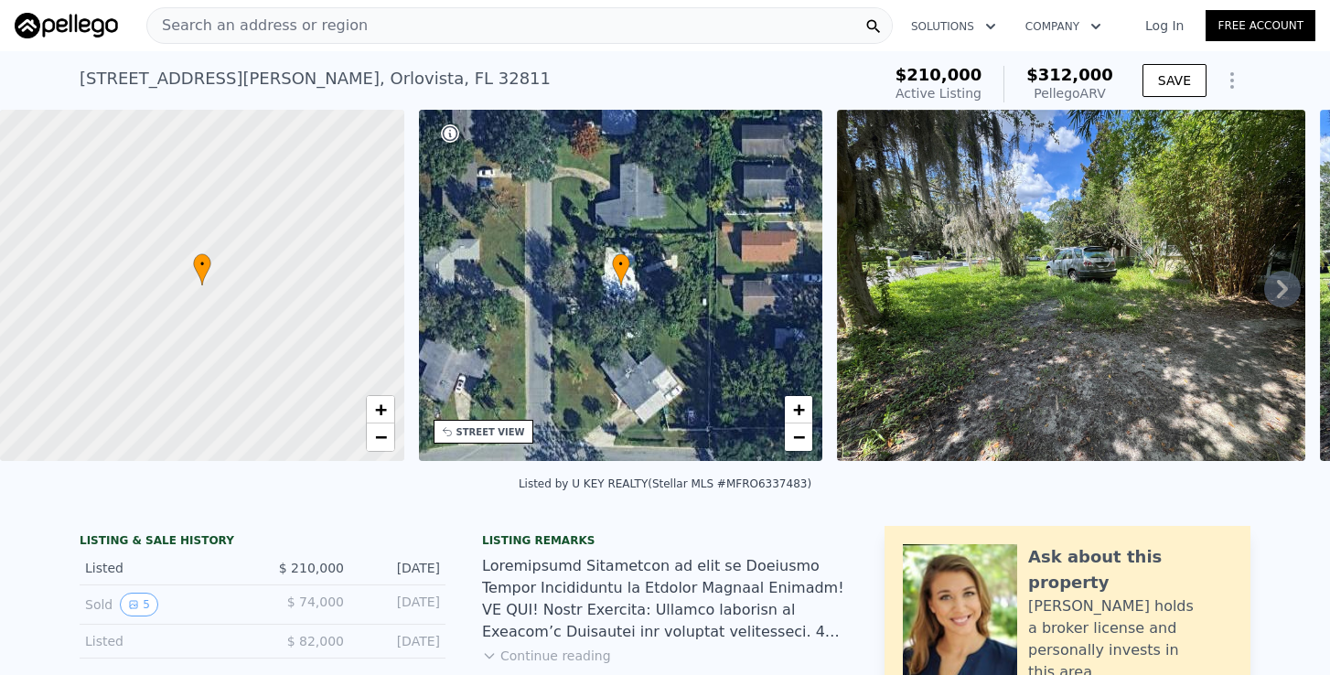
scroll to position [0, 0]
click at [241, 38] on div "Search an address or region" at bounding box center [257, 25] width 220 height 35
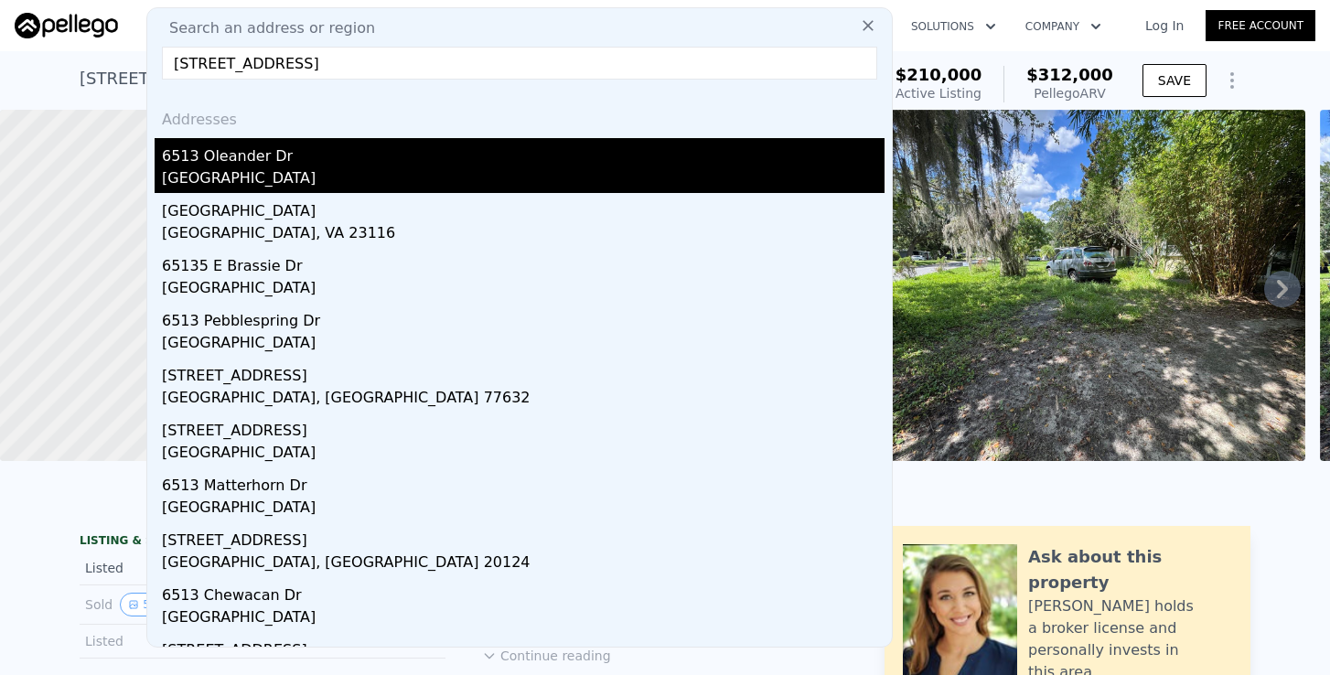
type input "[STREET_ADDRESS]"
click at [192, 163] on div "6513 Oleander Dr" at bounding box center [523, 152] width 723 height 29
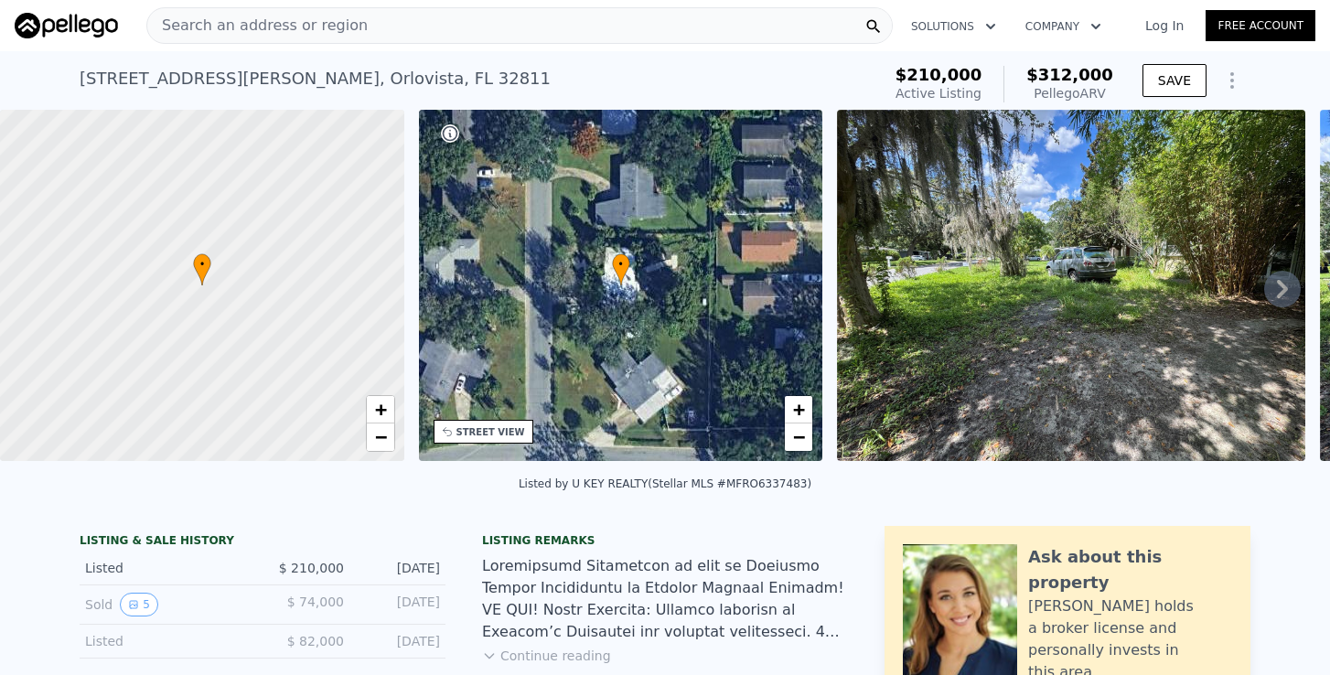
select select "30"
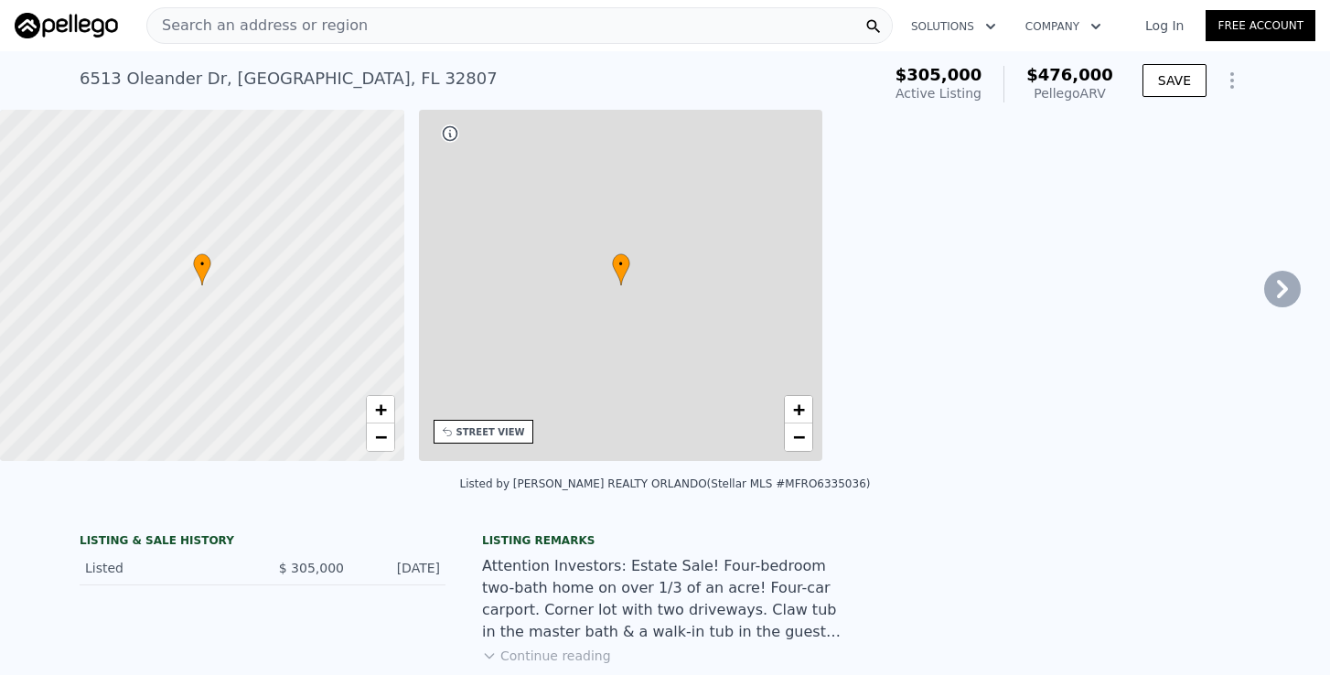
type input "3"
type input "2"
type input "1350"
type input "1794"
type input "8662"
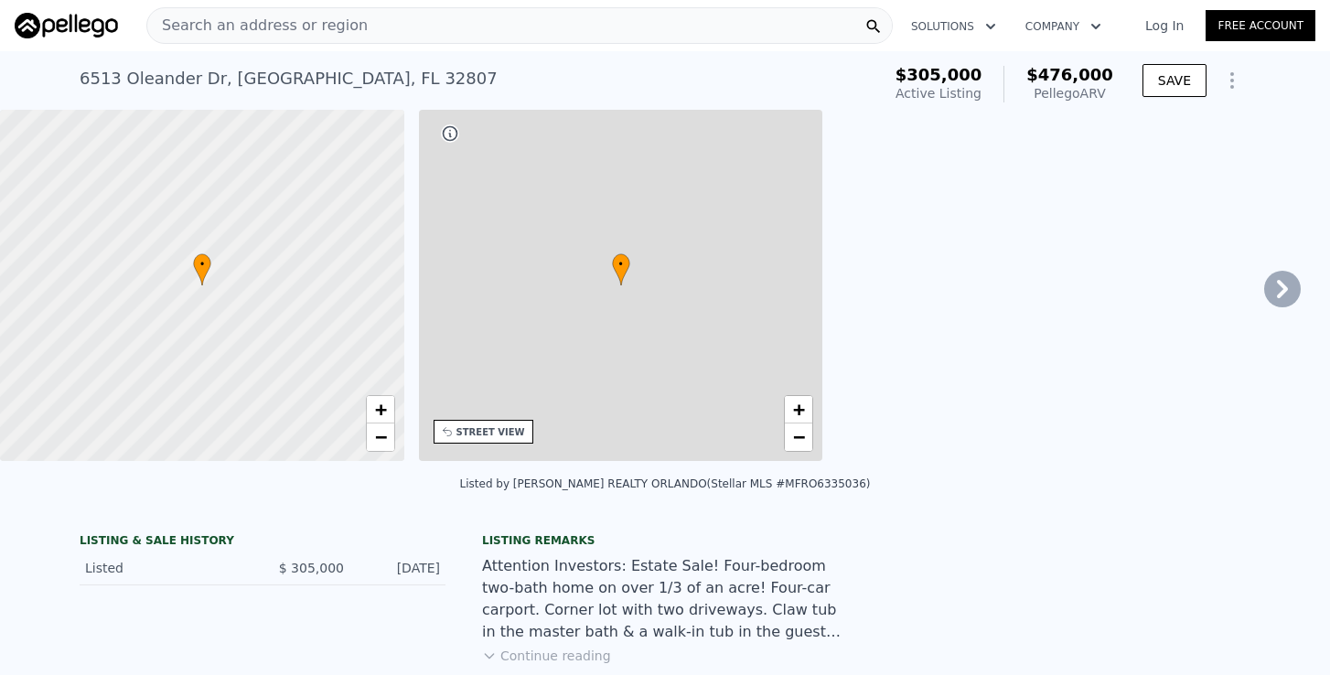
type input "13999"
type input "$ 0"
type input "$ 2,550"
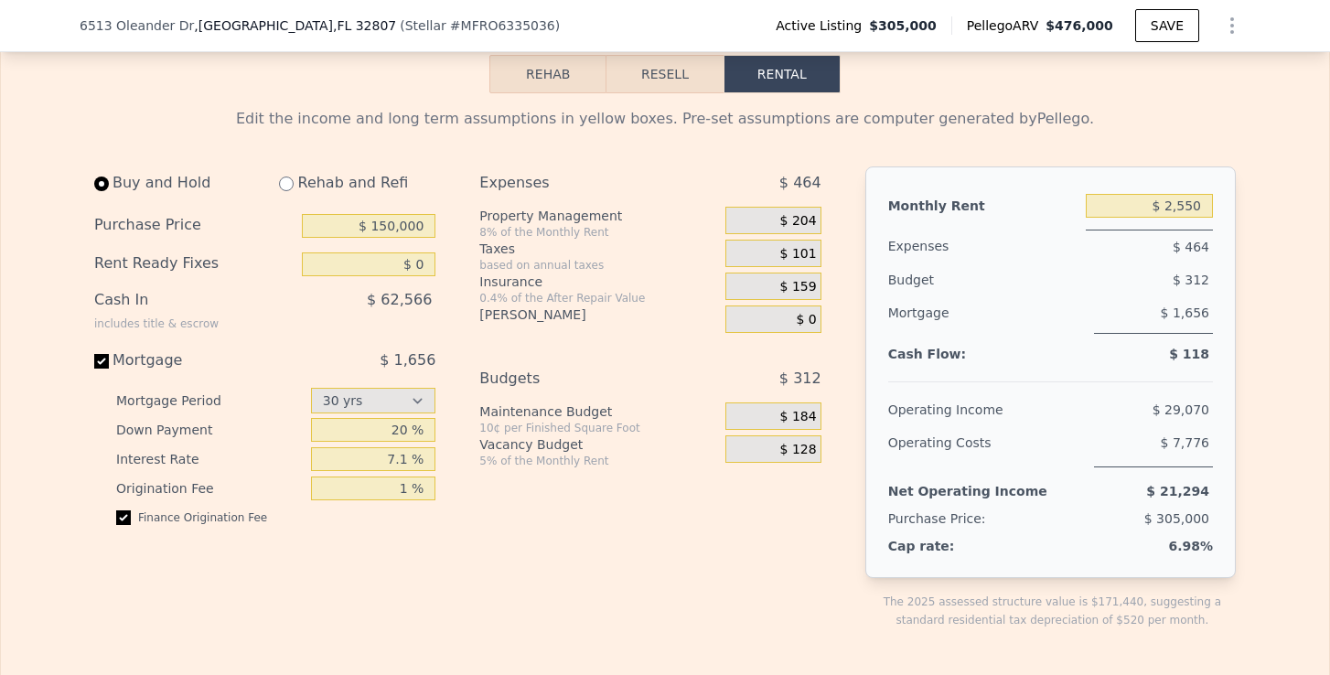
scroll to position [2617, 0]
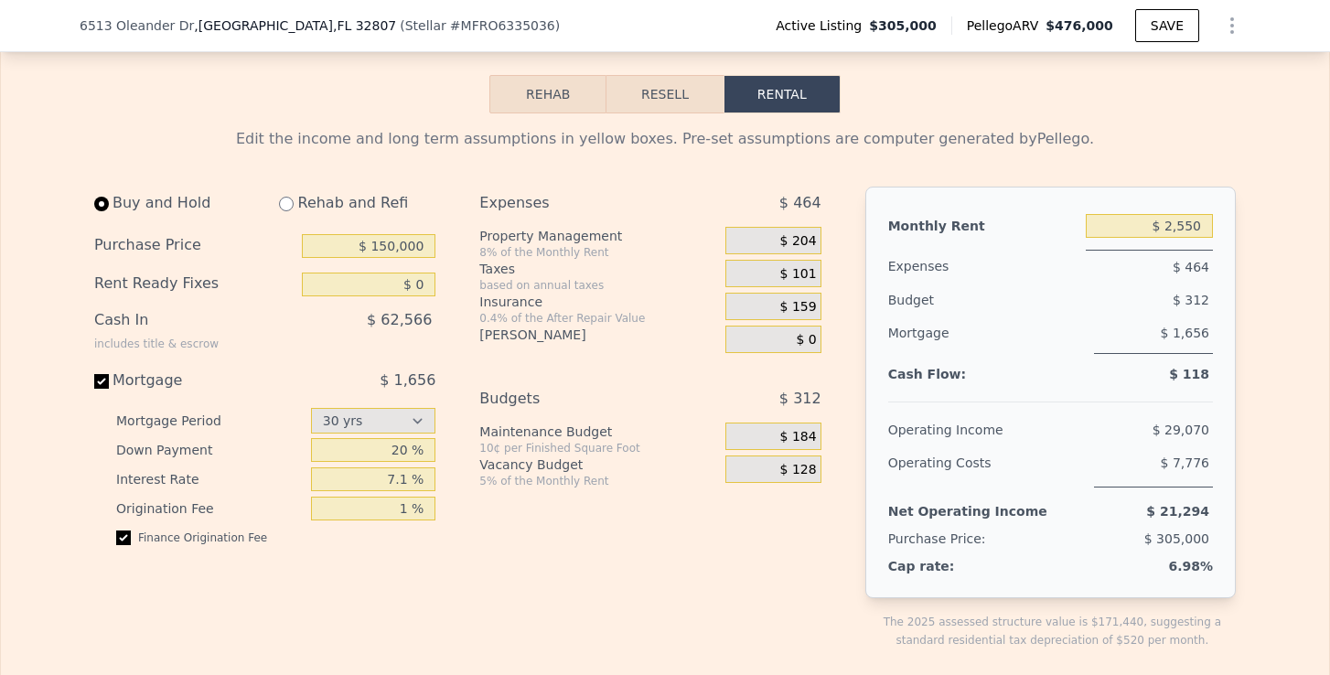
click at [662, 102] on button "Resell" at bounding box center [665, 94] width 116 height 38
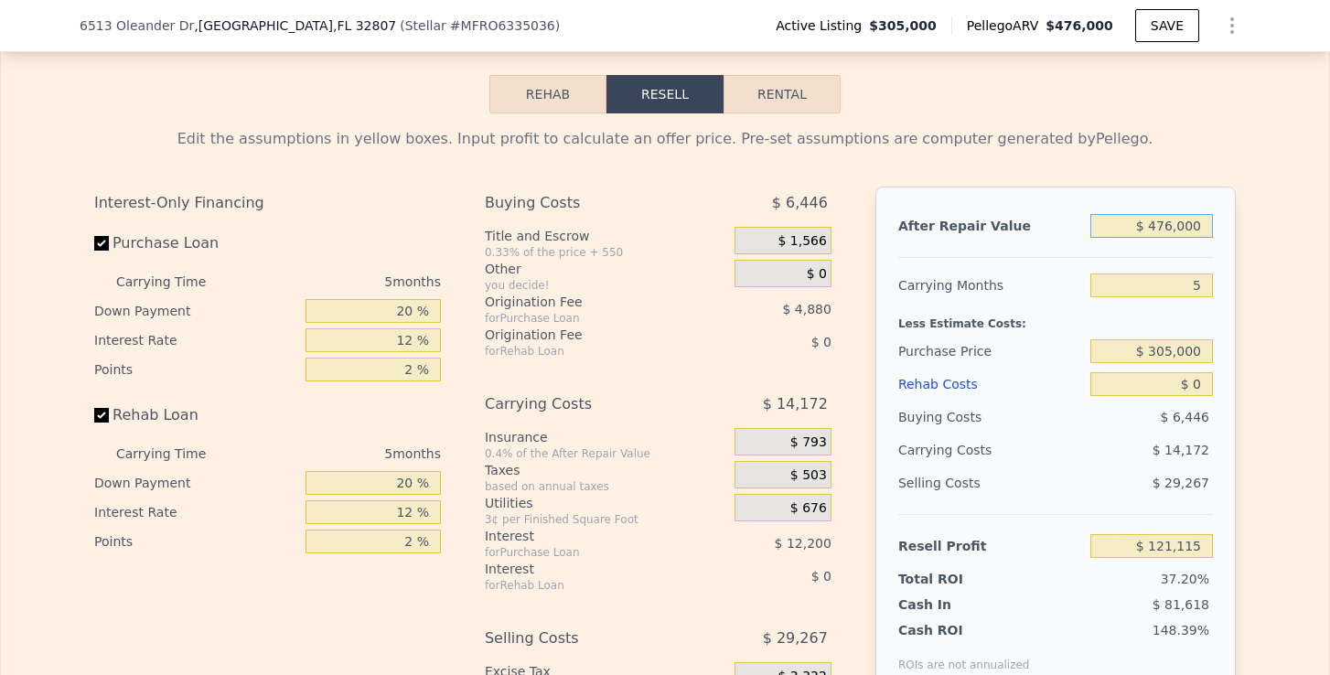
drag, startPoint x: 1211, startPoint y: 223, endPoint x: 1152, endPoint y: 225, distance: 59.5
click at [1152, 225] on input "$ 476,000" at bounding box center [1152, 226] width 123 height 24
type input "$ 3"
type input "-$ 325,372"
type input "$ 35"
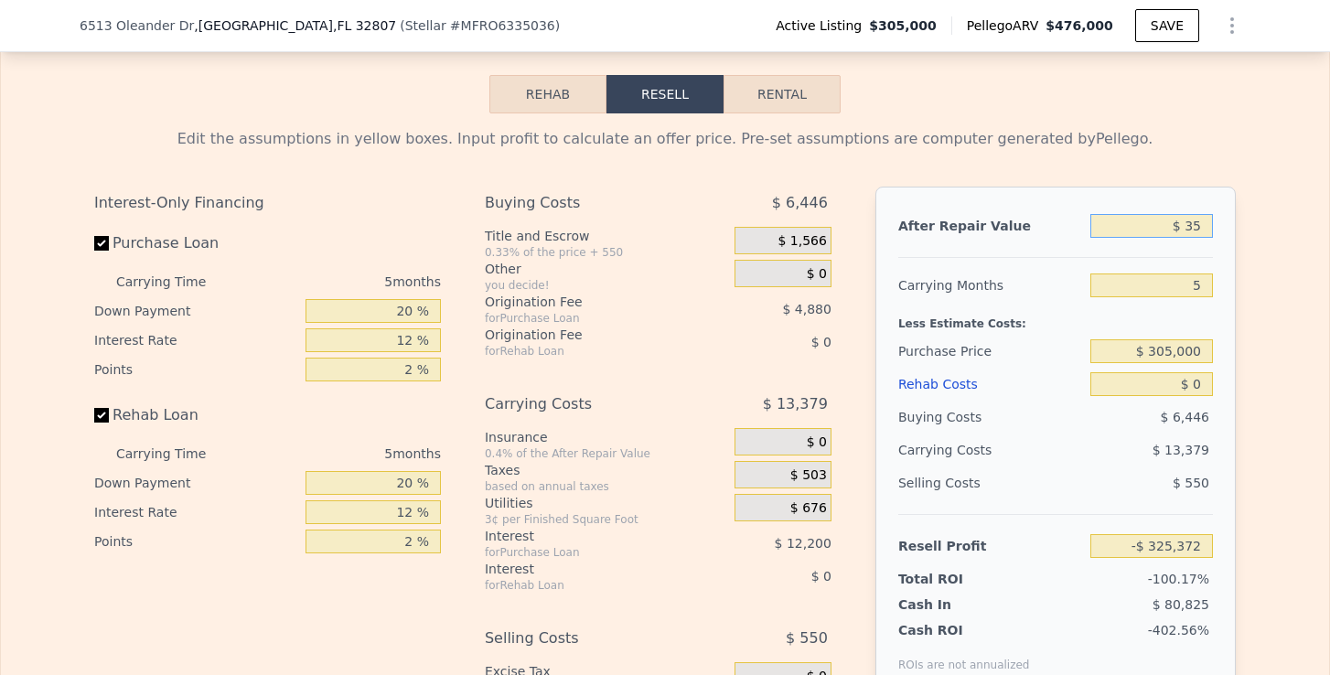
type input "-$ 325,342"
type input "$ 350"
type input "-$ 325,047"
type input "$ 3,500"
type input "-$ 322,094"
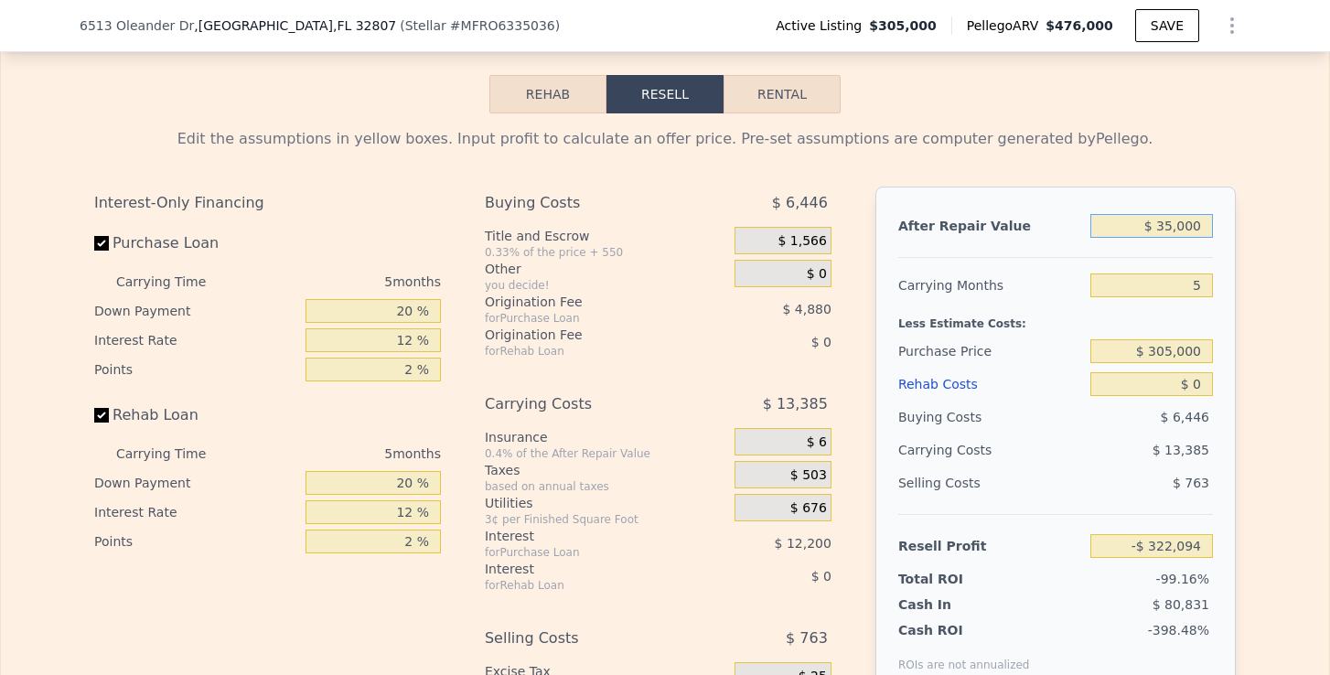
type input "$ 350,000"
type input "$ 2,926"
click at [1204, 281] on input "5" at bounding box center [1152, 286] width 123 height 24
click at [1190, 347] on input "$ 305,000" at bounding box center [1152, 351] width 123 height 24
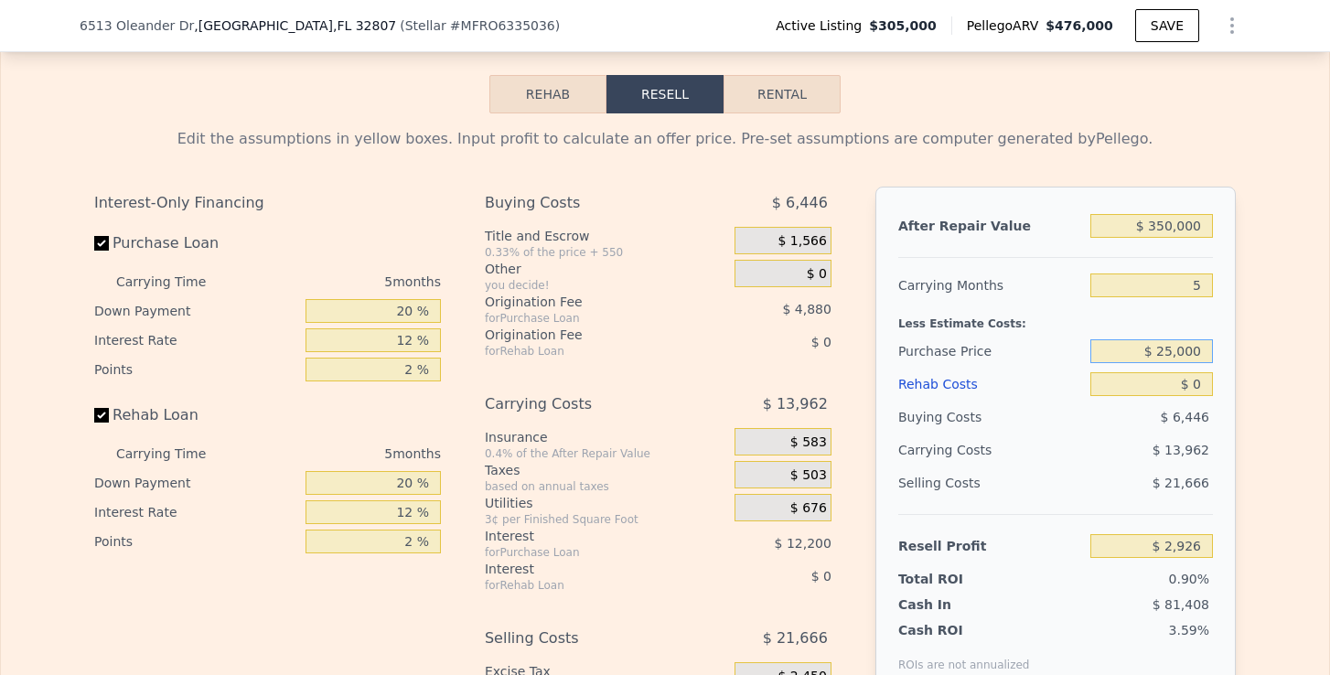
type input "$ 250,000"
click at [1206, 389] on input "$ 0" at bounding box center [1152, 384] width 123 height 24
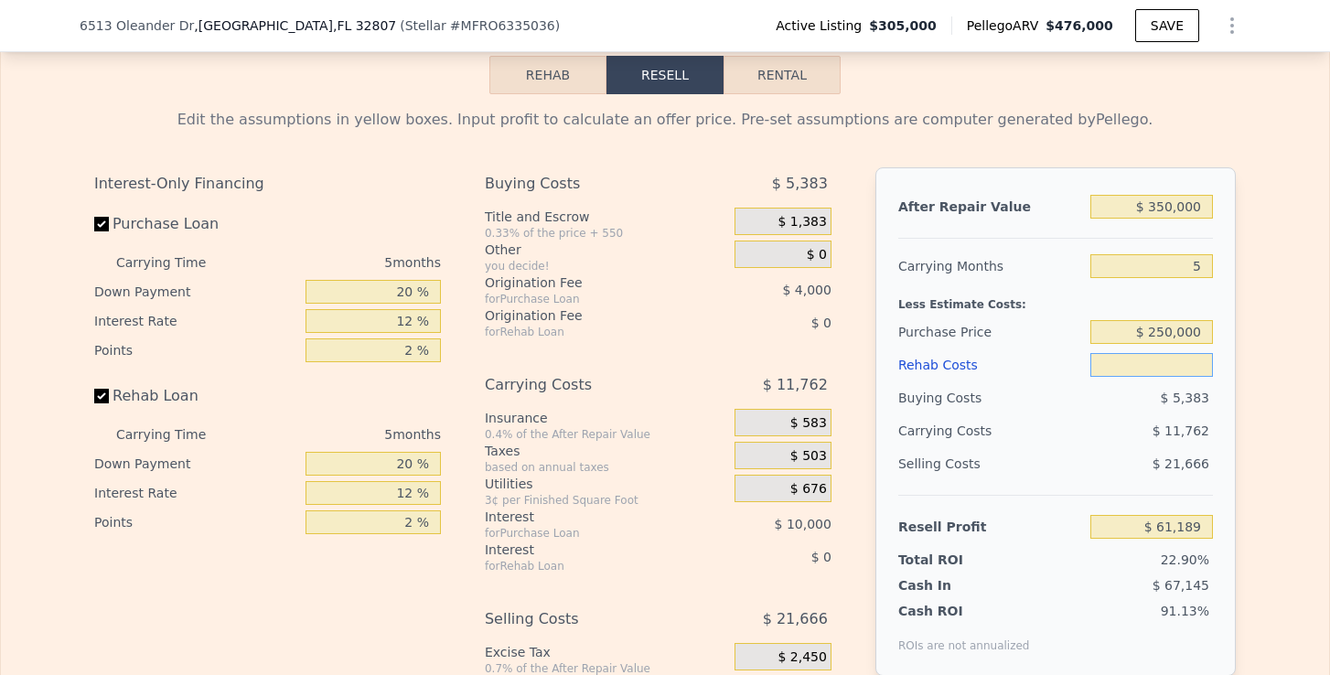
scroll to position [2639, 0]
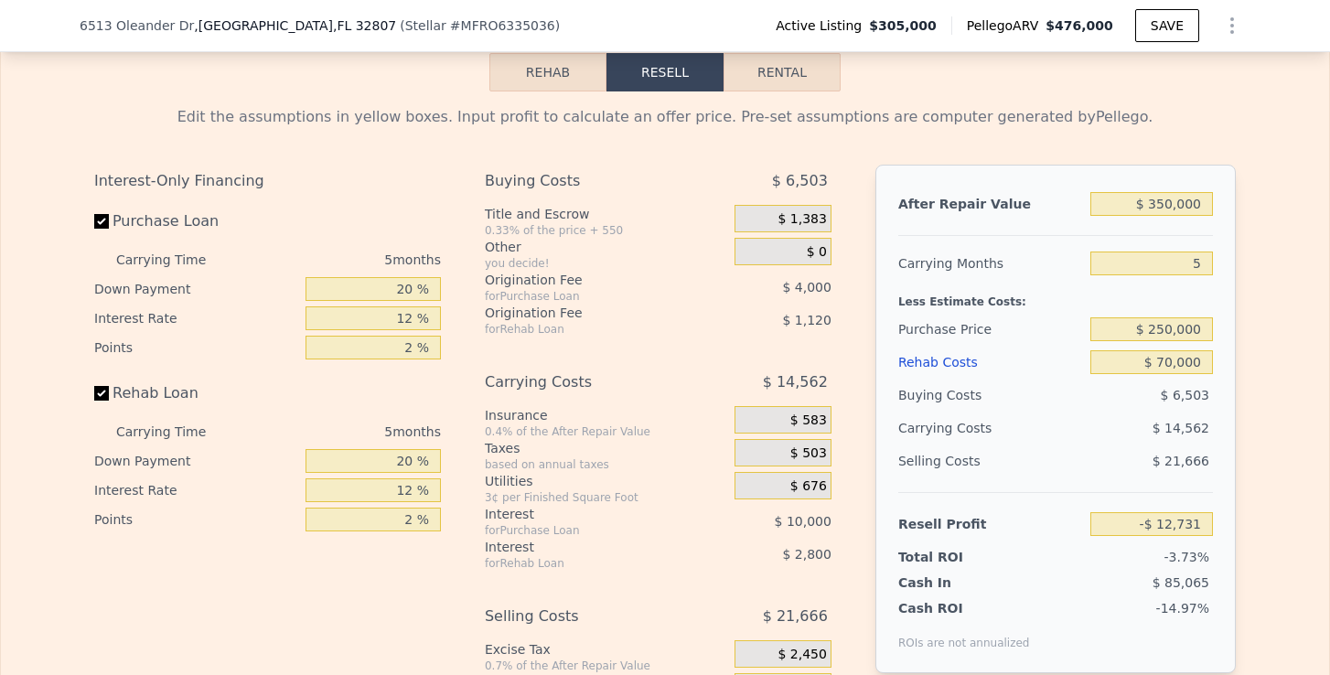
click at [1123, 429] on div "$ 14,562" at bounding box center [1116, 428] width 193 height 33
drag, startPoint x: 1201, startPoint y: 201, endPoint x: 1151, endPoint y: 205, distance: 50.5
click at [1151, 205] on input "$ 350,000" at bounding box center [1152, 204] width 123 height 24
click at [1182, 313] on div "$ 250,000" at bounding box center [1152, 329] width 123 height 33
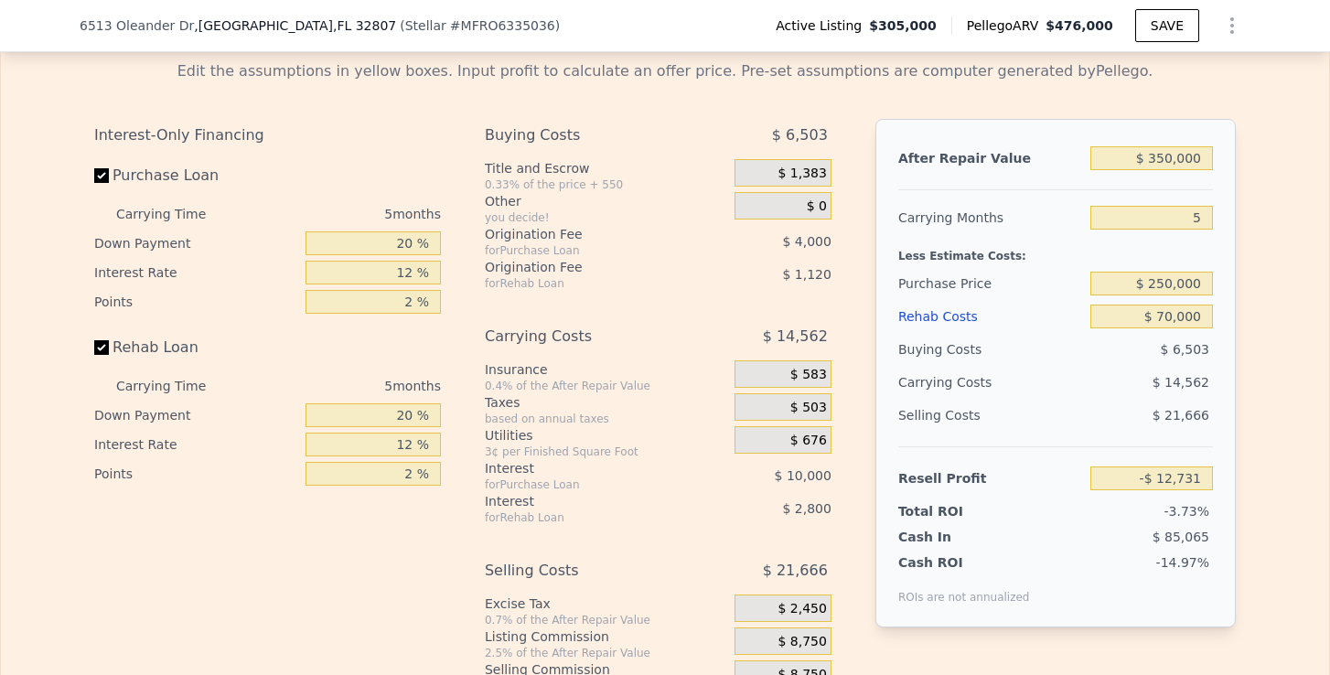
scroll to position [2687, 0]
click at [1169, 285] on input "$ 250,000" at bounding box center [1152, 282] width 123 height 24
click at [1221, 399] on div "After Repair Value $ 350,000 Carrying Months 5 Less Estimate Costs: Purchase Pr…" at bounding box center [1056, 371] width 360 height 509
click at [1172, 285] on input "$ 230,000" at bounding box center [1152, 282] width 123 height 24
click at [1200, 401] on div "$ 21,666" at bounding box center [1153, 413] width 124 height 33
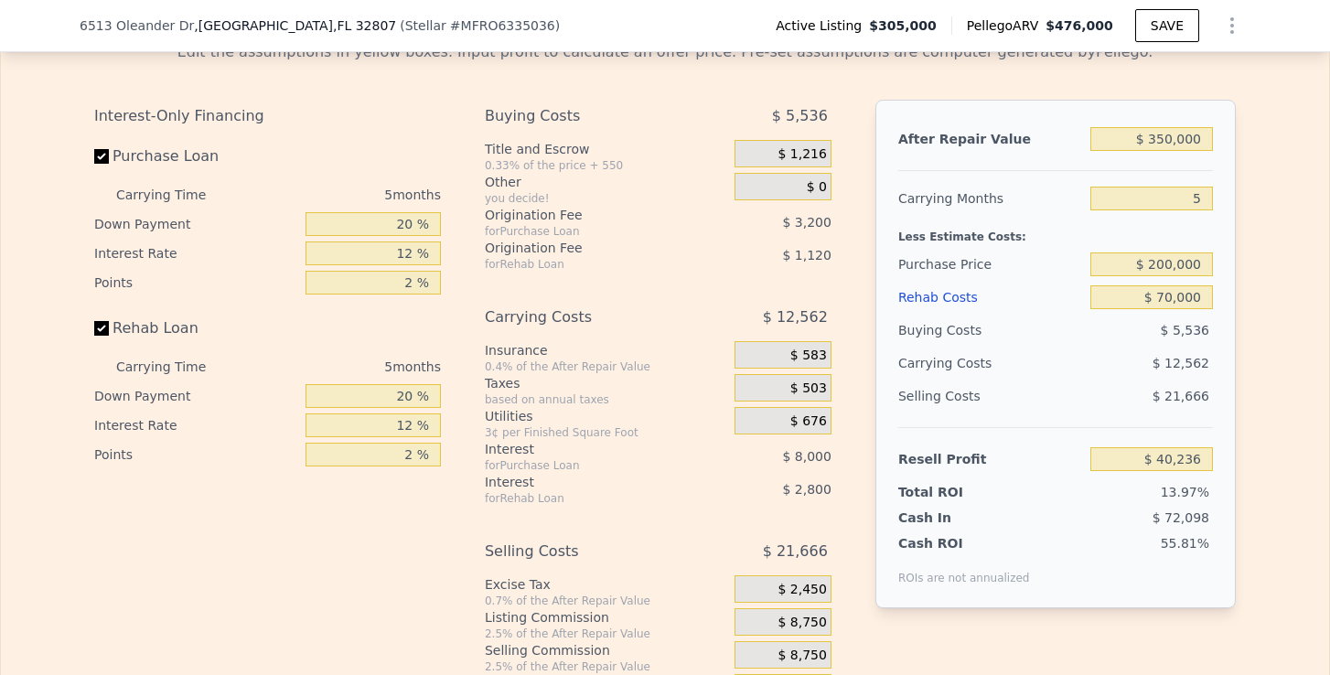
scroll to position [2706, 0]
click at [1170, 265] on input "$ 200,000" at bounding box center [1152, 263] width 123 height 24
click at [1174, 351] on div "$ 12,562" at bounding box center [1116, 361] width 193 height 33
click at [1169, 263] on input "$ 210,000" at bounding box center [1152, 263] width 123 height 24
click at [1197, 387] on span "$ 21,666" at bounding box center [1181, 394] width 57 height 15
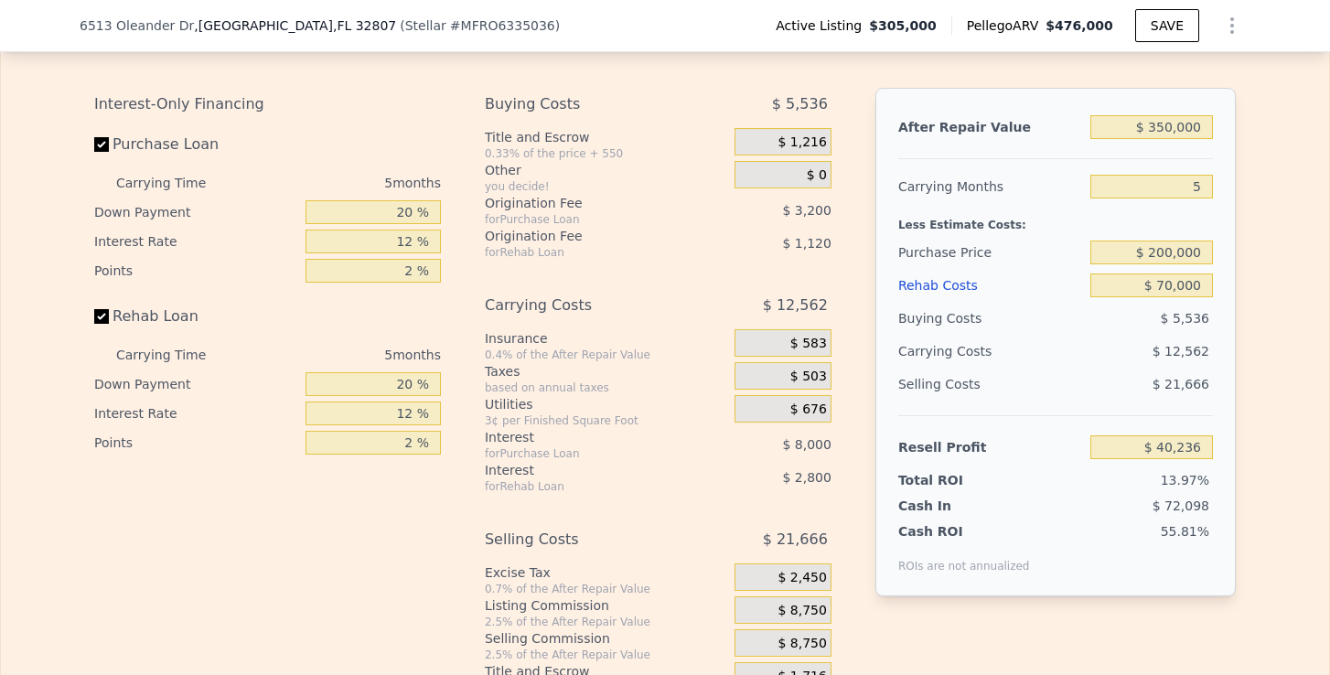
scroll to position [2697, 0]
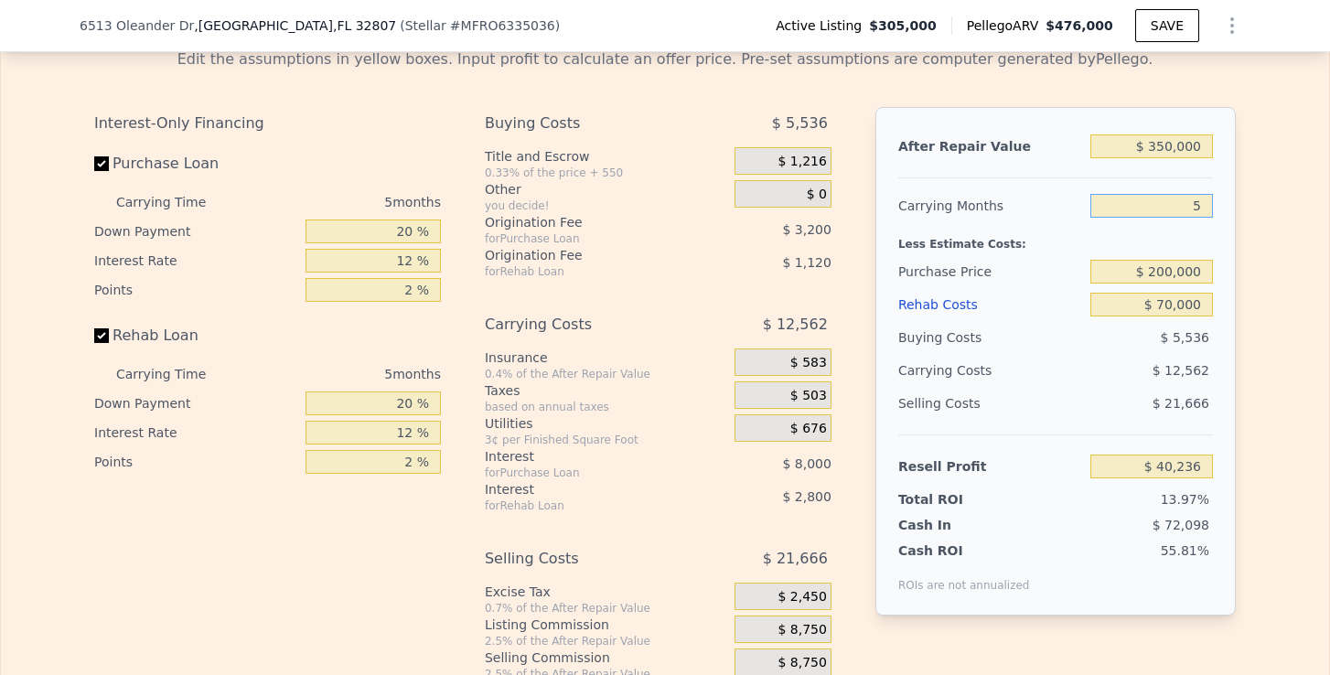
click at [1201, 209] on input "5" at bounding box center [1152, 206] width 123 height 24
drag, startPoint x: 1173, startPoint y: 272, endPoint x: 1154, endPoint y: 273, distance: 19.2
click at [1154, 272] on input "$ 200,000" at bounding box center [1152, 272] width 123 height 24
click at [1230, 362] on div "After Repair Value $ 350,000 Carrying Months 5 Less Estimate Costs: Purchase Pr…" at bounding box center [1056, 361] width 360 height 509
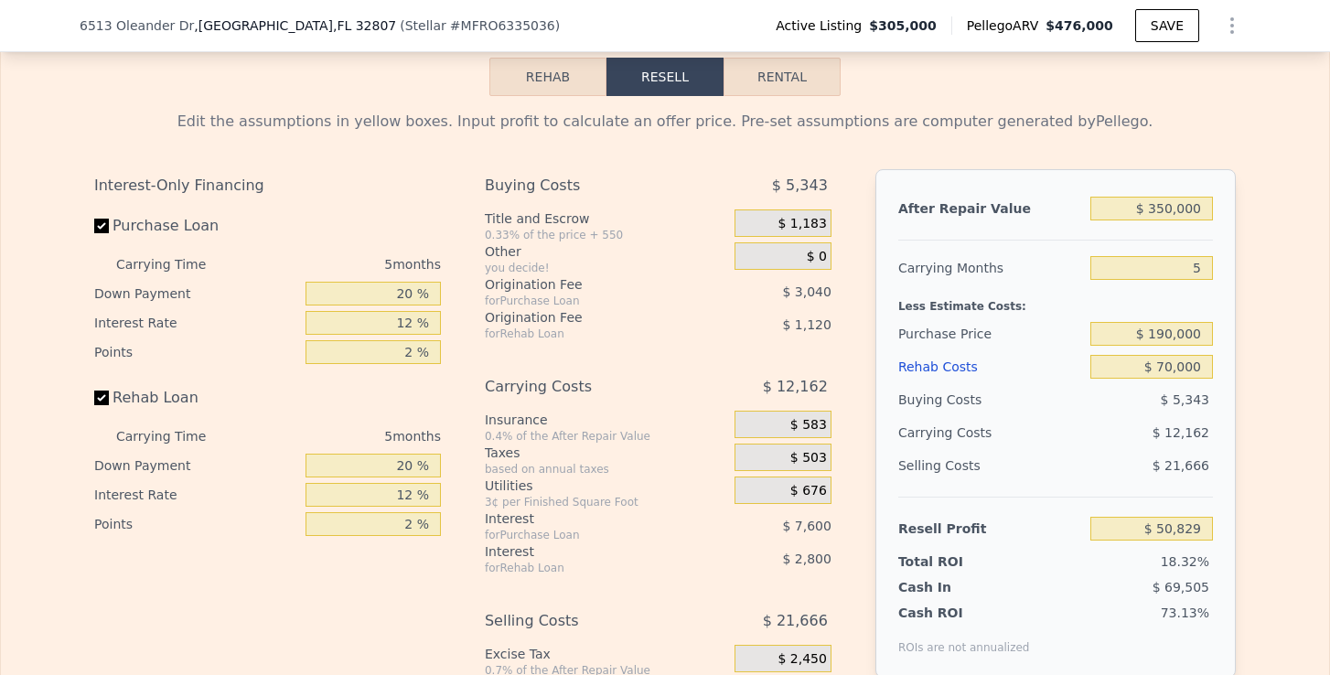
scroll to position [2631, 0]
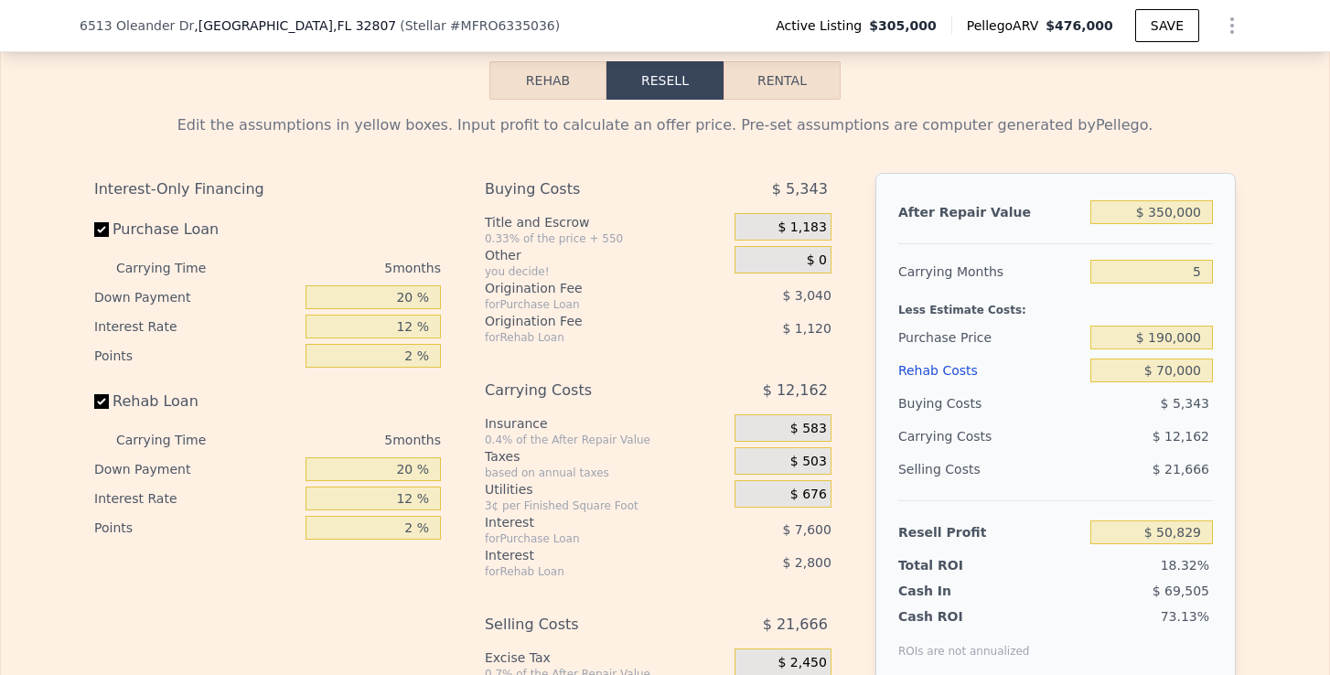
click at [810, 87] on button "Rental" at bounding box center [782, 80] width 117 height 38
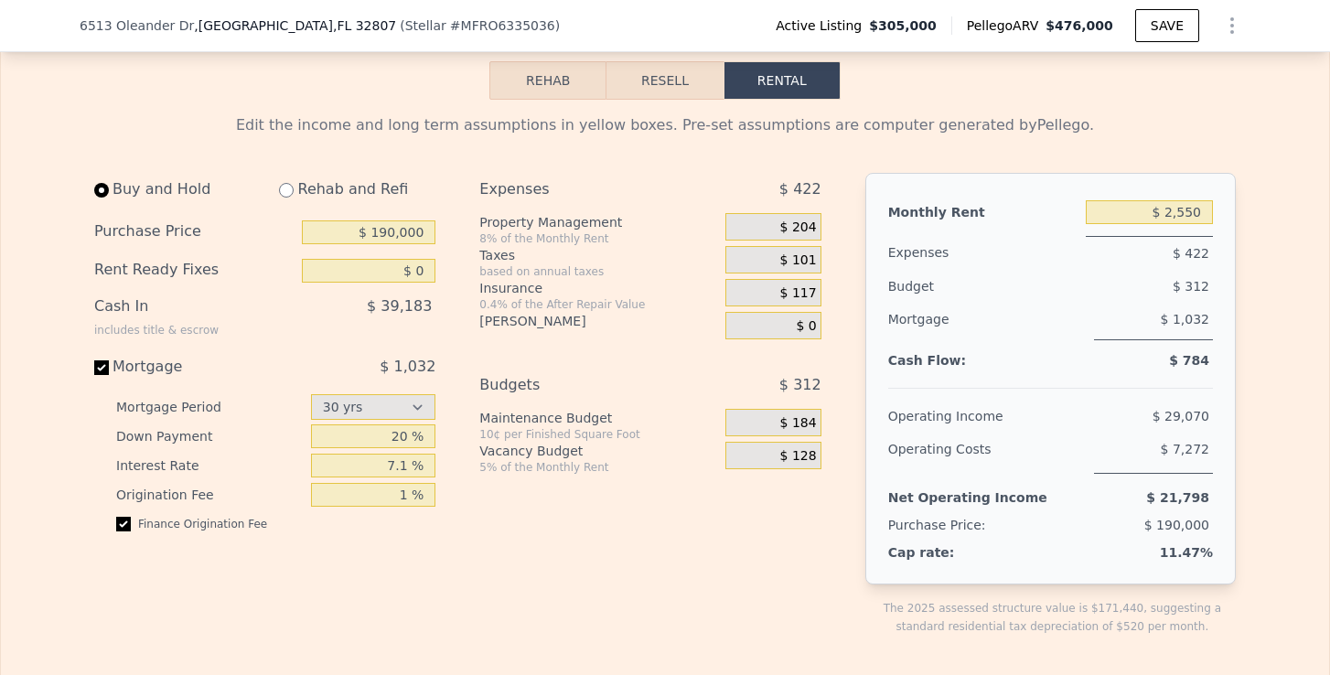
click at [285, 188] on input "radio" at bounding box center [286, 190] width 15 height 15
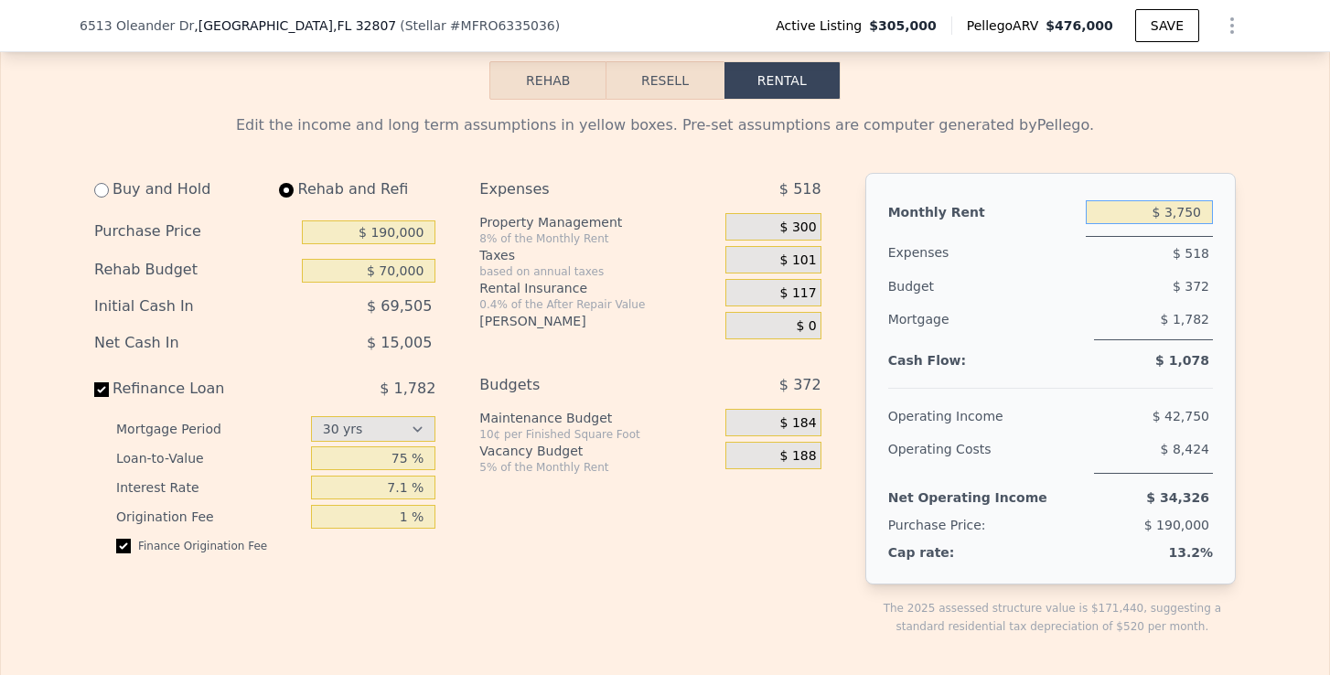
drag, startPoint x: 1176, startPoint y: 211, endPoint x: 1241, endPoint y: 209, distance: 65.0
click at [1022, 289] on div "$ 304" at bounding box center [1117, 286] width 191 height 33
click at [817, 228] on div "$ 192" at bounding box center [772, 226] width 95 height 27
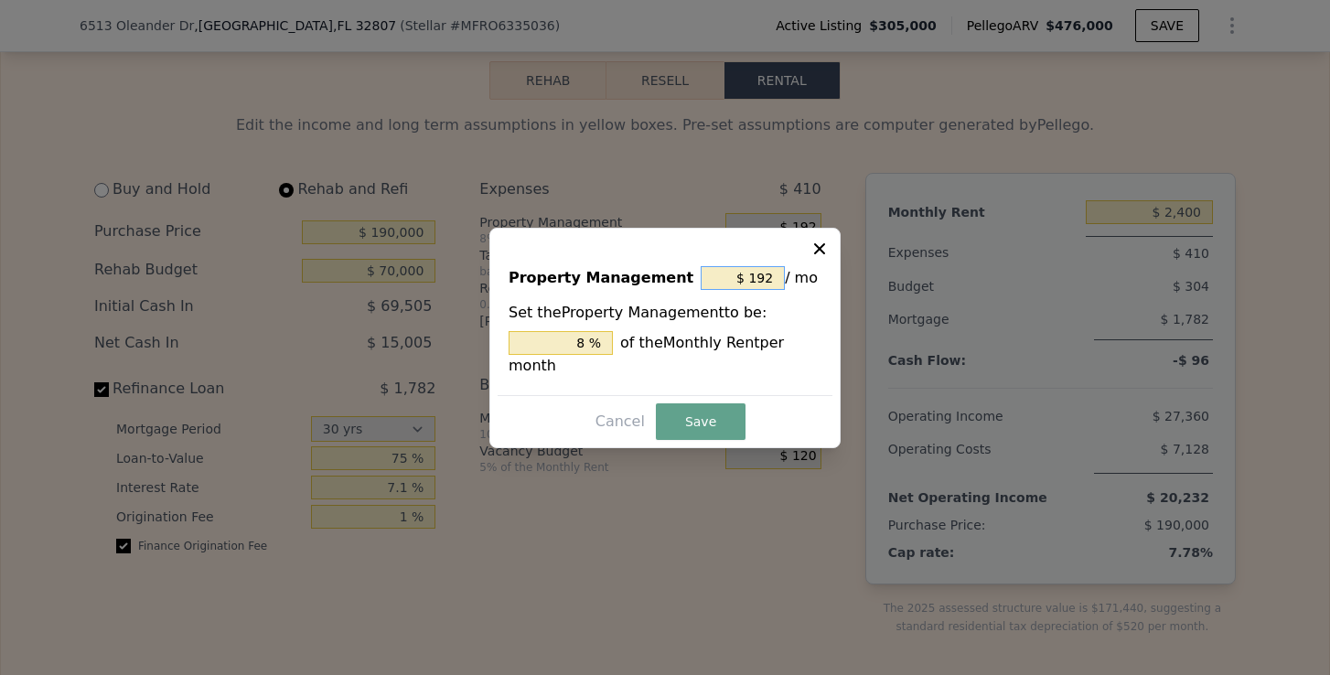
click at [772, 280] on input "$ 192" at bounding box center [743, 278] width 84 height 24
click at [715, 414] on button "Save" at bounding box center [701, 421] width 90 height 37
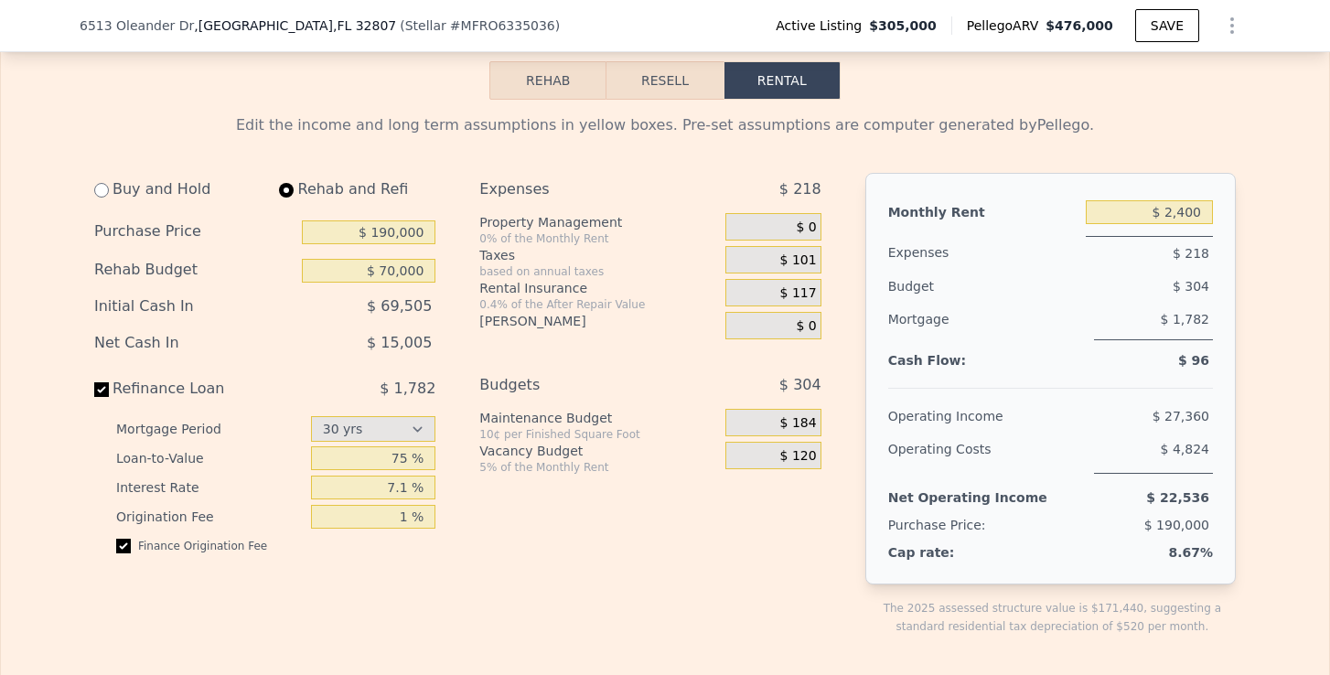
click at [797, 286] on span "$ 117" at bounding box center [798, 293] width 37 height 16
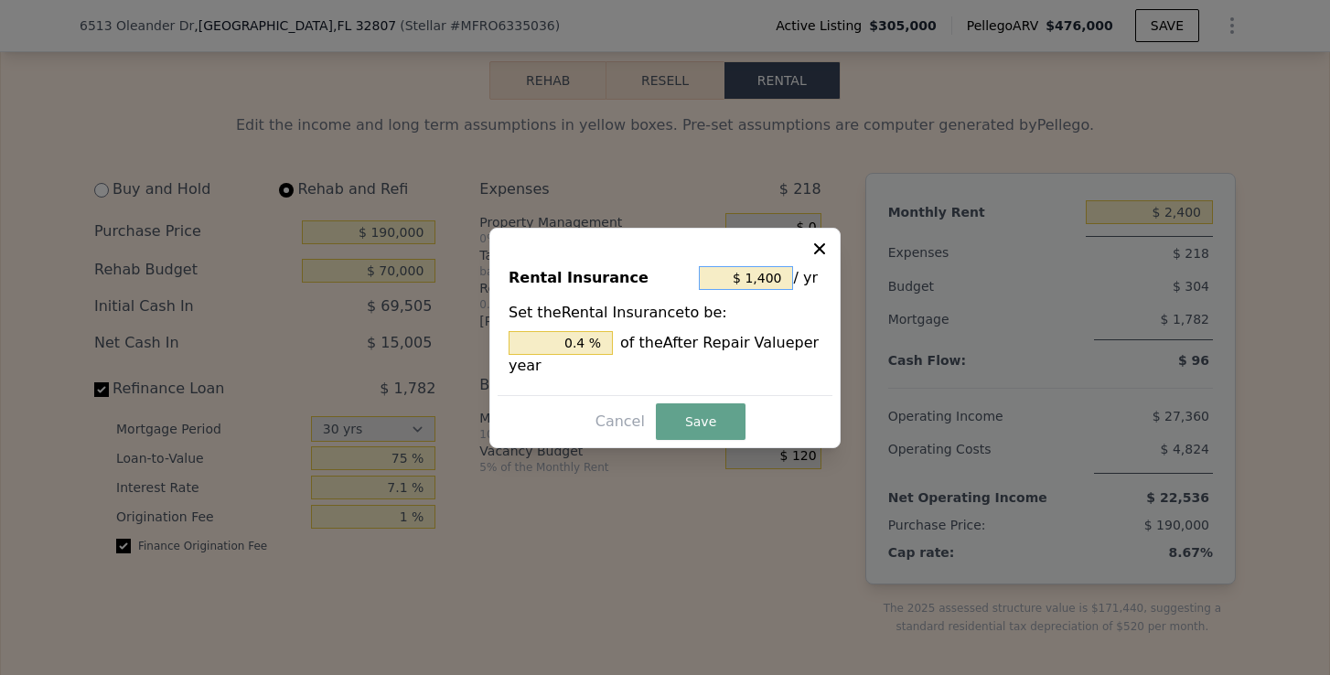
drag, startPoint x: 785, startPoint y: 279, endPoint x: 745, endPoint y: 280, distance: 40.3
click at [745, 280] on input "$ 1,400" at bounding box center [746, 278] width 94 height 24
click at [722, 413] on button "Save" at bounding box center [701, 421] width 90 height 37
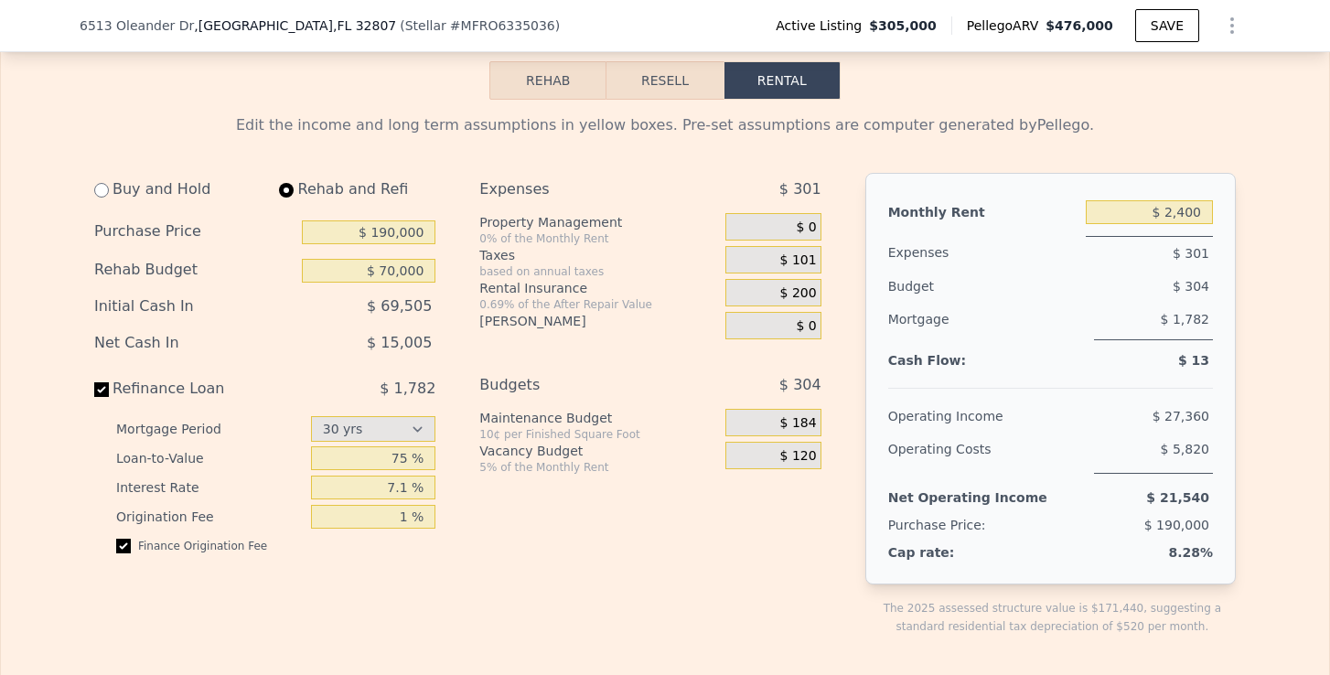
click at [798, 257] on span "$ 101" at bounding box center [798, 261] width 37 height 16
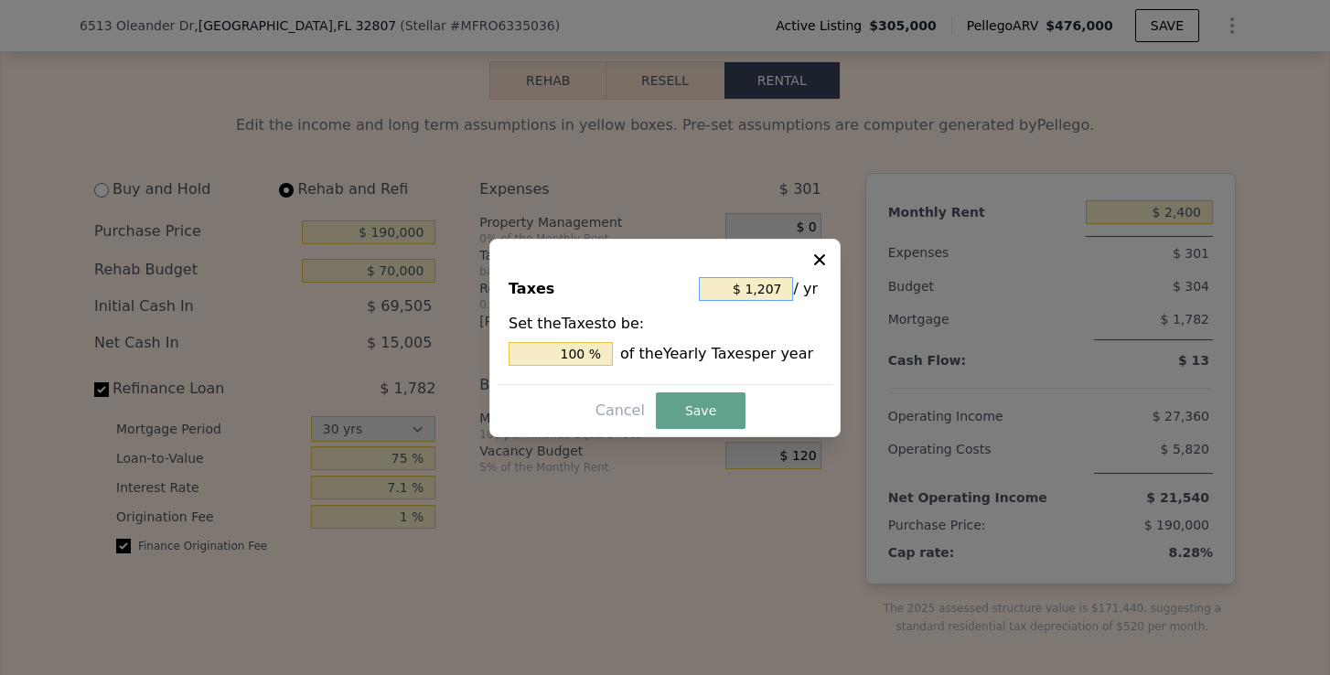
click at [766, 293] on input "$ 1,207" at bounding box center [746, 289] width 94 height 24
click at [705, 409] on button "Save" at bounding box center [701, 410] width 90 height 37
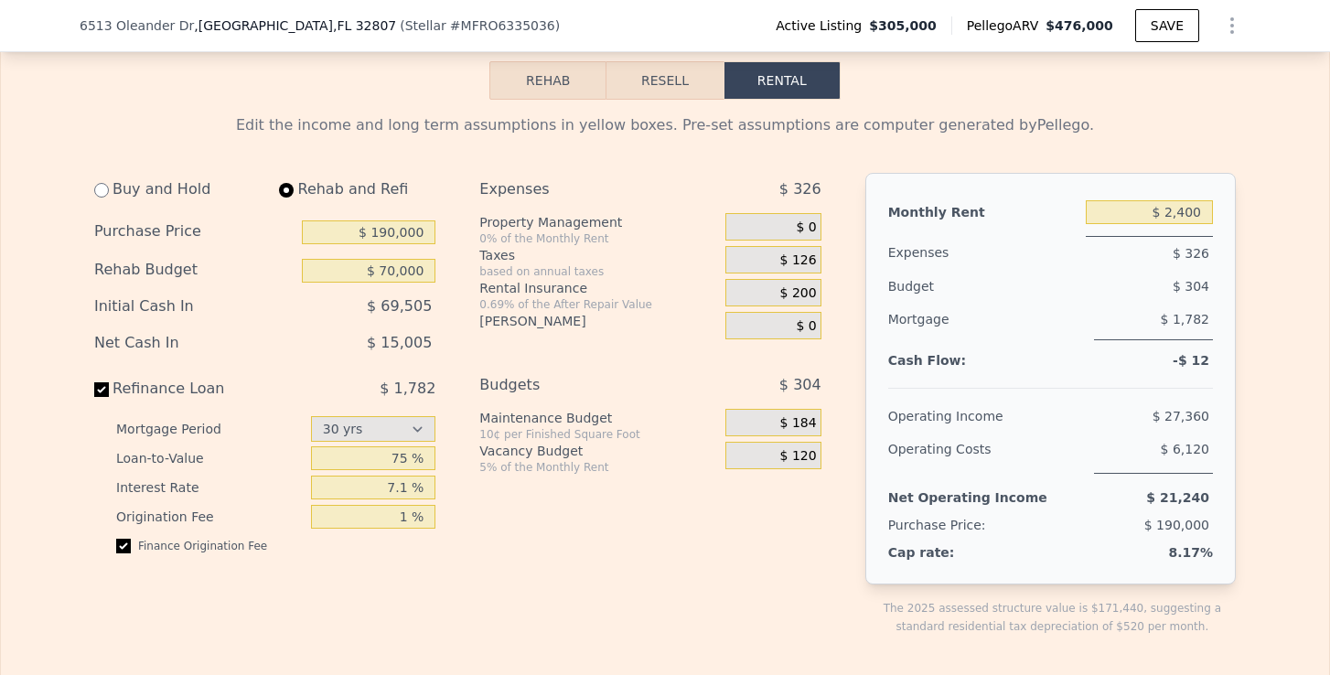
drag, startPoint x: 1223, startPoint y: 348, endPoint x: 1172, endPoint y: 348, distance: 51.2
click at [1172, 348] on div "Monthly Rent $ 2,400 Expenses $ 326 Budget $ 304 Mortgage $ 1,782 Cash Flow: -$…" at bounding box center [1050, 379] width 371 height 412
drag, startPoint x: 1216, startPoint y: 278, endPoint x: 1180, endPoint y: 279, distance: 35.7
click at [1185, 279] on div "Monthly Rent $ 2,400 Expenses $ 326 Budget $ 304 Mortgage $ 1,782 Cash Flow: -$…" at bounding box center [1050, 379] width 371 height 412
click at [804, 419] on span "$ 184" at bounding box center [798, 423] width 37 height 16
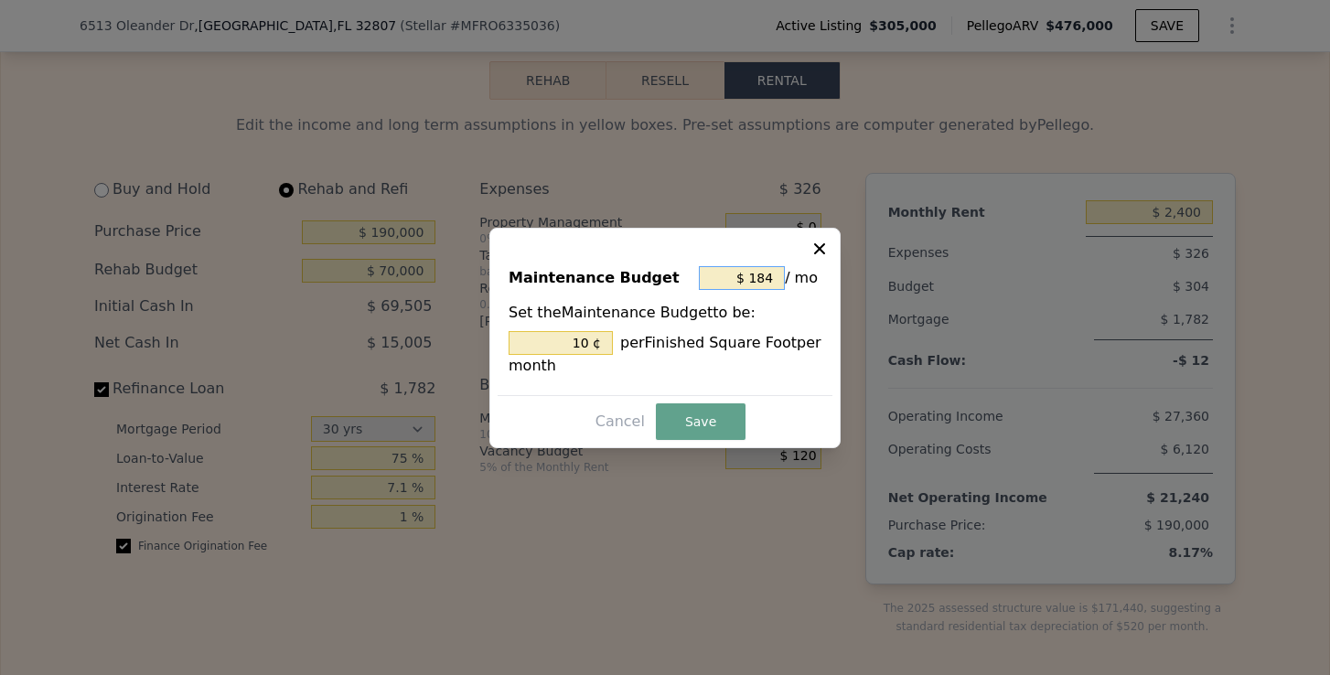
click at [770, 283] on input "$ 184" at bounding box center [742, 278] width 86 height 24
click at [704, 414] on button "Save" at bounding box center [701, 421] width 90 height 37
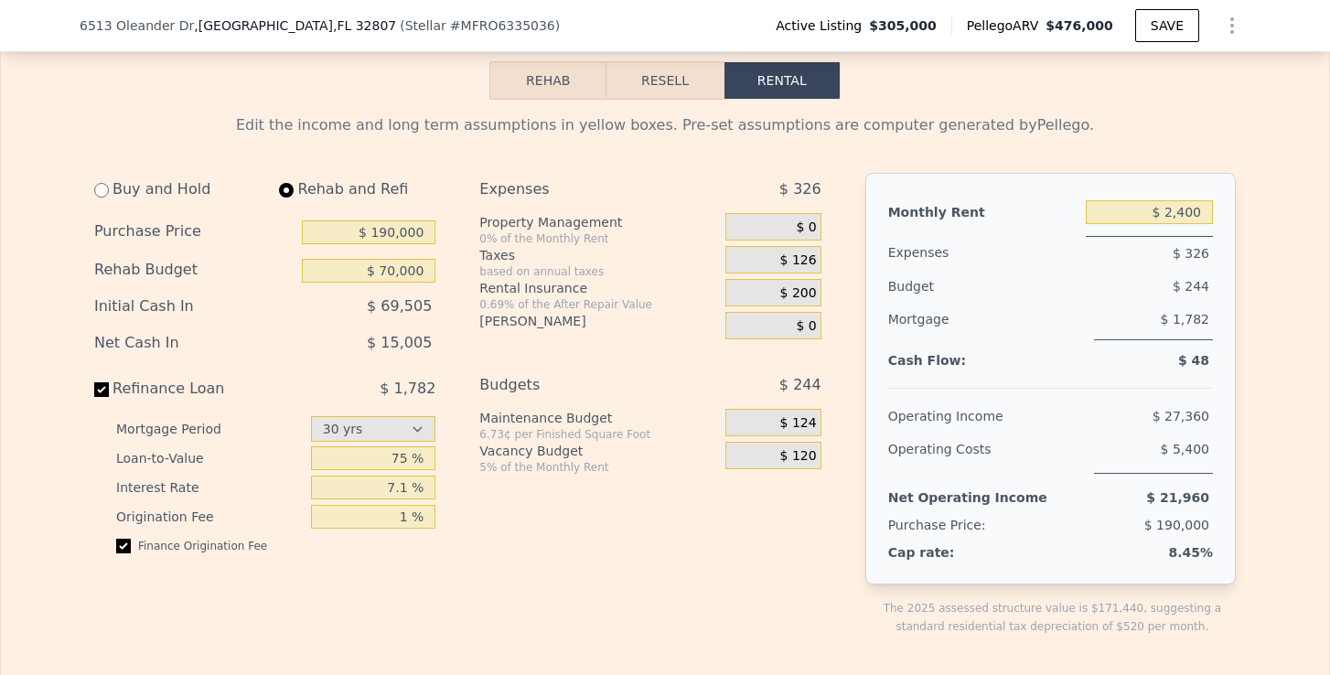
click at [1073, 362] on div "Cash Flow:" at bounding box center [983, 360] width 190 height 11
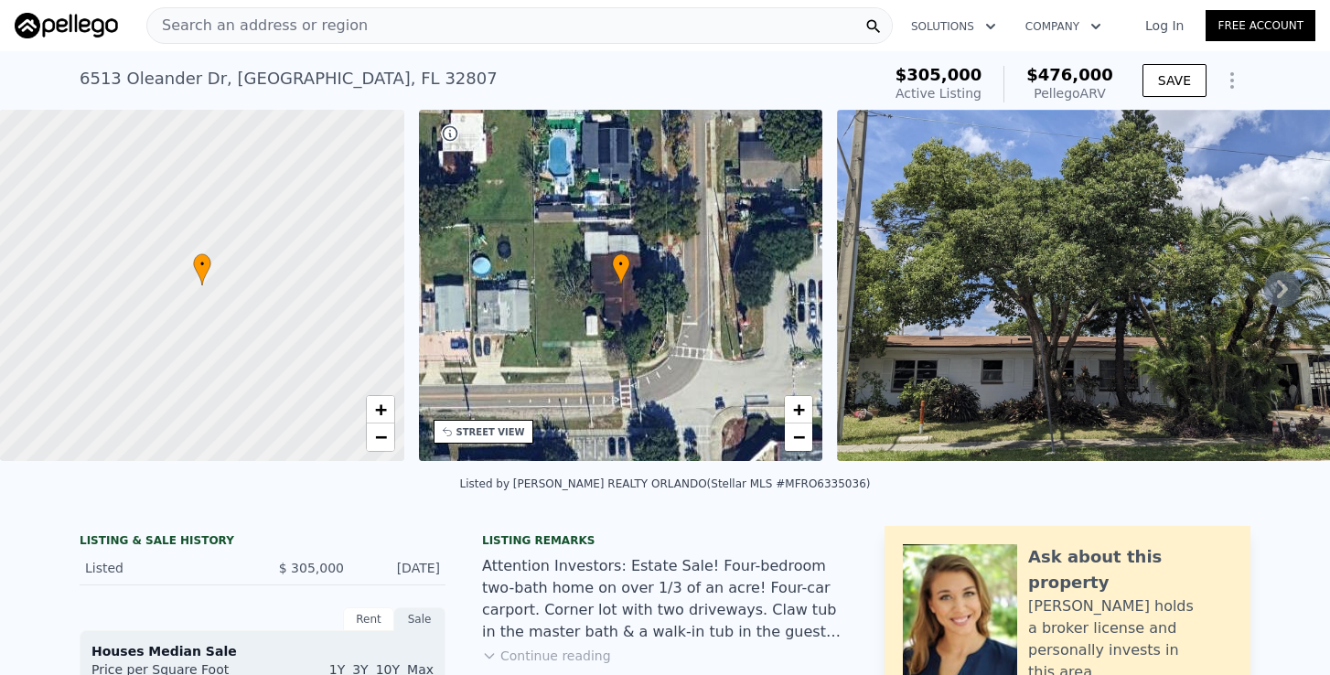
scroll to position [0, 0]
click at [306, 29] on span "Search an address or region" at bounding box center [257, 26] width 220 height 22
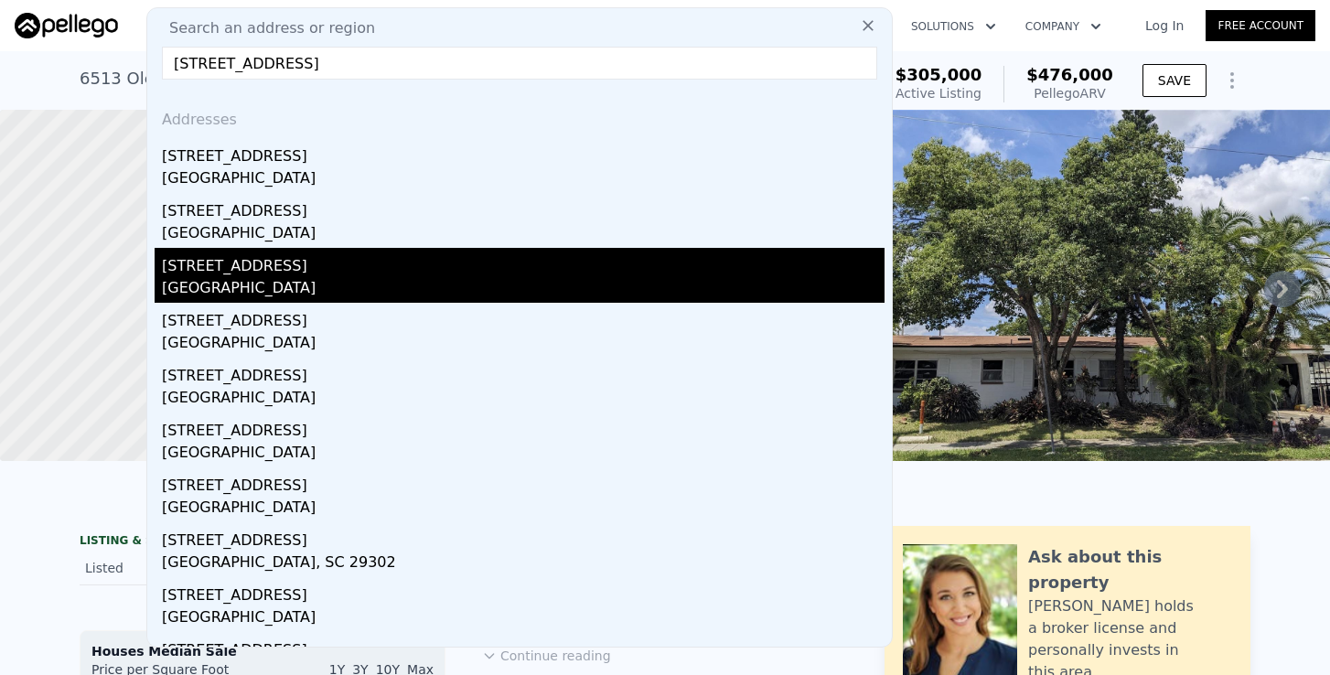
click at [244, 282] on div "[GEOGRAPHIC_DATA]" at bounding box center [523, 290] width 723 height 26
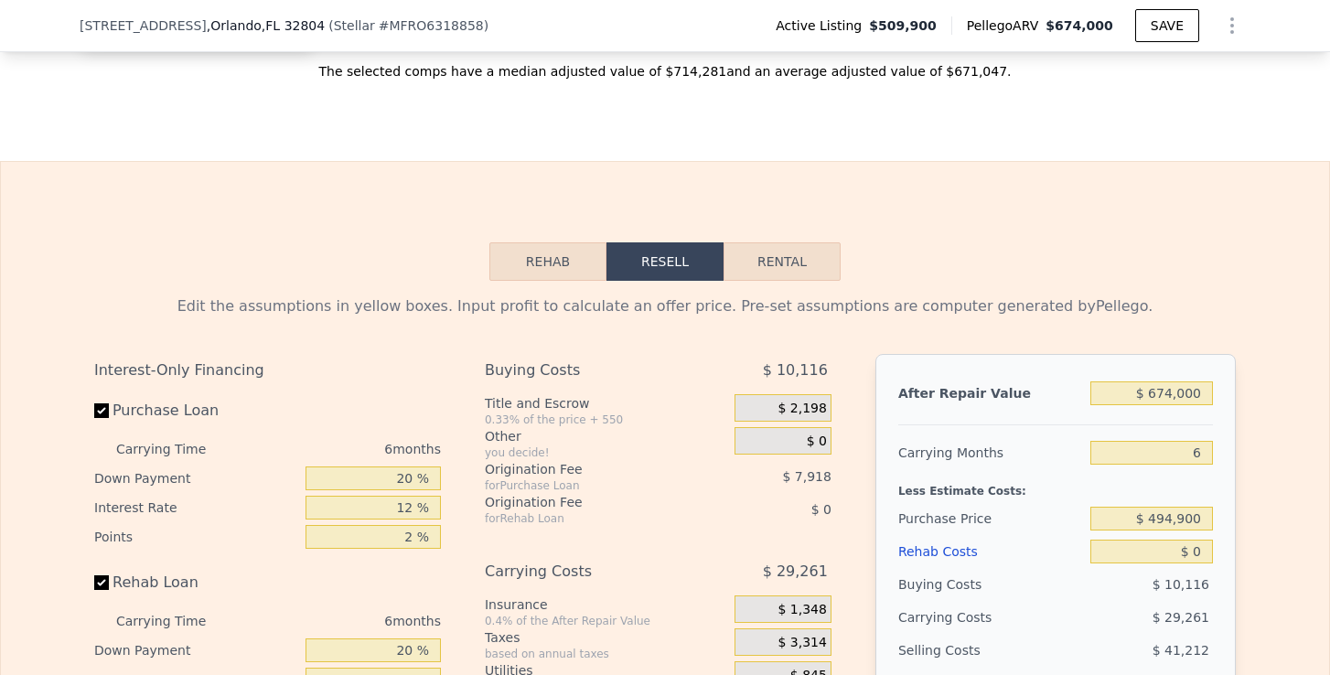
scroll to position [2998, 0]
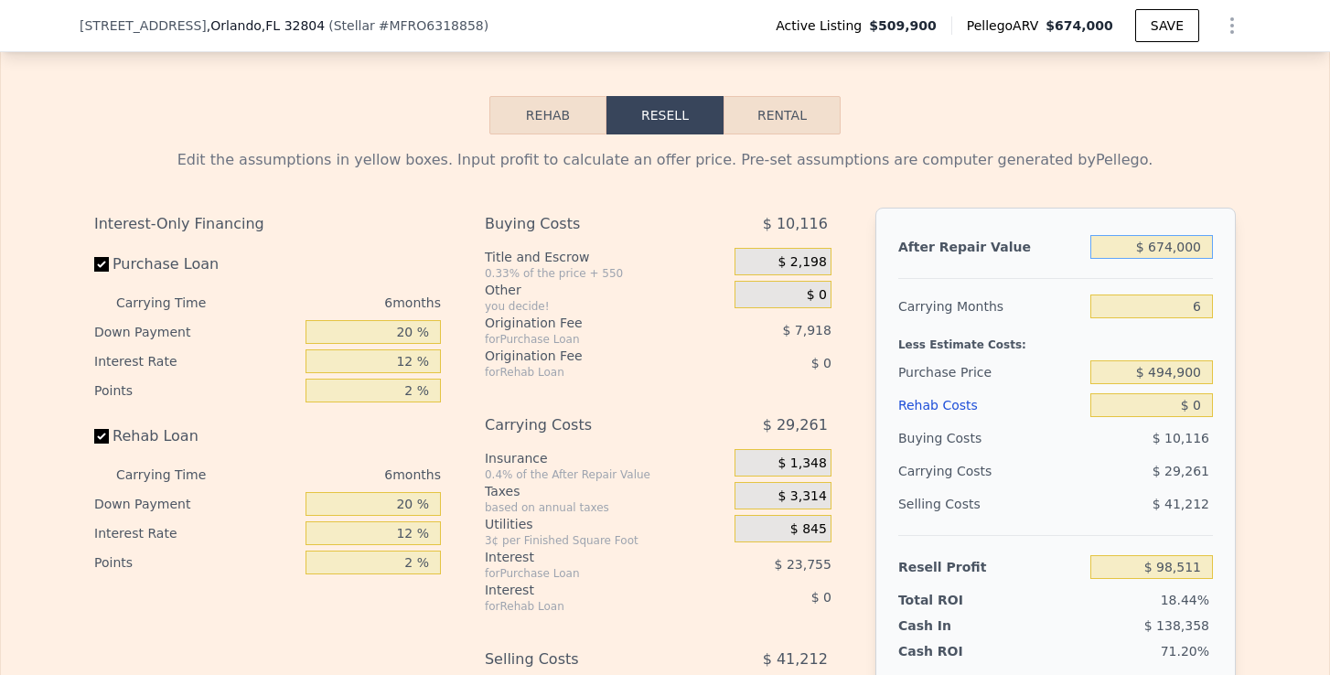
click at [1176, 252] on input "$ 674,000" at bounding box center [1152, 247] width 123 height 24
click at [1266, 339] on div "Edit the assumptions in yellow boxes. Input profit to calculate an offer price.…" at bounding box center [665, 474] width 1328 height 681
drag, startPoint x: 1189, startPoint y: 301, endPoint x: 1209, endPoint y: 301, distance: 20.1
click at [1209, 301] on input "6" at bounding box center [1152, 307] width 123 height 24
drag, startPoint x: 1155, startPoint y: 372, endPoint x: 1231, endPoint y: 372, distance: 75.9
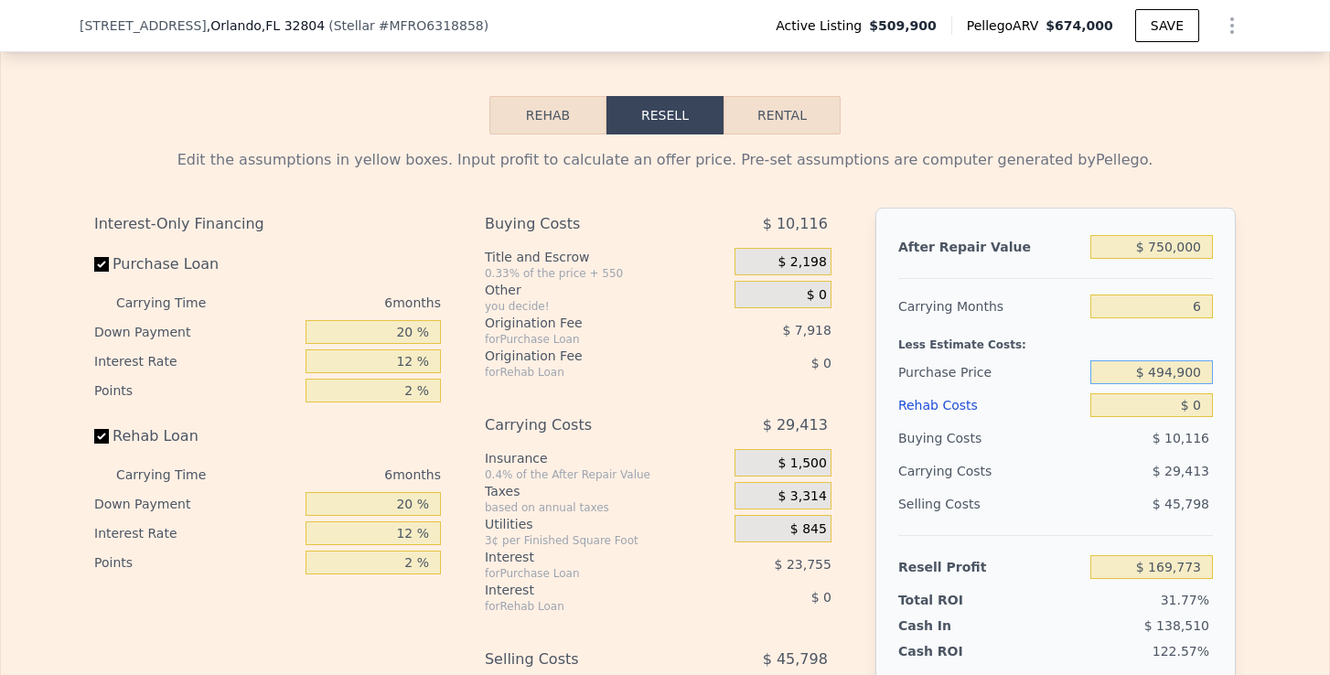
click at [1231, 372] on div "After Repair Value $ 750,000 Carrying Months 6 Less Estimate Costs: Purchase Pr…" at bounding box center [1056, 462] width 360 height 509
click at [1216, 409] on div "After Repair Value $ 750,000 Carrying Months 6 Less Estimate Costs: Purchase Pr…" at bounding box center [1056, 462] width 360 height 509
click at [1201, 407] on input "$ 0" at bounding box center [1152, 405] width 123 height 24
click at [1227, 459] on div "After Repair Value $ 750,000 Carrying Months 6 Less Estimate Costs: Purchase Pr…" at bounding box center [1056, 462] width 360 height 509
click at [1209, 405] on input "$ 10,000" at bounding box center [1152, 405] width 123 height 24
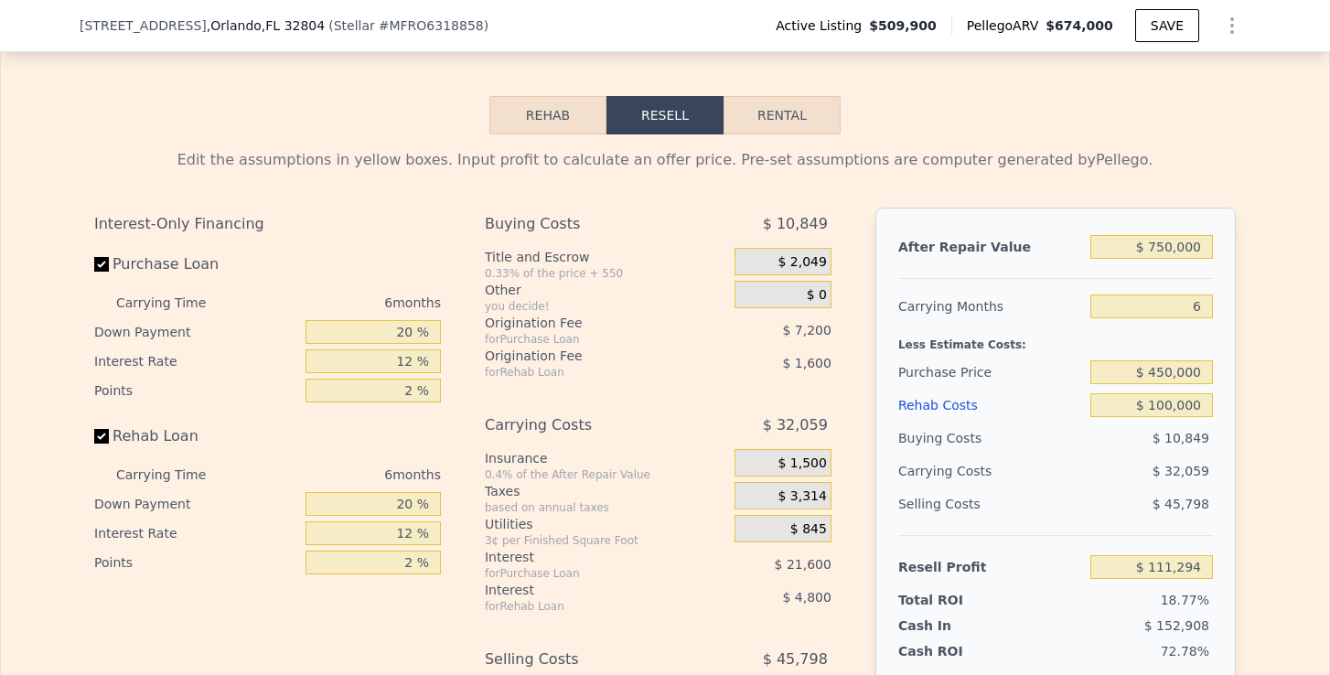
click at [1229, 445] on div "After Repair Value $ 750,000 Carrying Months 6 Less Estimate Costs: Purchase Pr…" at bounding box center [1056, 462] width 360 height 509
click at [1173, 403] on input "$ 100,000" at bounding box center [1152, 405] width 123 height 24
click at [1251, 470] on div "Edit the assumptions in yellow boxes. Input profit to calculate an offer price.…" at bounding box center [665, 474] width 1328 height 681
click at [1165, 401] on input "$ 150,000" at bounding box center [1152, 405] width 123 height 24
click at [1254, 386] on div "Edit the assumptions in yellow boxes. Input profit to calculate an offer price.…" at bounding box center [665, 474] width 1328 height 681
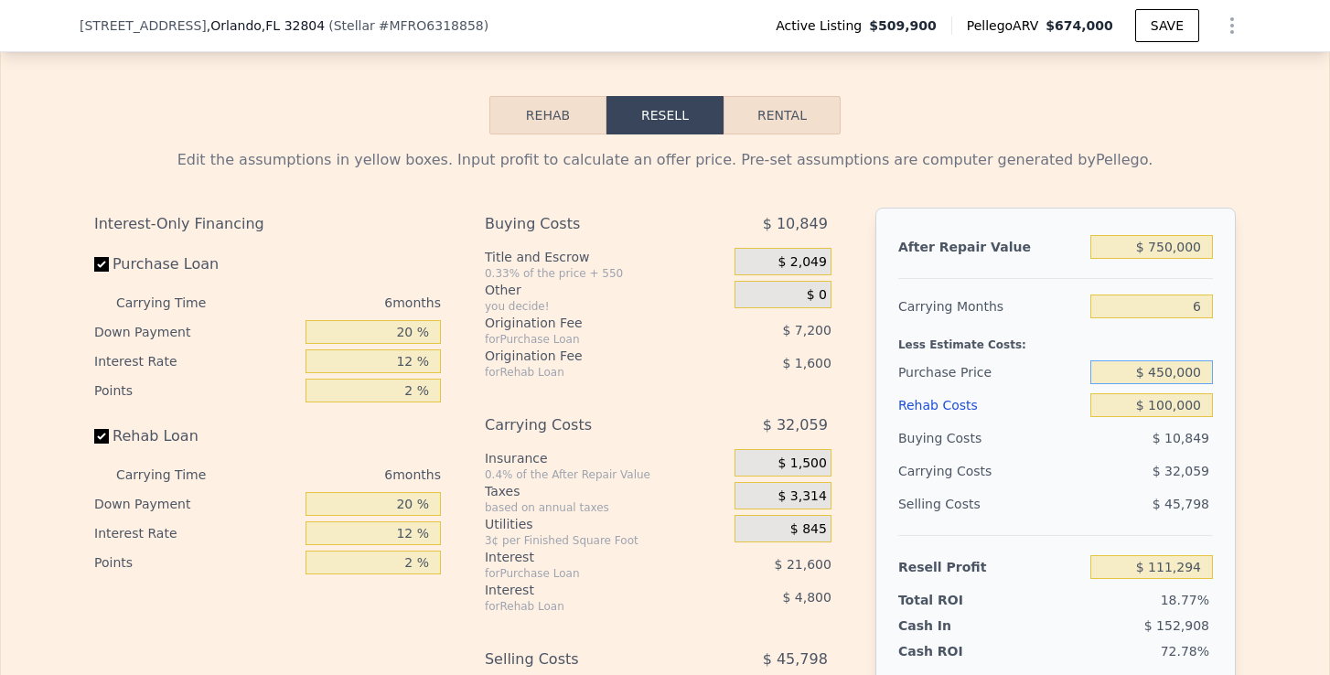
click at [1167, 378] on input "$ 450,000" at bounding box center [1152, 372] width 123 height 24
click at [1235, 399] on div "After Repair Value $ 750,000 Carrying Months 6 Less Estimate Costs: Purchase Pr…" at bounding box center [1056, 462] width 360 height 509
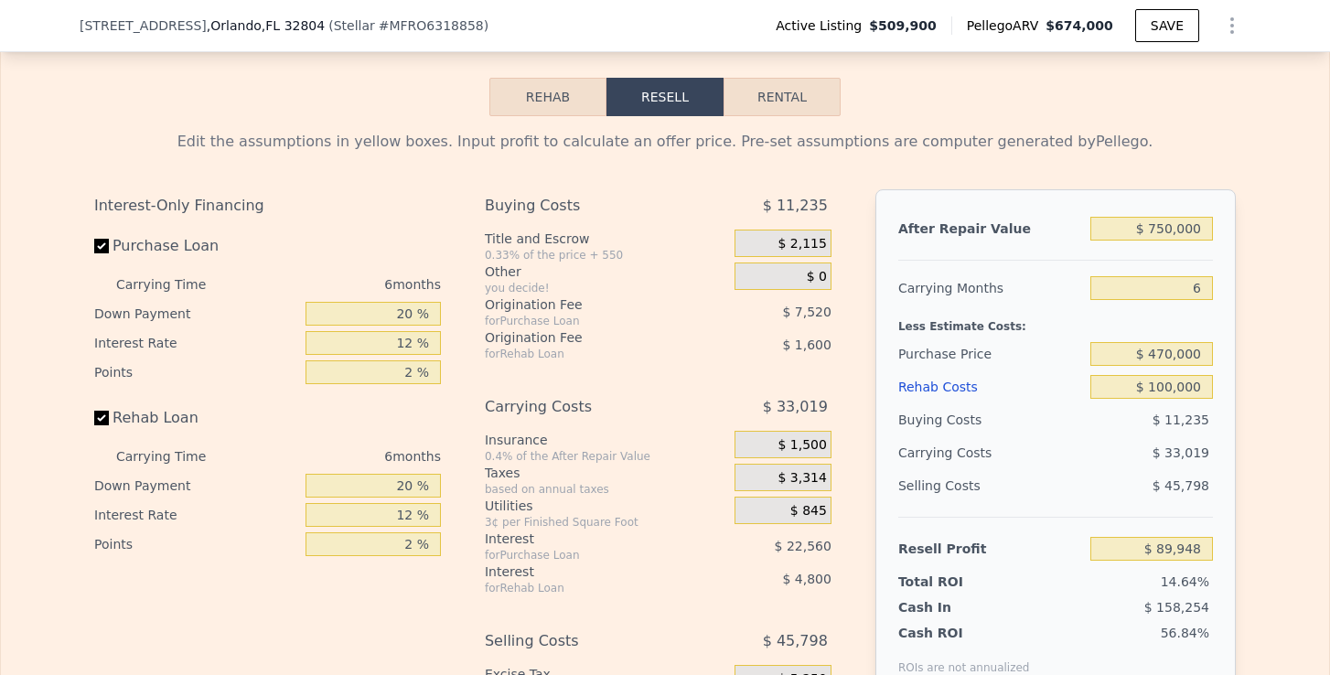
scroll to position [3019, 0]
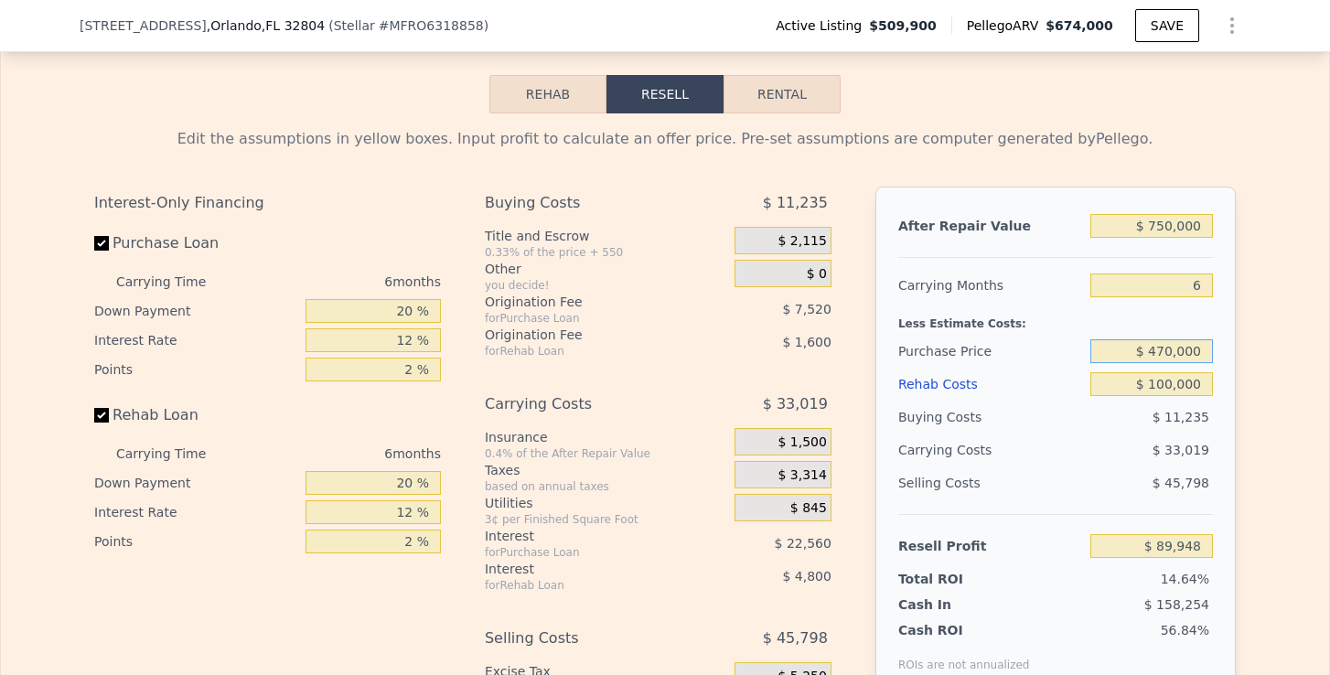
click at [1166, 355] on input "$ 470,000" at bounding box center [1152, 351] width 123 height 24
click at [1196, 479] on span "$ 45,798" at bounding box center [1181, 483] width 57 height 15
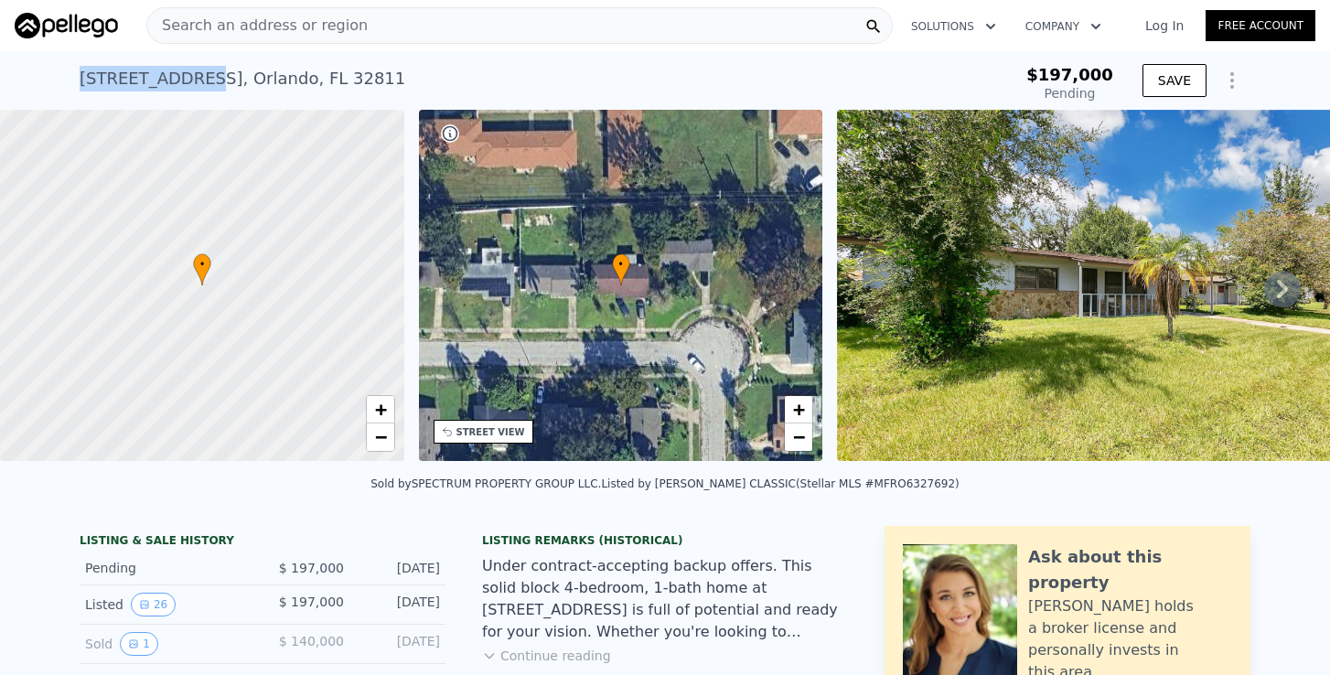
drag, startPoint x: 78, startPoint y: 81, endPoint x: 190, endPoint y: 81, distance: 112.5
click at [190, 81] on div "[STREET_ADDRESS] Pending from $197k $197,000 Pending SAVE" at bounding box center [665, 80] width 1330 height 59
copy div "[STREET_ADDRESS]"
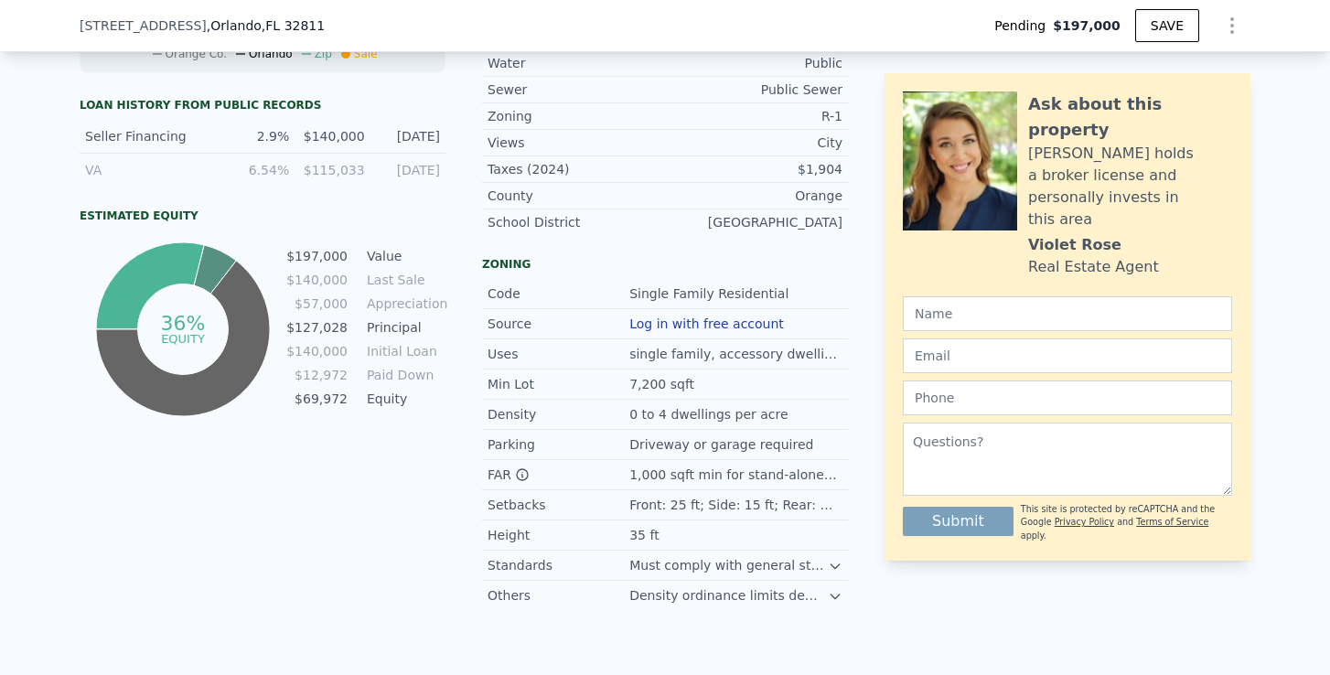
scroll to position [1567, 0]
